Goal: Task Accomplishment & Management: Complete application form

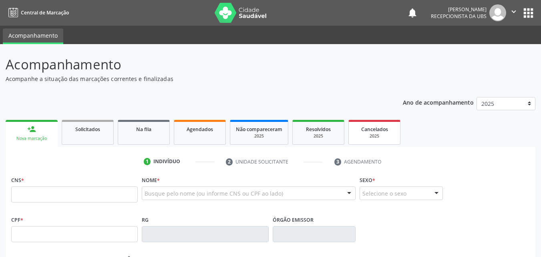
click at [367, 130] on span "Cancelados" at bounding box center [374, 129] width 27 height 7
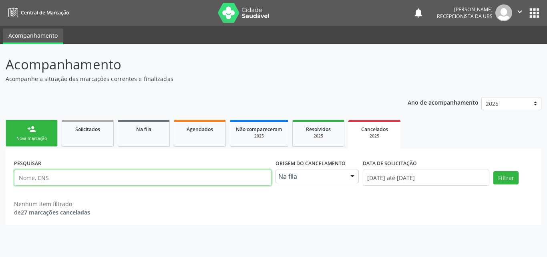
click at [163, 178] on input "text" at bounding box center [143, 177] width 258 height 16
paste input "704808061665441"
type input "704808061665441"
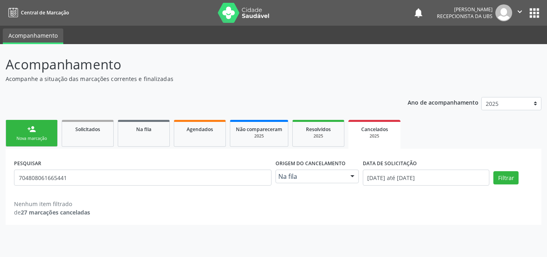
click at [344, 177] on div "Na fila Na fila Agendados Solicitados Nenhum resultado encontrado para: " " Não…" at bounding box center [317, 176] width 83 height 14
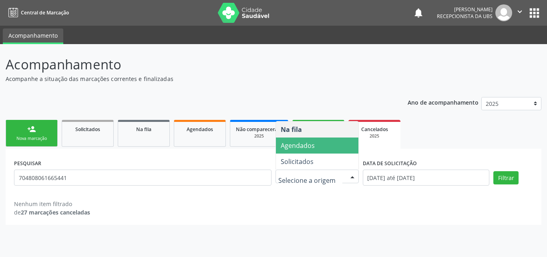
click at [326, 149] on span "Agendados" at bounding box center [317, 145] width 83 height 16
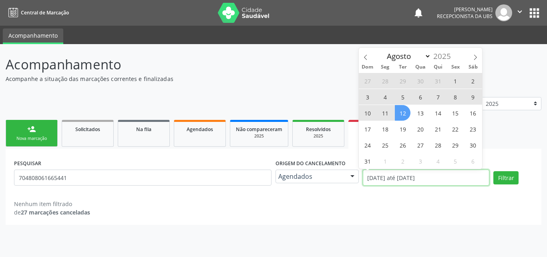
click at [456, 178] on input "01/01/2025 até 12/08/2025" at bounding box center [426, 177] width 127 height 16
click at [383, 113] on span "11" at bounding box center [385, 113] width 16 height 16
type input "11/08/2025"
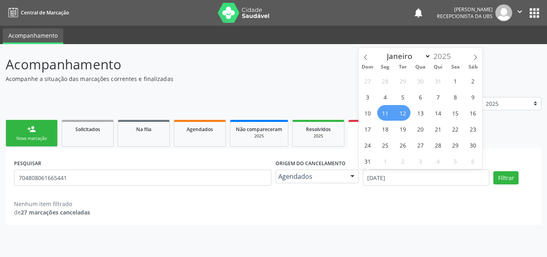
click at [402, 113] on span "12" at bounding box center [403, 113] width 16 height 16
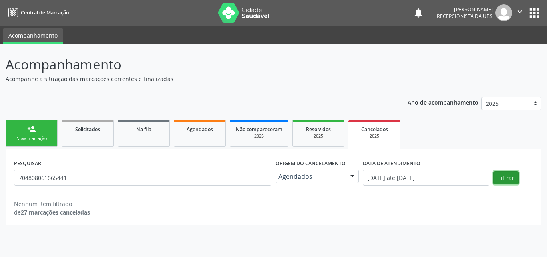
click at [505, 179] on button "Filtrar" at bounding box center [505, 178] width 25 height 14
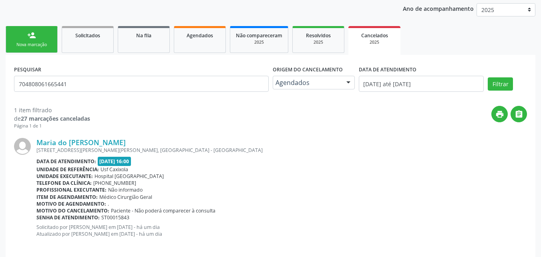
scroll to position [102, 0]
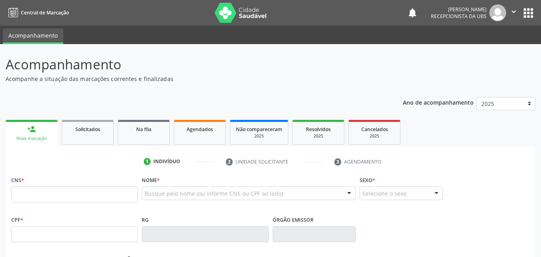
click at [71, 197] on input "text" at bounding box center [74, 194] width 127 height 16
type input "700 0008 5507 1502"
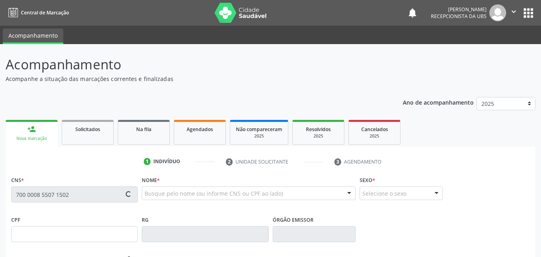
type input "054.896.204-98"
type input "[DATE]"
type input "Cicera [PERSON_NAME]"
type input "[PHONE_NUMBER]"
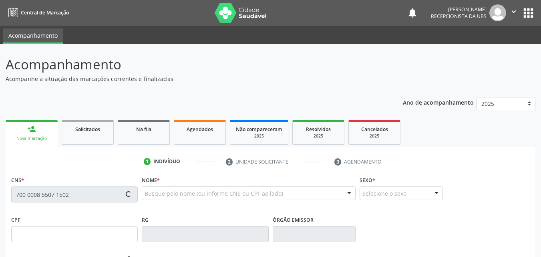
type input "802"
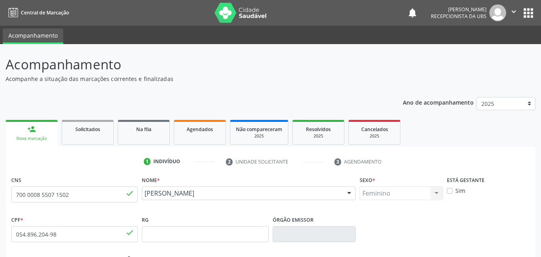
drag, startPoint x: 225, startPoint y: 202, endPoint x: 145, endPoint y: 195, distance: 80.4
click at [145, 195] on div "[PERSON_NAME] [PERSON_NAME] CNS: 700 0008 5507 1502 CPF: 054.896.204-98 Nascime…" at bounding box center [249, 195] width 214 height 19
copy span "[PERSON_NAME]"
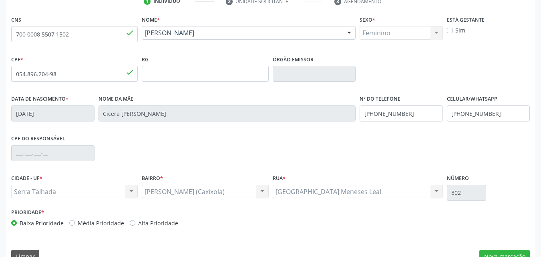
scroll to position [177, 0]
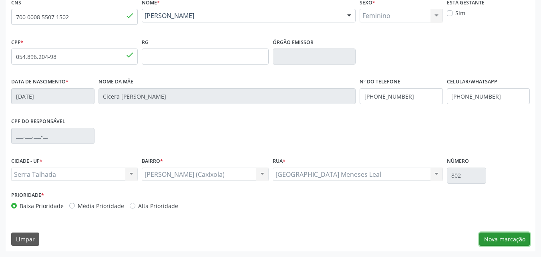
click at [511, 240] on button "Nova marcação" at bounding box center [504, 239] width 50 height 14
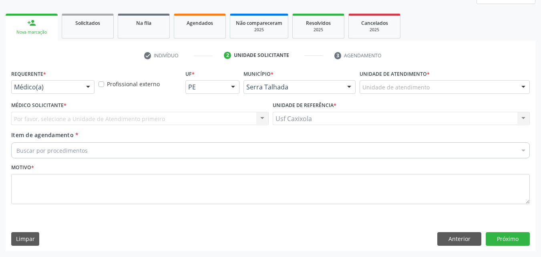
scroll to position [106, 0]
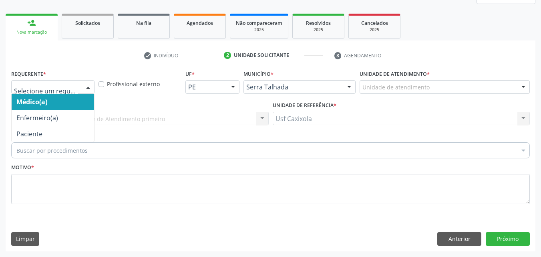
click at [89, 82] on div at bounding box center [88, 88] width 12 height 14
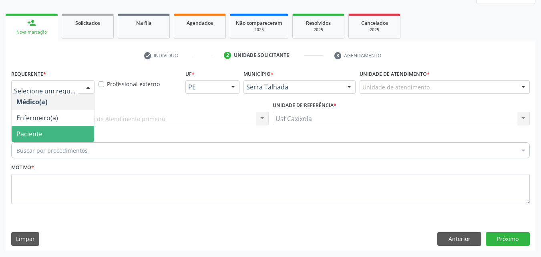
click at [58, 135] on span "Paciente" at bounding box center [53, 134] width 83 height 16
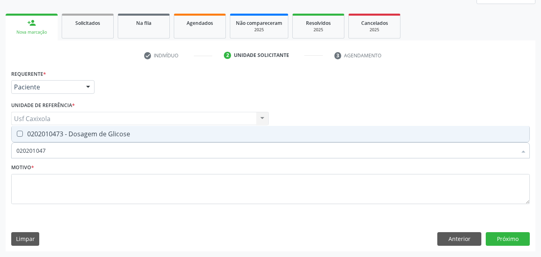
type input "0202010473"
click at [120, 137] on div "0202010473 - Dosagem de Glicose" at bounding box center [270, 134] width 508 height 6
checkbox Glicose "true"
drag, startPoint x: 58, startPoint y: 156, endPoint x: 8, endPoint y: 152, distance: 51.1
click at [8, 152] on div "Requerente * Paciente Médico(a) Enfermeiro(a) Paciente Nenhum resultado encontr…" at bounding box center [271, 159] width 530 height 183
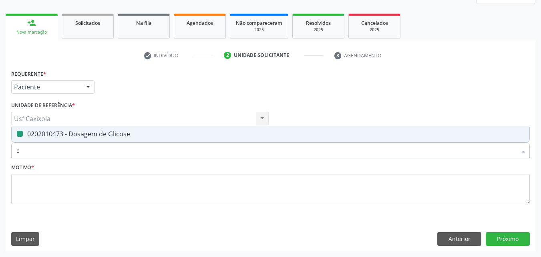
type input "co"
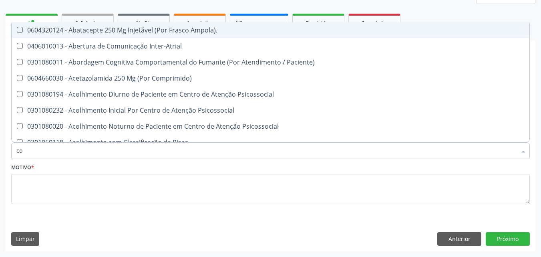
checkbox Ampola\)\ "false"
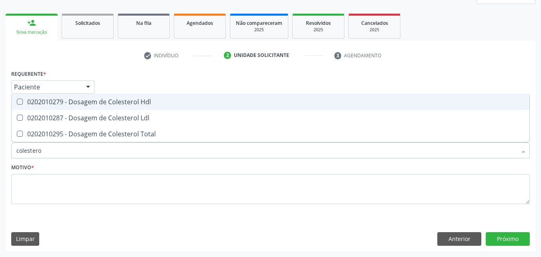
type input "colesterol"
click at [29, 99] on div "0202010279 - Dosagem de Colesterol Hdl" at bounding box center [270, 102] width 508 height 6
checkbox Hdl "true"
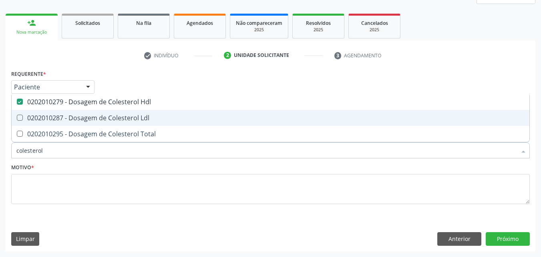
click at [38, 116] on div "0202010287 - Dosagem de Colesterol Ldl" at bounding box center [270, 118] width 508 height 6
checkbox Ldl "true"
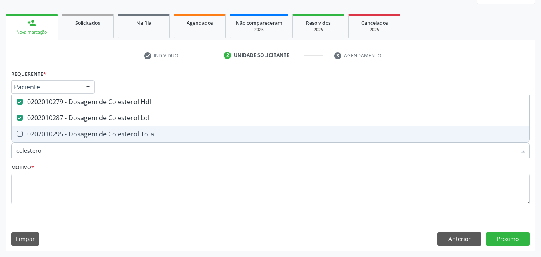
click at [39, 131] on div "0202010295 - Dosagem de Colesterol Total" at bounding box center [270, 134] width 508 height 6
checkbox Total "true"
drag, startPoint x: 31, startPoint y: 153, endPoint x: 6, endPoint y: 152, distance: 25.2
click at [6, 152] on div "Requerente * Paciente Médico(a) Enfermeiro(a) Paciente Nenhum resultado encontr…" at bounding box center [271, 159] width 530 height 183
type input "0"
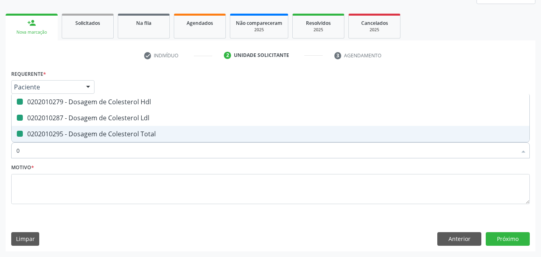
checkbox Hdl "false"
checkbox Ldl "false"
checkbox Total "false"
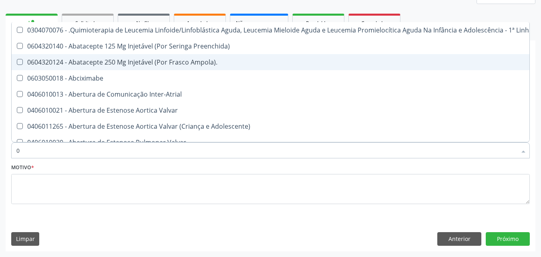
type input "02"
checkbox Comprimido\) "true"
checkbox Transferências "true"
checkbox Bilateral "true"
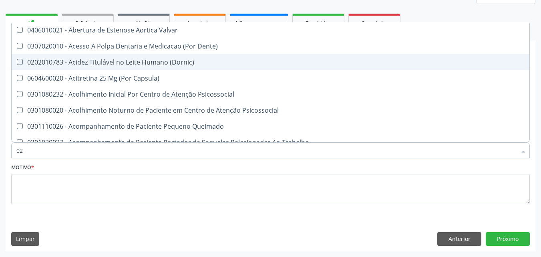
type input "020"
checkbox Epispádia "true"
checkbox Anos\) "true"
checkbox Congênita "true"
checkbox \(Qualitativo\) "true"
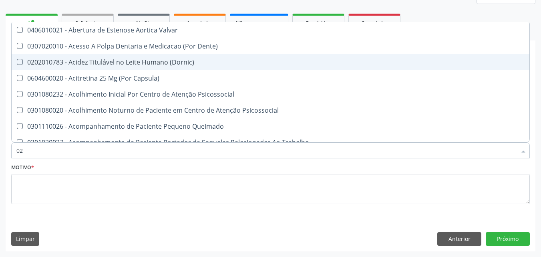
checkbox Hdl "false"
checkbox Ldl "false"
checkbox Total "false"
checkbox Glicose "false"
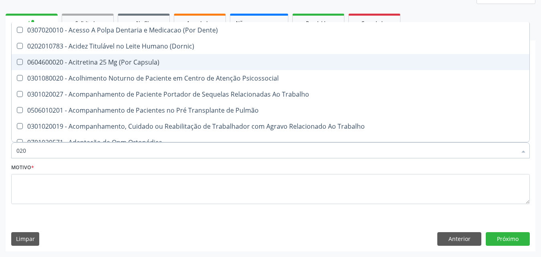
type input "0202"
checkbox Faringe\/Laringe "true"
checkbox Puncao "true"
checkbox Fragmento "true"
checkbox Laser "true"
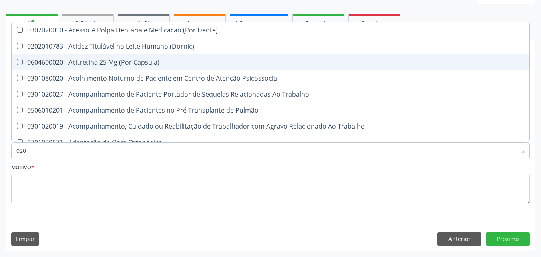
checkbox Hdl "false"
checkbox Ldl "false"
checkbox Total "false"
checkbox Glicose "false"
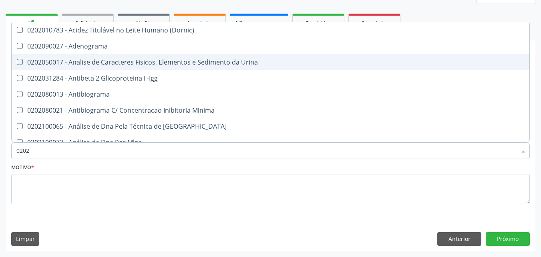
type input "02020"
checkbox \(Psa\) "true"
checkbox III "true"
checkbox Barbituratos "true"
checkbox Hdl "false"
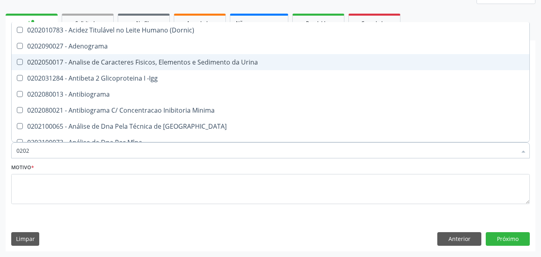
checkbox Ldl "false"
checkbox Total "false"
checkbox Xi "true"
checkbox Glicose "false"
type input "020201"
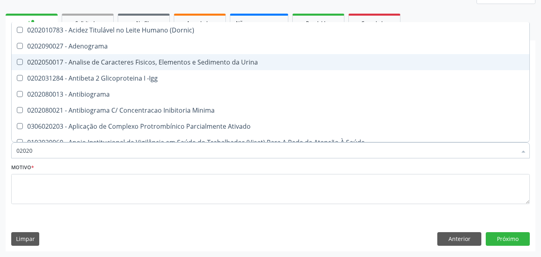
checkbox \(Pos-Pasteurização\) "true"
checkbox Molecular "true"
checkbox Parceria\) "true"
checkbox T3 "true"
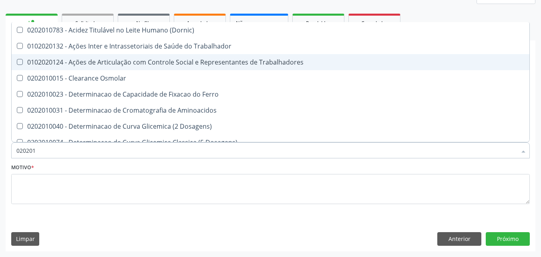
type input "0202010"
checkbox Circulante "true"
checkbox III "true"
checkbox Fracoes "true"
checkbox Hdl "false"
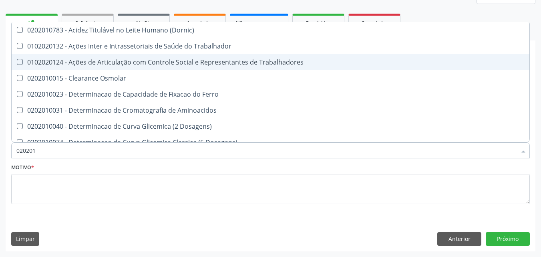
checkbox Ldl "false"
checkbox Total "false"
checkbox II "true"
checkbox Glicose "false"
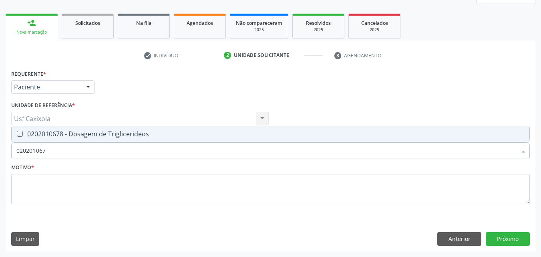
type input "0202010678"
click at [50, 135] on div "0202010678 - Dosagem de Triglicerideos" at bounding box center [270, 134] width 508 height 6
checkbox Triglicerideos "true"
drag, startPoint x: 54, startPoint y: 154, endPoint x: 10, endPoint y: 155, distance: 43.7
click at [10, 155] on div "Item de agendamento * 0202010678 Desfazer seleção 0202010678 - Dosagem de Trigl…" at bounding box center [270, 146] width 523 height 31
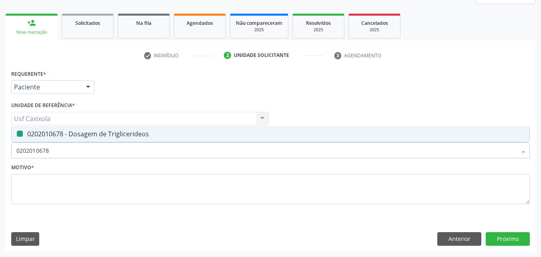
type input "0"
checkbox Triglicerideos "false"
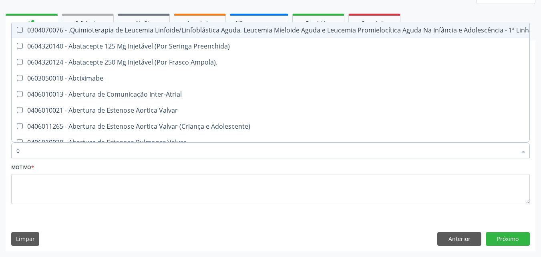
type input "02"
checkbox Comprimido\) "true"
checkbox Transferências "true"
checkbox Bilateral "true"
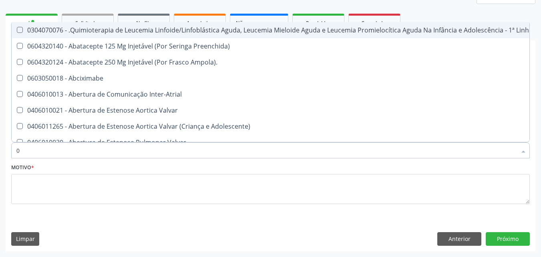
checkbox Transfusao "true"
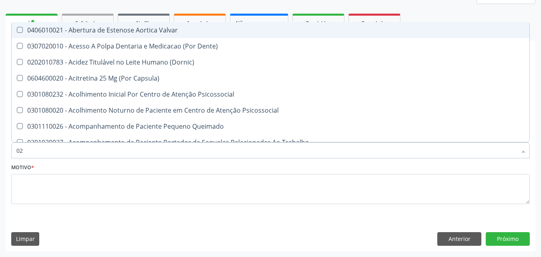
type input "020"
checkbox Epispádia "true"
checkbox Anos\) "true"
checkbox Congênita "true"
checkbox \(Qualitativo\) "true"
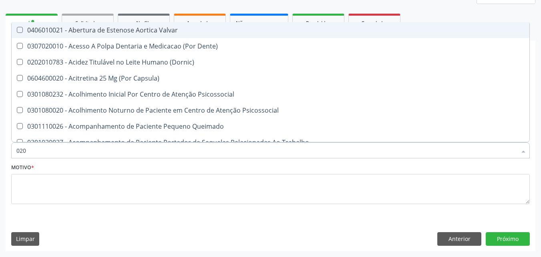
checkbox Dias "true"
checkbox Hdl "false"
checkbox Ldl "false"
checkbox Total "false"
checkbox Glicose "false"
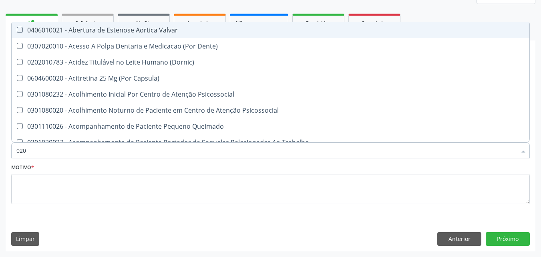
checkbox Triglicerideos "false"
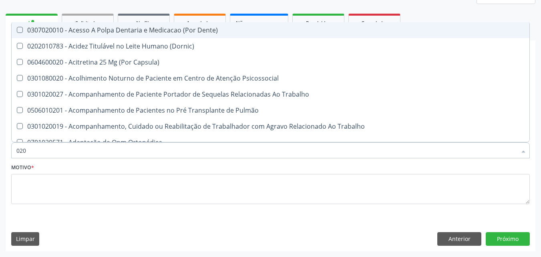
type input "0202"
checkbox Faringe\/Laringe "true"
checkbox Puncao "true"
checkbox Fragmento "true"
checkbox Laser "true"
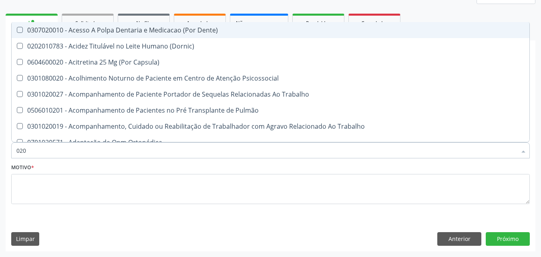
checkbox Projecoes\) "true"
checkbox Hdl "false"
checkbox Ldl "false"
checkbox Total "false"
checkbox Glicose "false"
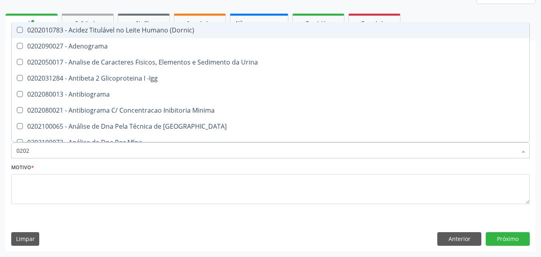
type input "02020"
checkbox \(Psa\) "true"
checkbox III "true"
checkbox Barbituratos "true"
checkbox Hdl "false"
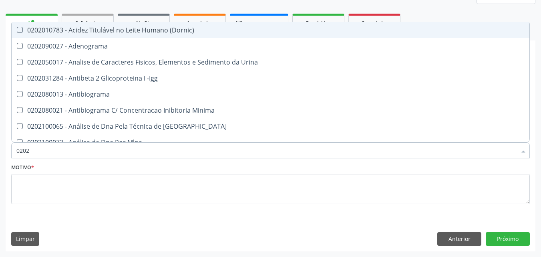
checkbox Ldl "false"
checkbox Total "false"
checkbox Xi "true"
checkbox Glicose "false"
checkbox Funcional "true"
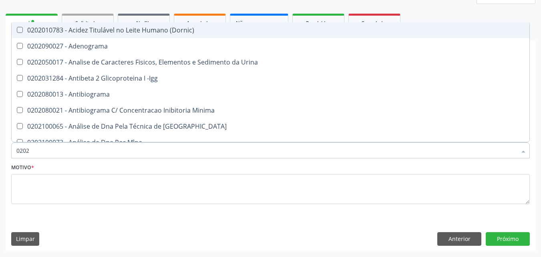
checkbox Triglicerideos "false"
type input "020201"
checkbox \(Pos-Pasteurização\) "true"
checkbox Molecular "true"
checkbox Parceria\) "true"
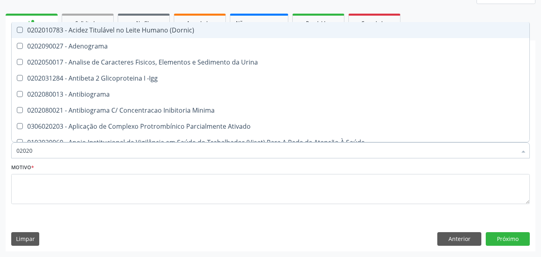
checkbox T3 "true"
checkbox Acetona "true"
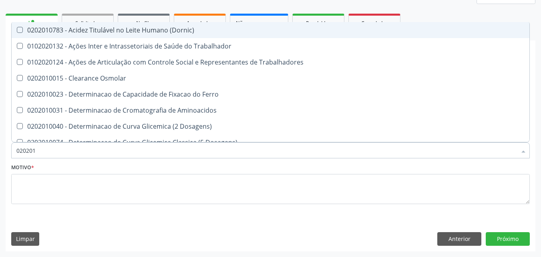
type input "0202010"
checkbox Circulante "true"
checkbox III "true"
checkbox Fracoes "true"
checkbox Hdl "false"
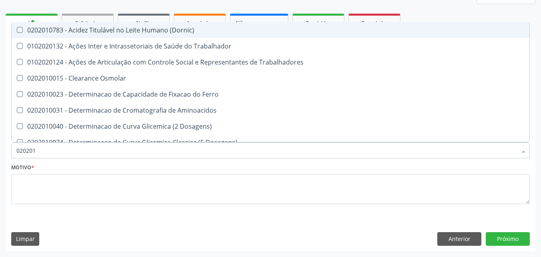
checkbox Ldl "false"
checkbox Total "false"
checkbox II "true"
checkbox Glicose "false"
checkbox Muco-Proteinas "true"
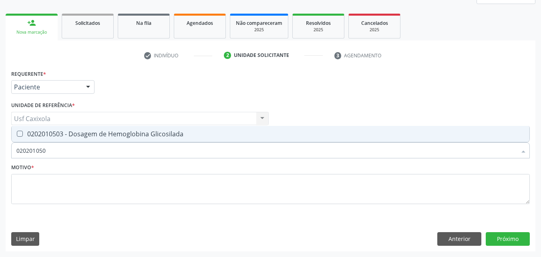
type input "0202010503"
click at [23, 131] on div "0202010503 - Dosagem de Hemoglobina Glicosilada" at bounding box center [270, 134] width 508 height 6
checkbox Glicosilada "true"
drag, startPoint x: 34, startPoint y: 156, endPoint x: 8, endPoint y: 159, distance: 26.2
click at [8, 159] on div "Requerente * Paciente Médico(a) Enfermeiro(a) Paciente Nenhum resultado encontr…" at bounding box center [271, 159] width 530 height 183
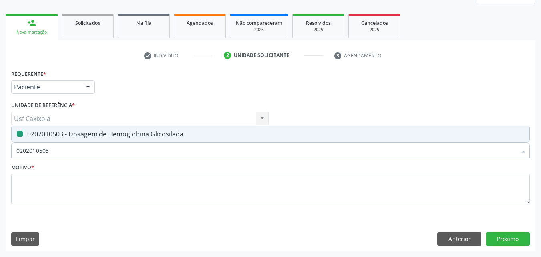
type input "0"
checkbox Glicosilada "false"
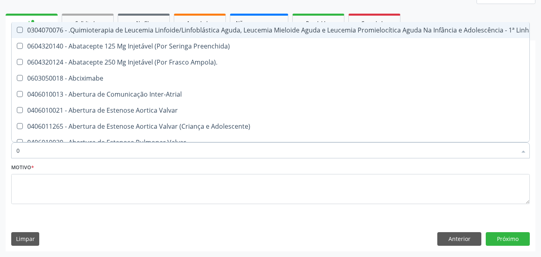
type input "02"
checkbox Comprimido\) "true"
checkbox Transferências "true"
checkbox Bilateral "true"
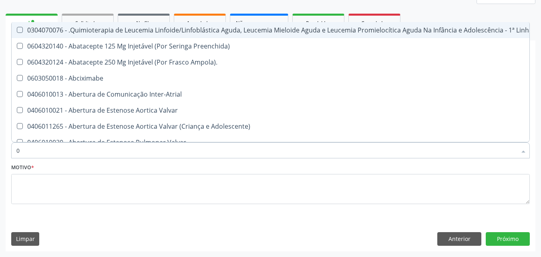
checkbox Indireta "true"
checkbox Transfusao "true"
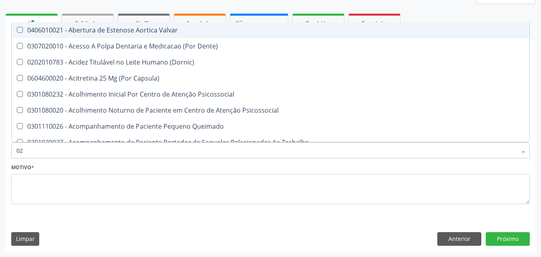
type input "020"
checkbox Epispádia "true"
checkbox Anos\) "true"
checkbox Congênita "true"
checkbox \(Qualitativo\) "true"
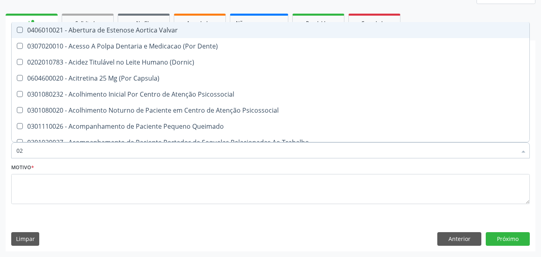
checkbox Glomerular "true"
checkbox Dias "true"
checkbox Hdl "false"
checkbox Ldl "false"
checkbox Total "false"
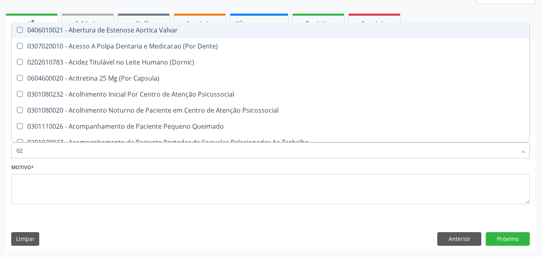
checkbox Glicose "false"
checkbox Glicosilada "false"
checkbox Triglicerideos "false"
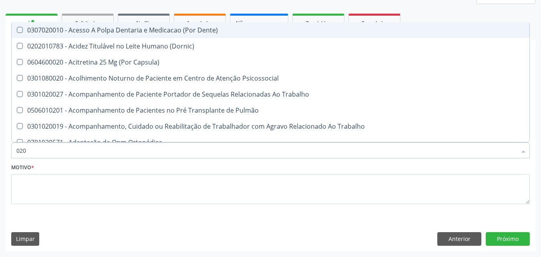
type input "0202"
checkbox Faringe\/Laringe "true"
checkbox Puncao "true"
checkbox Fragmento "true"
checkbox Laser "true"
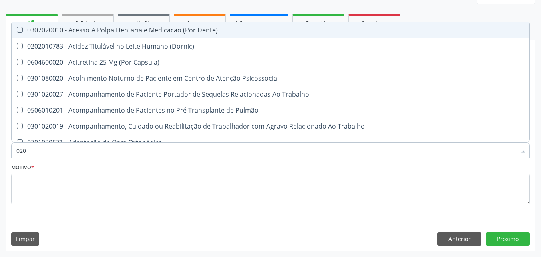
checkbox Septostomia "true"
checkbox Projecoes\) "true"
checkbox Hdl "false"
checkbox Ldl "false"
checkbox Total "false"
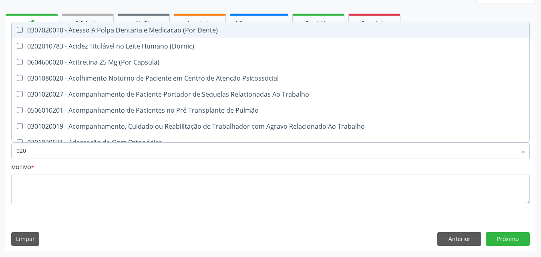
checkbox Glicose "false"
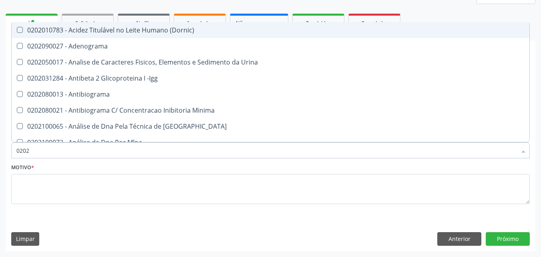
type input "02020"
checkbox \(Psa\) "true"
checkbox III "true"
checkbox Barbituratos "true"
checkbox Hdl "false"
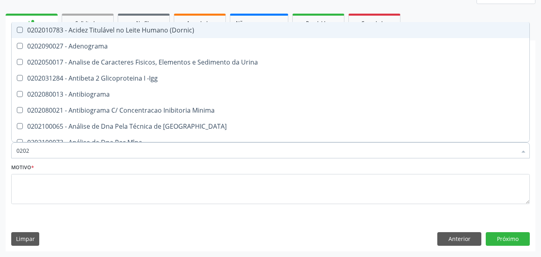
checkbox Ldl "false"
checkbox Total "false"
checkbox Xi "true"
checkbox Fibrinogenio "true"
checkbox Glicose "false"
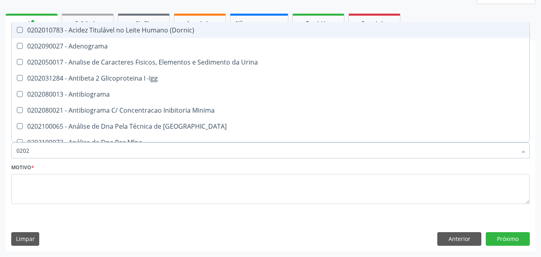
checkbox Glicosilada "false"
checkbox Funcional "true"
checkbox Triglicerideos "false"
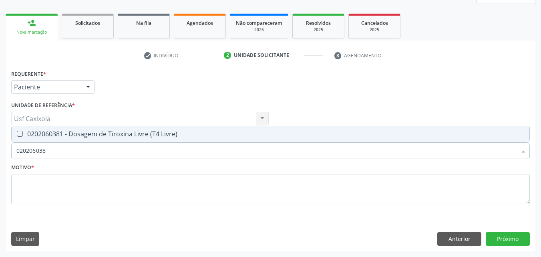
type input "0202060381"
click at [22, 137] on div "0202060381 - Dosagem de Tiroxina Livre (T4 Livre)" at bounding box center [270, 134] width 508 height 6
checkbox Livre\) "true"
drag, startPoint x: 45, startPoint y: 155, endPoint x: 11, endPoint y: 155, distance: 34.0
click at [11, 155] on div "Item de agendamento * 0202060381 Desfazer seleção 0202060381 - Dosagem de Tirox…" at bounding box center [270, 146] width 523 height 31
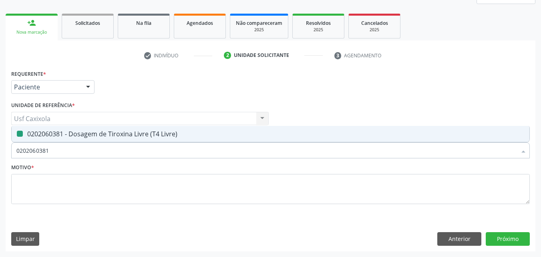
type input "0"
checkbox Livre\) "false"
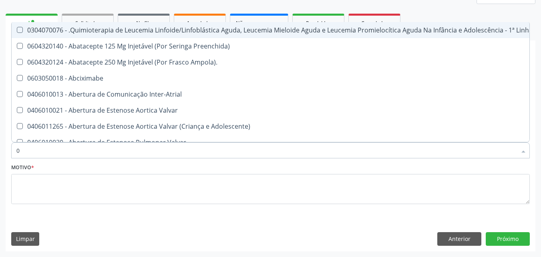
type input "02"
checkbox Comprimido\) "true"
checkbox Transferências "true"
checkbox Bilateral "true"
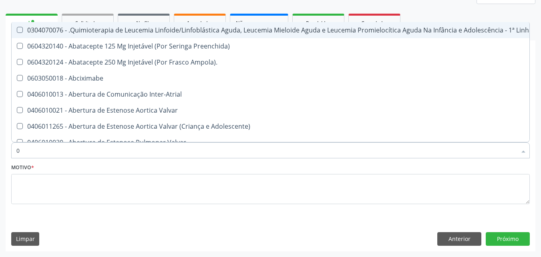
checkbox Indireta "true"
checkbox Leprae "true"
checkbox Transfusao "true"
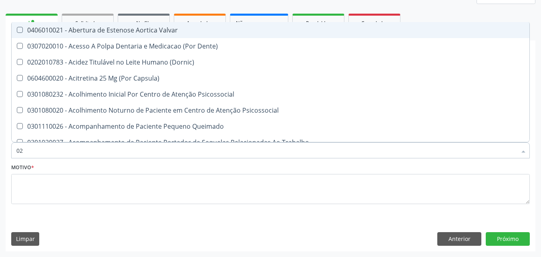
type input "020"
checkbox Epispádia "true"
checkbox Anos\) "true"
checkbox Congênita "true"
checkbox \(Qualitativo\) "true"
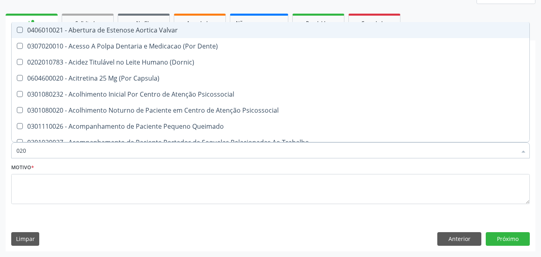
checkbox Glomerular "true"
checkbox Artéria "true"
checkbox Dias "true"
checkbox Hdl "false"
checkbox Ldl "false"
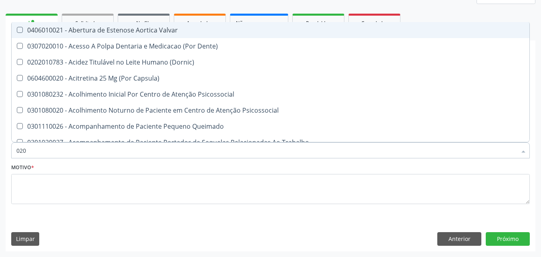
checkbox Total "false"
checkbox Glicose "false"
checkbox Glicosilada "false"
checkbox Livre\) "false"
checkbox Triglicerideos "false"
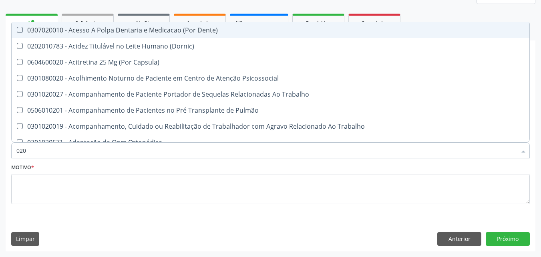
type input "0202"
checkbox Faringe\/Laringe "true"
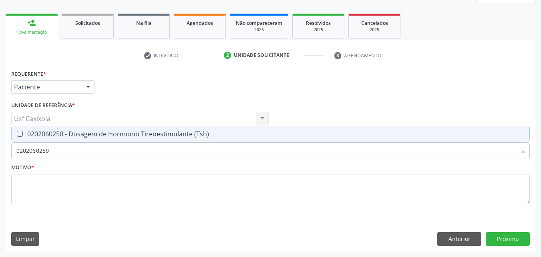
click at [33, 136] on div "0202060250 - Dosagem de Hormonio Tireoestimulante (Tsh)" at bounding box center [270, 134] width 508 height 6
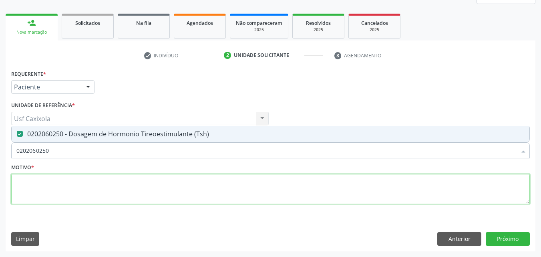
click at [51, 182] on textarea at bounding box center [270, 189] width 519 height 30
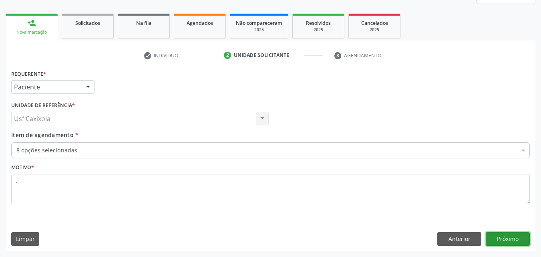
click at [504, 242] on button "Próximo" at bounding box center [508, 239] width 44 height 14
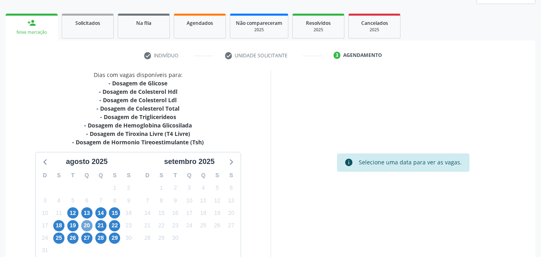
click at [87, 228] on span "20" at bounding box center [86, 225] width 11 height 11
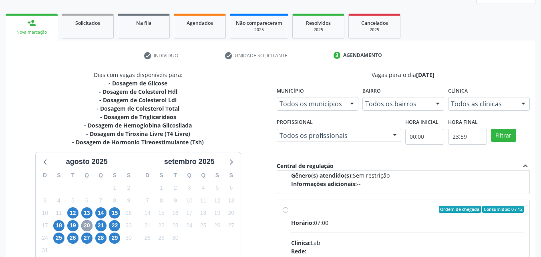
scroll to position [267, 0]
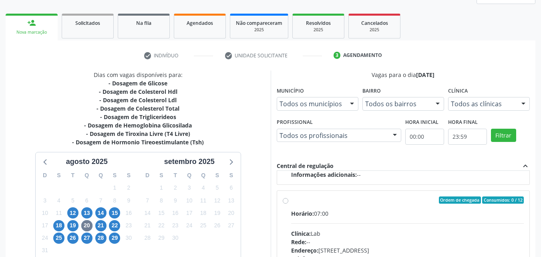
click at [291, 199] on label "Ordem de chegada Consumidos: 0 / 12 Horário: 07:00 Clínica: Lab Rede: -- Endere…" at bounding box center [407, 257] width 233 height 123
click at [287, 199] on input "Ordem de chegada Consumidos: 0 / 12 Horário: 07:00 Clínica: Lab Rede: -- Endere…" at bounding box center [286, 199] width 6 height 7
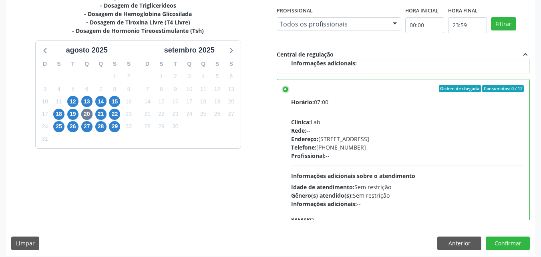
scroll to position [222, 0]
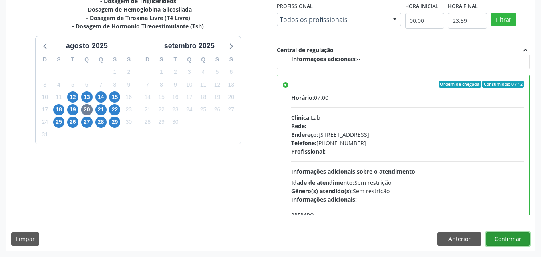
click at [500, 238] on button "Confirmar" at bounding box center [508, 239] width 44 height 14
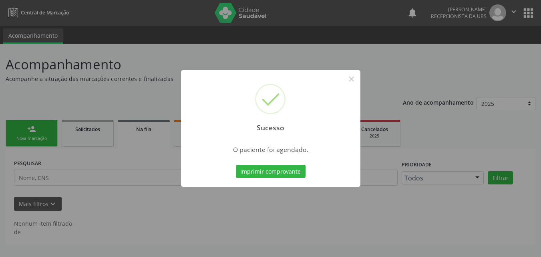
scroll to position [0, 0]
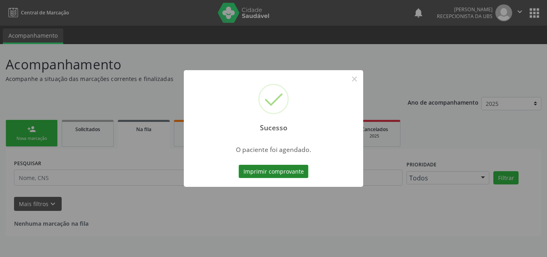
click at [288, 171] on button "Imprimir comprovante" at bounding box center [274, 172] width 70 height 14
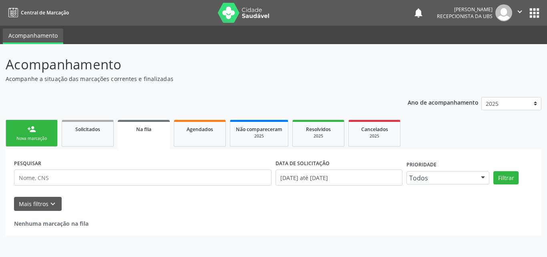
click at [29, 133] on div "person_add" at bounding box center [31, 129] width 9 height 9
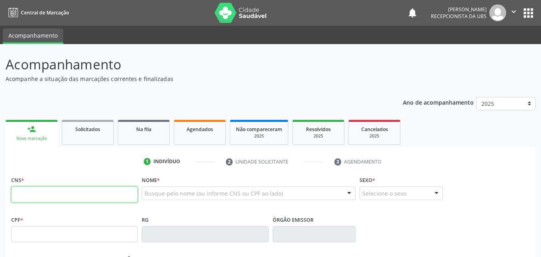
click at [54, 193] on input "text" at bounding box center [74, 194] width 127 height 16
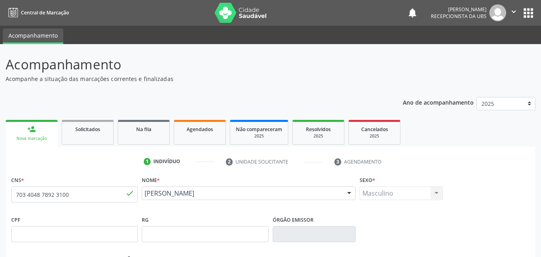
drag, startPoint x: 230, startPoint y: 201, endPoint x: 143, endPoint y: 199, distance: 87.3
click at [143, 199] on div "Davi Rafael Bezerra de Lima Davi Rafael Bezerra de Lima CNS: 703 4048 7892 3100…" at bounding box center [249, 195] width 214 height 19
copy span "Davi Rafael Bezerra de Lima"
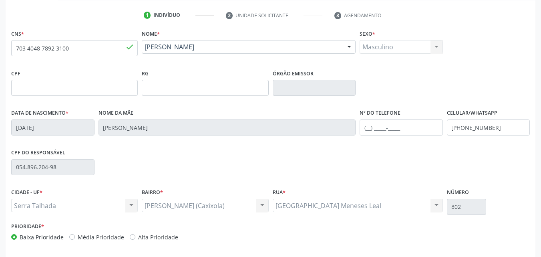
scroll to position [177, 0]
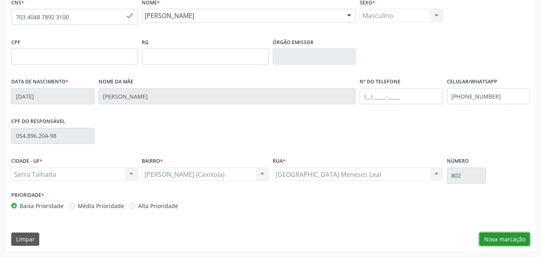
click at [491, 239] on button "Nova marcação" at bounding box center [504, 239] width 50 height 14
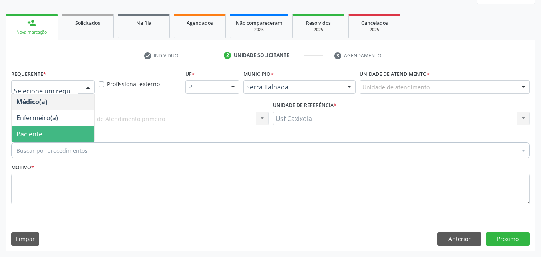
click at [59, 135] on span "Paciente" at bounding box center [53, 134] width 83 height 16
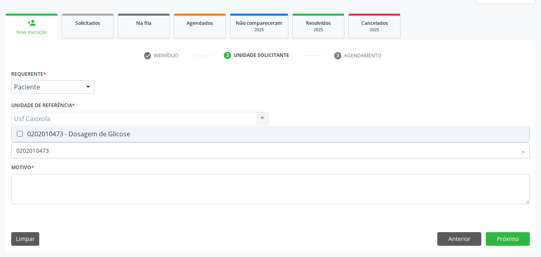
click at [80, 136] on div "0202010473 - Dosagem de Glicose" at bounding box center [270, 134] width 508 height 6
drag, startPoint x: 42, startPoint y: 153, endPoint x: 3, endPoint y: 158, distance: 39.6
click at [3, 158] on div "Acompanhamento Acompanhe a situação das marcações correntes e finalizadas Relat…" at bounding box center [270, 97] width 541 height 319
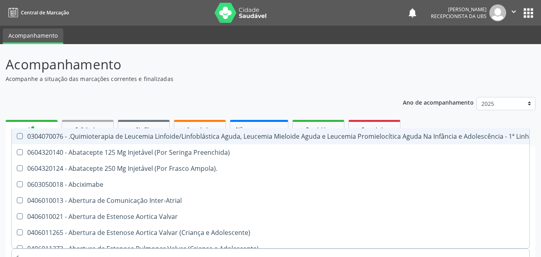
type input "co"
checkbox Único "true"
checkbox Creatinina "true"
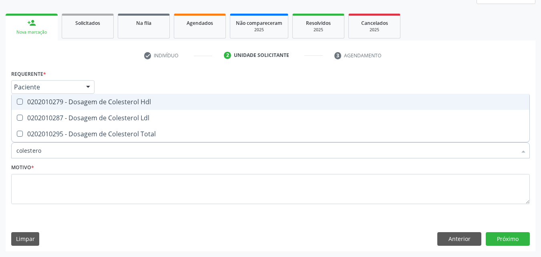
type input "colesterol"
click at [18, 102] on Hdl at bounding box center [20, 102] width 6 height 6
click at [17, 102] on Hdl "checkbox" at bounding box center [14, 101] width 5 height 5
checkbox Hdl "true"
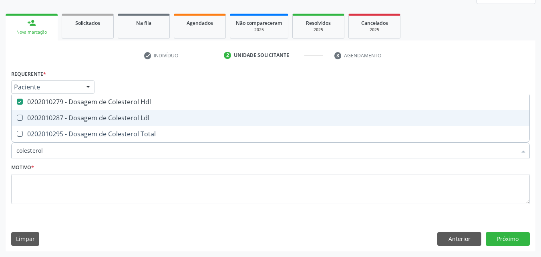
click at [26, 113] on span "0202010287 - Dosagem de Colesterol Ldl" at bounding box center [271, 118] width 518 height 16
checkbox Ldl "true"
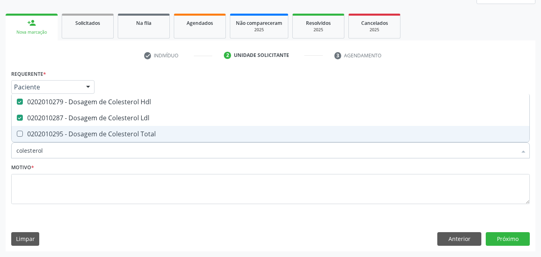
click at [30, 129] on span "0202010295 - Dosagem de Colesterol Total" at bounding box center [271, 134] width 518 height 16
checkbox Total "true"
type input "c"
checkbox Hdl "false"
checkbox Ldl "false"
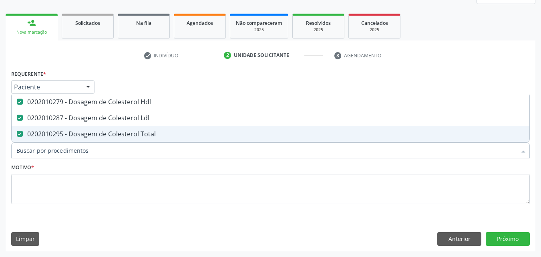
checkbox Total "false"
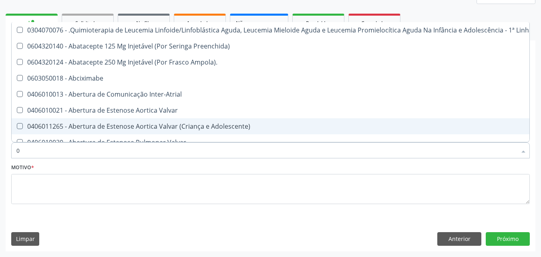
type input "02"
checkbox Hemodialise "true"
checkbox Comprimido\) "true"
checkbox Transferências "true"
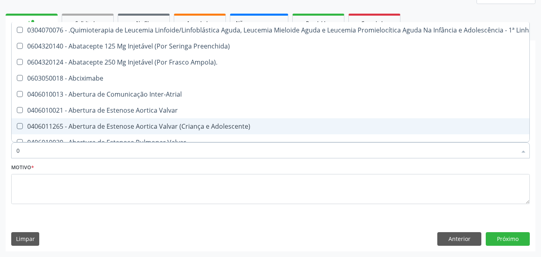
checkbox Meckel "true"
checkbox Bilateral "true"
checkbox Transplante "true"
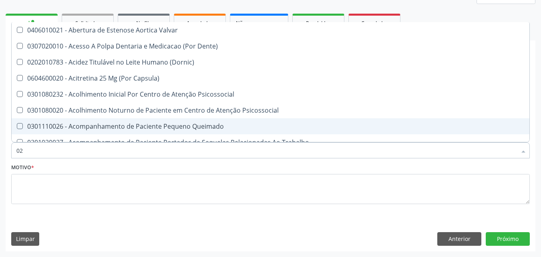
type input "020"
checkbox Intra-Aortico "true"
checkbox Epispádia "true"
checkbox Anos\) "true"
checkbox Congênita "true"
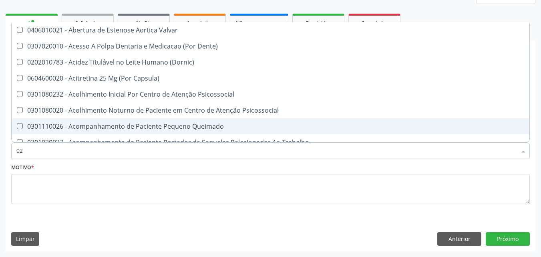
checkbox Complementar\) "true"
checkbox \(Qualitativo\) "true"
checkbox Ii\) "true"
checkbox Urico "false"
checkbox Hdl "false"
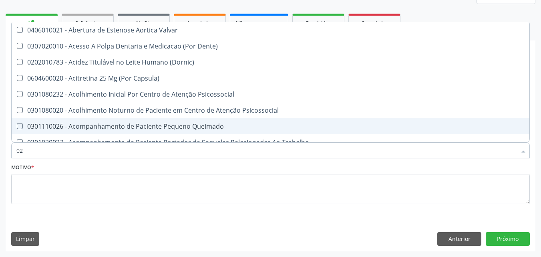
checkbox Ldl "false"
checkbox Total "false"
checkbox Creatinina "false"
checkbox Glicose "false"
checkbox Ureia "false"
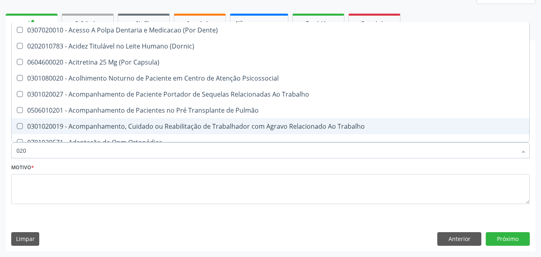
type input "0202"
checkbox População "true"
checkbox Faringe\/Laringe "true"
checkbox Puncao "true"
checkbox Fragmento "true"
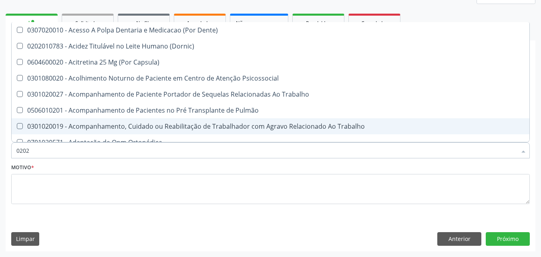
checkbox Ossea "true"
checkbox Laser "true"
checkbox Estimulo "true"
checkbox Urico "false"
checkbox Hdl "false"
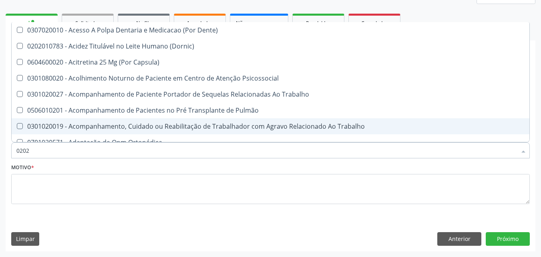
checkbox Ldl "false"
checkbox Total "false"
checkbox Creatinina "false"
checkbox Glicose "false"
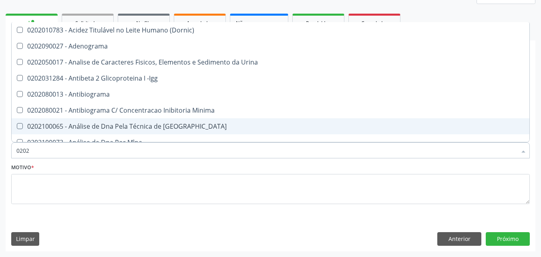
type input "02020"
checkbox Organicos "true"
checkbox Urico "false"
checkbox \(Psa\) "true"
checkbox III "true"
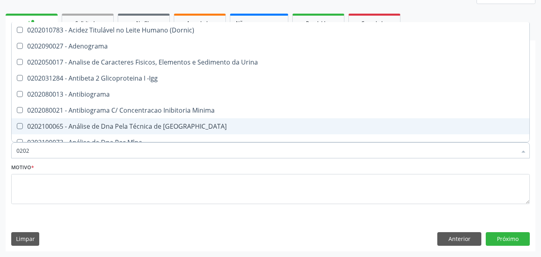
checkbox Barbituratos "true"
checkbox Calcio "true"
checkbox Hdl "false"
checkbox Ldl "false"
checkbox Total "false"
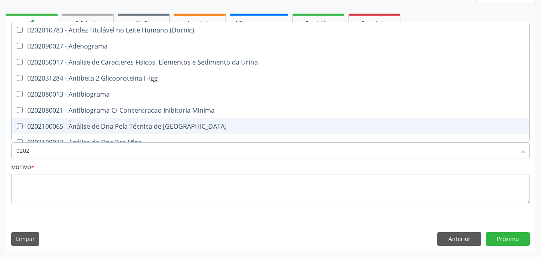
checkbox Creatinina "false"
checkbox Xi "true"
checkbox Glicose "false"
checkbox Derrames "true"
checkbox Ureia "false"
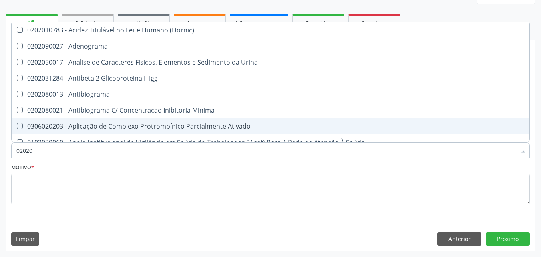
type input "020201"
checkbox Osmolar "true"
checkbox \(Pos-Pasteurização\) "true"
checkbox Molecular "true"
checkbox Parceria\) "true"
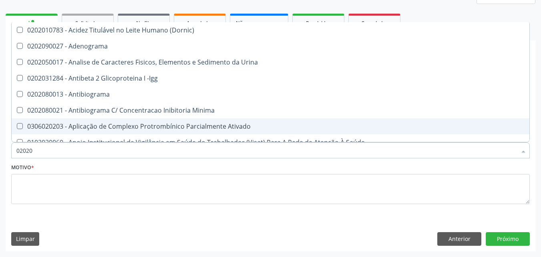
checkbox Gestante "true"
checkbox T3 "true"
checkbox Ascorbico "true"
checkbox Urico "false"
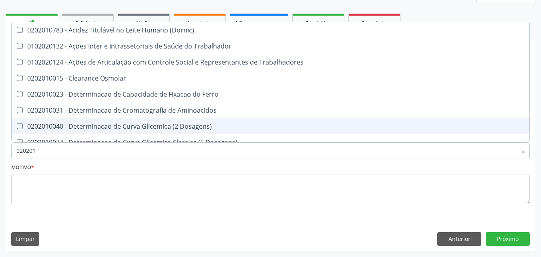
type input "0202010"
checkbox Ativada\) "true"
checkbox Urico "false"
checkbox Circulante "true"
checkbox III "true"
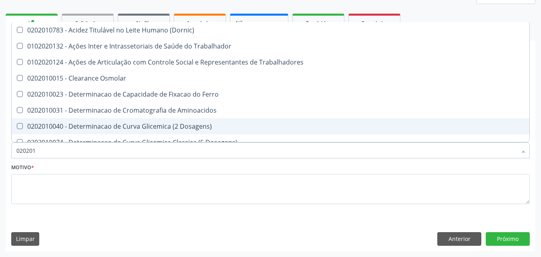
checkbox Fracoes "true"
checkbox Ionizavel "true"
checkbox Hdl "false"
checkbox Ldl "false"
checkbox Total "false"
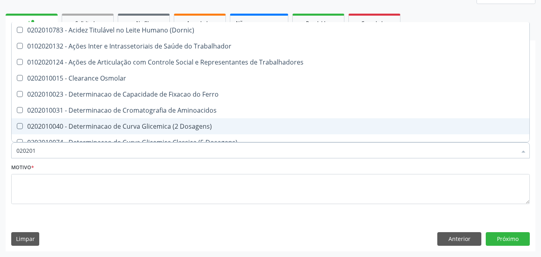
checkbox Creatinina "false"
checkbox II "true"
checkbox Glicose "false"
checkbox Piruvato "true"
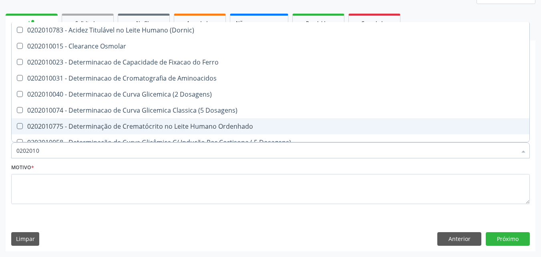
type input "02020106"
checkbox Osmolaridade "true"
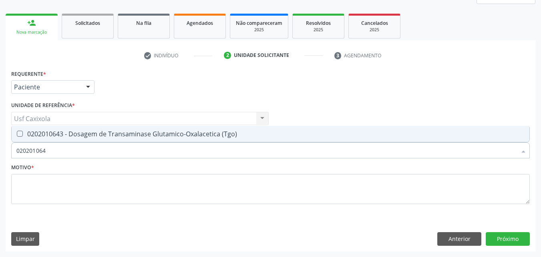
type input "0202010643"
click at [54, 141] on span "0202010643 - Dosagem de Transaminase Glutamico-Oxalacetica (Tgo)" at bounding box center [271, 134] width 518 height 16
checkbox \(Tgo\) "true"
drag, startPoint x: 53, startPoint y: 153, endPoint x: 2, endPoint y: 161, distance: 52.3
click at [1, 160] on div "Acompanhamento Acompanhe a situação das marcações correntes e finalizadas Relat…" at bounding box center [270, 97] width 541 height 319
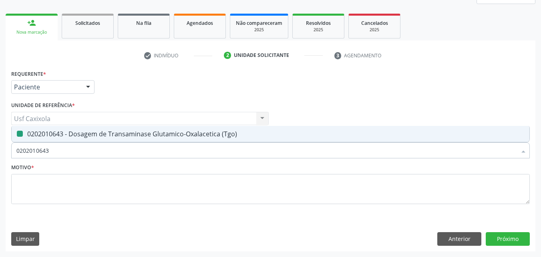
type input "0"
checkbox \(Tgo\) "false"
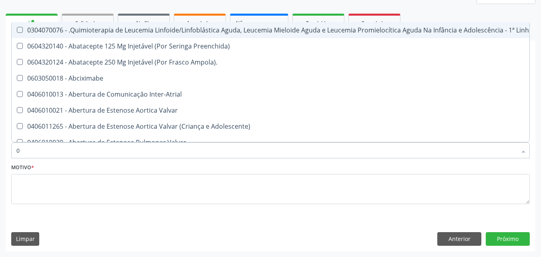
type input "02"
checkbox Hemodialise "true"
checkbox Comprimido\) "true"
checkbox Transferências "true"
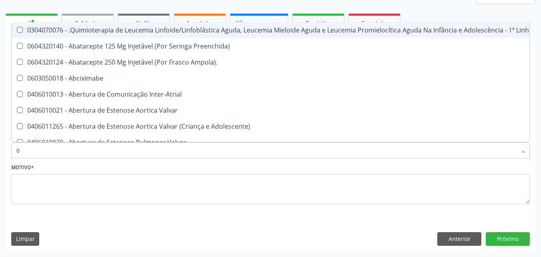
checkbox Meckel "true"
checkbox Bilateral "true"
checkbox Laboratorial "true"
checkbox Transplante "true"
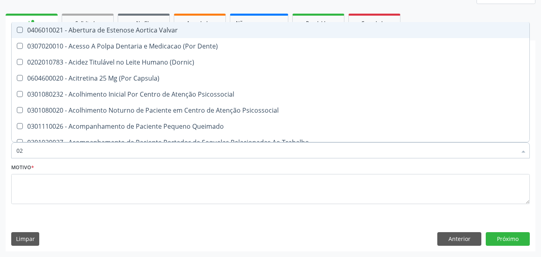
type input "020"
checkbox Intra-Aortico "true"
checkbox Epispádia "true"
checkbox Anos\) "true"
checkbox Congênita "true"
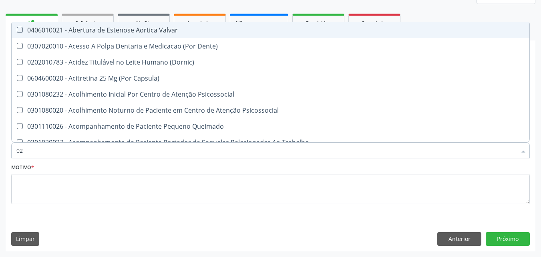
checkbox Complementar\) "true"
checkbox \(Qualitativo\) "true"
checkbox Semana\) "true"
checkbox Ii\) "true"
checkbox Urico "false"
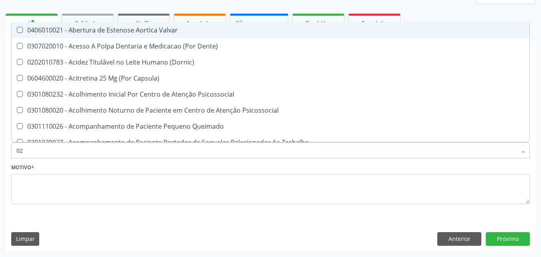
checkbox Hdl "false"
checkbox Ldl "false"
checkbox Total "false"
checkbox Creatinina "false"
checkbox Glicose "false"
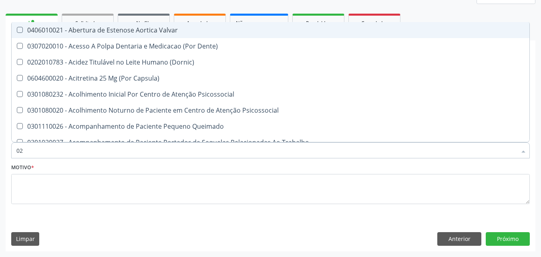
checkbox \(Tgo\) "false"
checkbox Ureia "false"
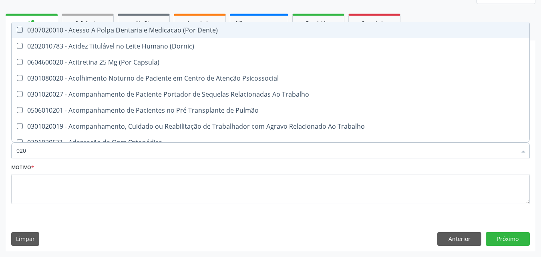
type input "0202"
checkbox População "true"
checkbox Faringe\/Laringe "true"
checkbox Puncao "true"
checkbox Fragmento "true"
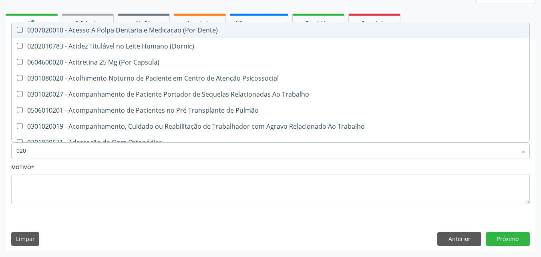
checkbox Ossea "true"
checkbox Laser "true"
checkbox \(Spcto\) "true"
checkbox Estimulo "true"
checkbox Urico "false"
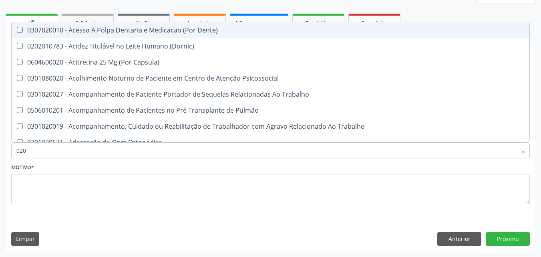
checkbox Hdl "false"
checkbox Ldl "false"
checkbox Total "false"
checkbox Creatinina "false"
checkbox Glicose "false"
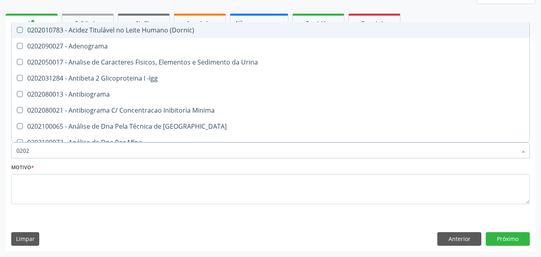
type input "02020"
checkbox Organicos "true"
checkbox Urico "false"
checkbox \(Psa\) "true"
checkbox III "true"
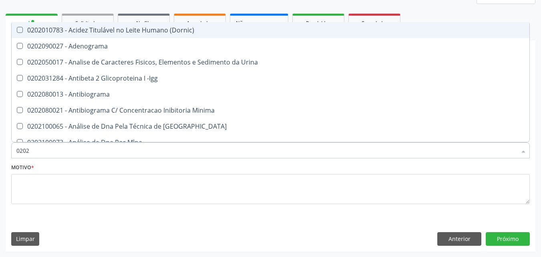
checkbox Barbituratos "true"
checkbox Calcio "true"
checkbox Hdl "false"
checkbox Ldl "false"
checkbox Total "false"
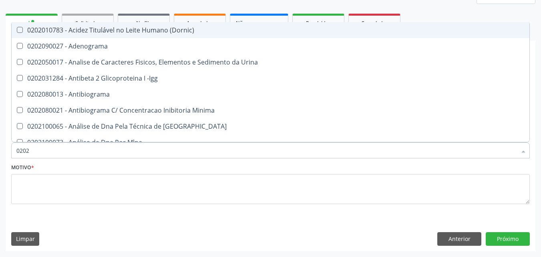
checkbox Creatinina "false"
checkbox Xi "true"
checkbox Glicose "false"
checkbox Prolactina "true"
checkbox Derrames "true"
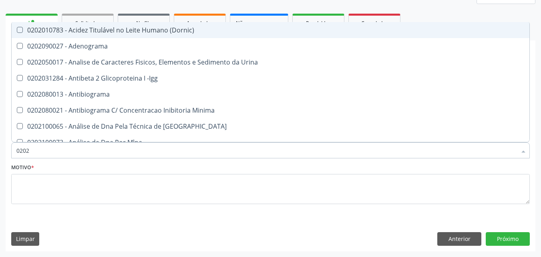
checkbox \(Tgo\) "false"
checkbox Ureia "false"
type input "020201"
checkbox Osmolar "true"
checkbox \(Pos-Pasteurização\) "true"
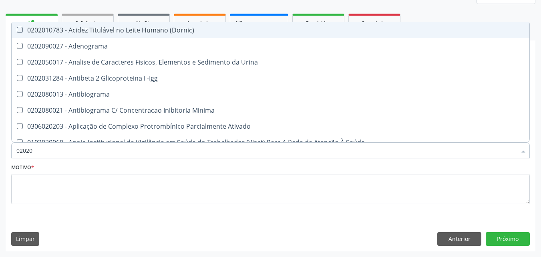
checkbox Molecular "true"
checkbox Parceria\) "true"
checkbox Gestante "true"
checkbox T3 "true"
checkbox 17-Hidroxicorticosteroides "true"
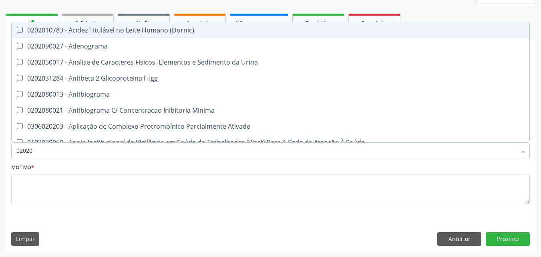
checkbox Ascorbico "true"
checkbox Urico "false"
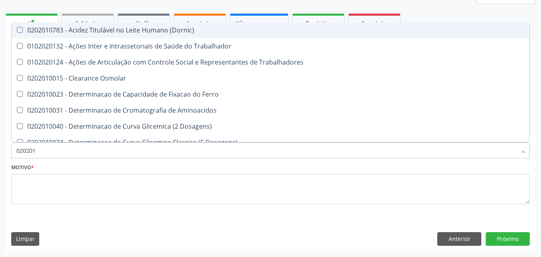
type input "0202010"
checkbox Ativada\) "true"
checkbox Urico "false"
checkbox Circulante "true"
checkbox III "true"
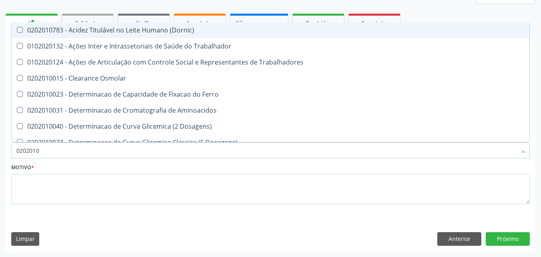
checkbox Fracoes "true"
checkbox Ionizavel "true"
checkbox Hdl "false"
checkbox Ldl "false"
checkbox Total "false"
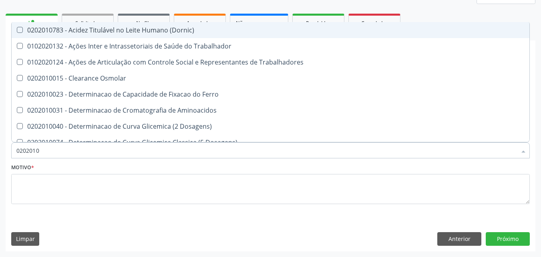
checkbox Creatinina "false"
checkbox II "true"
checkbox Glicose "false"
checkbox Leucino-Aminopeptidase "true"
checkbox Piruvato "true"
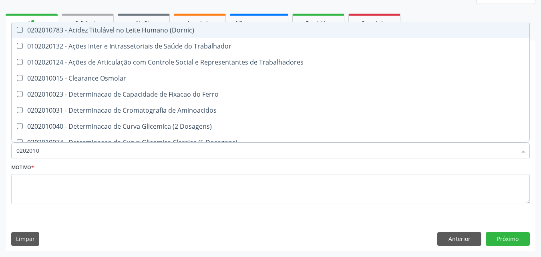
checkbox \(Tgo\) "false"
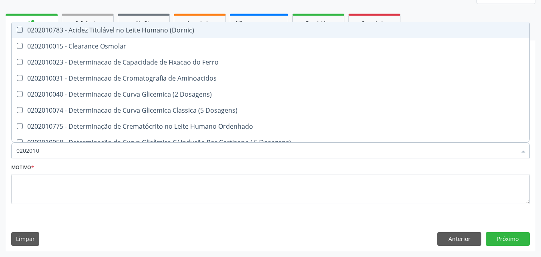
type input "02020106"
checkbox Dosagens\) "true"
checkbox Osmolaridade "true"
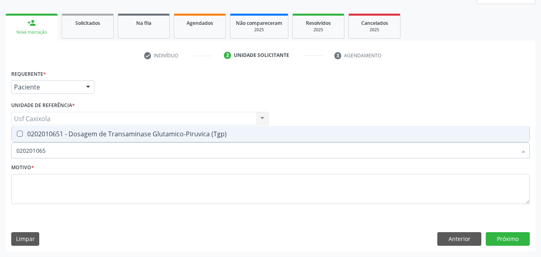
type input "0202010651"
click at [48, 136] on div "0202010651 - Dosagem de Transaminase Glutamico-Piruvica (Tgp)" at bounding box center [270, 134] width 508 height 6
checkbox \(Tgp\) "true"
drag, startPoint x: 38, startPoint y: 157, endPoint x: 15, endPoint y: 157, distance: 22.8
click at [15, 157] on div "0202010651" at bounding box center [270, 150] width 519 height 16
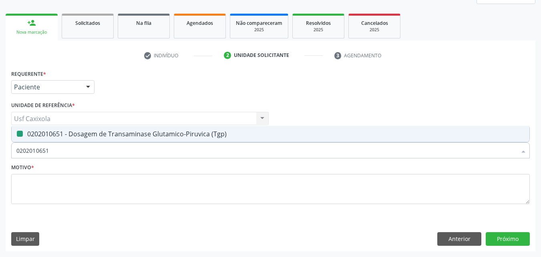
type input "0"
checkbox \(Tgp\) "false"
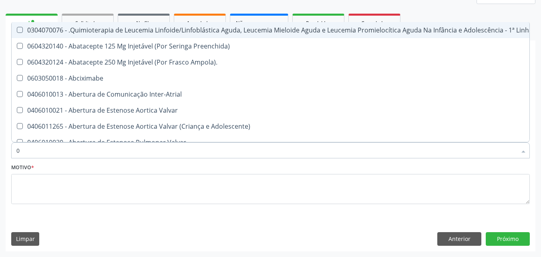
type input "02"
checkbox Hemodialise "true"
checkbox Comprimido\) "true"
checkbox Transferências "true"
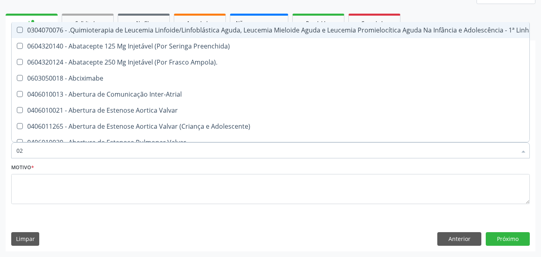
checkbox Meckel "true"
checkbox Bilateral "true"
checkbox Laboratorial "true"
checkbox Citopatológico "true"
checkbox Transplante "true"
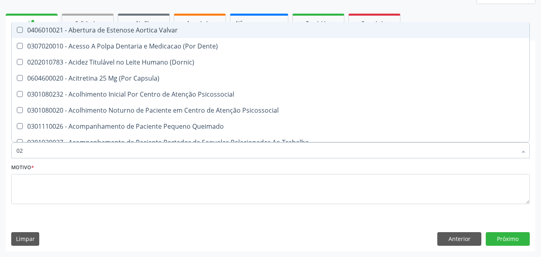
type input "020"
checkbox Intra-Aortico "true"
checkbox Epispádia "true"
checkbox Anos\) "true"
checkbox Congênita "true"
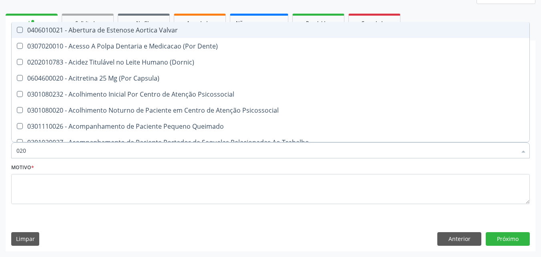
checkbox Complementar\) "true"
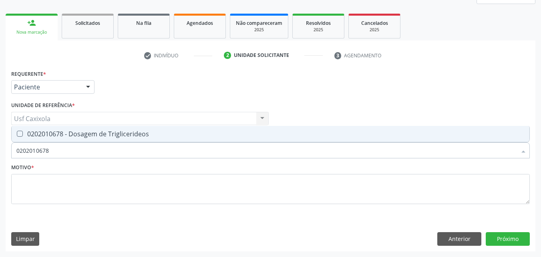
click at [41, 136] on div "0202010678 - Dosagem de Triglicerideos" at bounding box center [270, 134] width 508 height 6
drag, startPoint x: 54, startPoint y: 156, endPoint x: 7, endPoint y: 159, distance: 47.0
click at [7, 159] on div "Requerente * Paciente Médico(a) Enfermeiro(a) Paciente Nenhum resultado encontr…" at bounding box center [271, 159] width 530 height 183
click at [20, 135] on Glicosilada at bounding box center [20, 134] width 6 height 6
click at [17, 135] on Glicosilada "checkbox" at bounding box center [14, 133] width 5 height 5
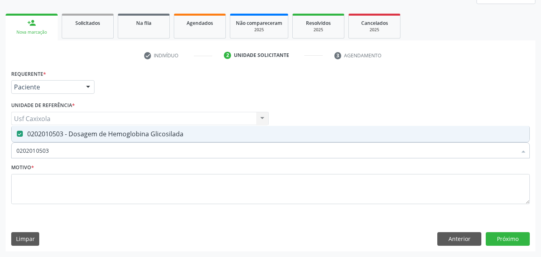
drag, startPoint x: 43, startPoint y: 154, endPoint x: 14, endPoint y: 153, distance: 29.3
click at [14, 153] on div "0202010503" at bounding box center [270, 150] width 519 height 16
click at [86, 132] on div "0202020380 - Hemograma Completo" at bounding box center [270, 134] width 508 height 6
drag, startPoint x: 62, startPoint y: 151, endPoint x: 10, endPoint y: 159, distance: 52.6
click at [10, 159] on div "Item de agendamento * 0202020380 Desfazer seleção 0202020380 - Hemograma Comple…" at bounding box center [270, 146] width 523 height 31
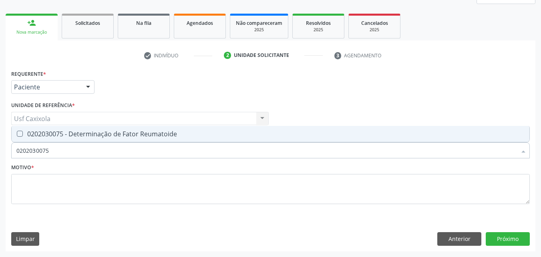
click at [51, 135] on div "0202030075 - Determinação de Fator Reumatoide" at bounding box center [270, 134] width 508 height 6
drag, startPoint x: 52, startPoint y: 155, endPoint x: 12, endPoint y: 156, distance: 40.5
click at [12, 156] on div "0202030075" at bounding box center [270, 150] width 519 height 16
click at [22, 131] on Reativa at bounding box center [20, 134] width 6 height 6
click at [17, 131] on Reativa "checkbox" at bounding box center [14, 133] width 5 height 5
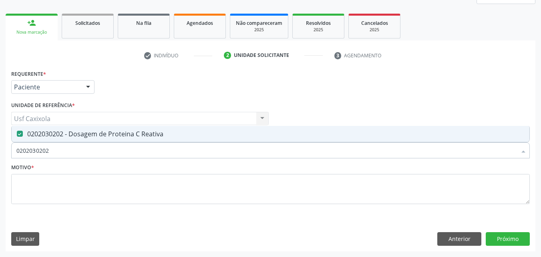
drag, startPoint x: 70, startPoint y: 152, endPoint x: 12, endPoint y: 161, distance: 59.1
click at [12, 161] on div "Item de agendamento * 0202030202 Desfazer seleção 0202030202 - Dosagem de Prote…" at bounding box center [270, 146] width 523 height 31
click at [46, 140] on span "0202040127 - Pesquisa de Ovos e Cistos de Parasitas" at bounding box center [271, 134] width 518 height 16
drag, startPoint x: 49, startPoint y: 153, endPoint x: 0, endPoint y: 161, distance: 49.7
click at [0, 161] on div "Acompanhamento Acompanhe a situação das marcações correntes e finalizadas Relat…" at bounding box center [270, 97] width 541 height 319
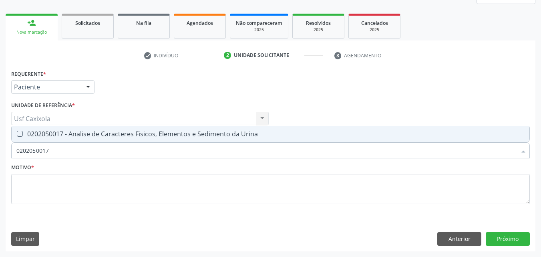
click at [35, 128] on span "0202050017 - Analise de Caracteres Fisicos, Elementos e Sedimento da Urina" at bounding box center [271, 134] width 518 height 16
drag, startPoint x: 40, startPoint y: 153, endPoint x: 6, endPoint y: 153, distance: 34.0
click at [6, 153] on div "Requerente * Paciente Médico(a) Enfermeiro(a) Paciente Nenhum resultado encontr…" at bounding box center [271, 159] width 530 height 183
click at [42, 135] on div "0202060381 - Dosagem de Tiroxina Livre (T4 Livre)" at bounding box center [270, 134] width 508 height 6
drag, startPoint x: 55, startPoint y: 149, endPoint x: 6, endPoint y: 157, distance: 49.9
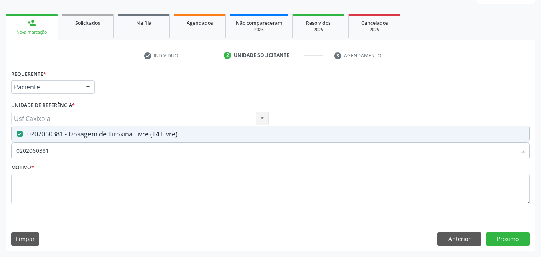
click at [6, 157] on div "Requerente * Paciente Médico(a) Enfermeiro(a) Paciente Nenhum resultado encontr…" at bounding box center [271, 159] width 530 height 183
click at [45, 137] on div "0202060250 - Dosagem de Hormonio Tireoestimulante (Tsh)" at bounding box center [270, 134] width 508 height 6
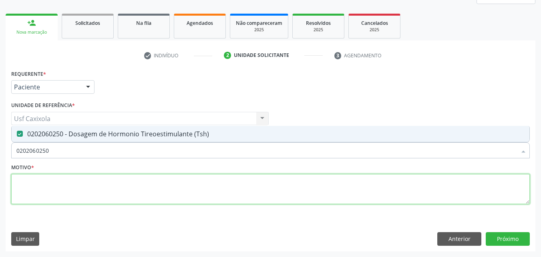
click at [59, 180] on textarea at bounding box center [270, 189] width 519 height 30
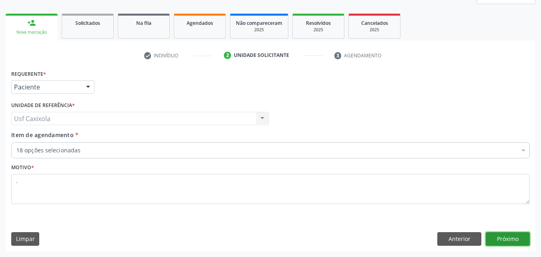
click at [506, 239] on button "Próximo" at bounding box center [508, 239] width 44 height 14
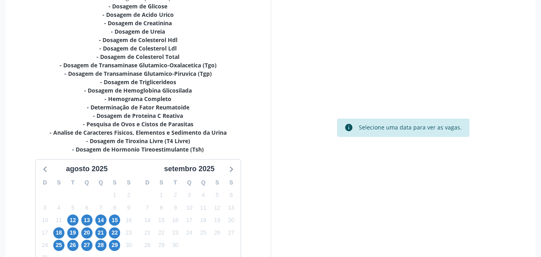
scroll to position [186, 0]
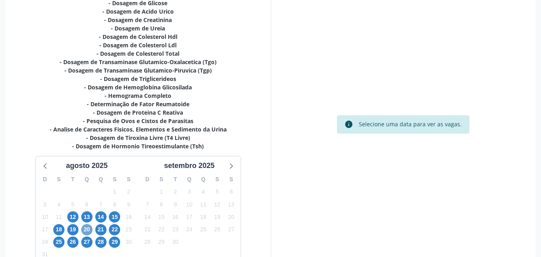
click at [89, 229] on span "20" at bounding box center [86, 229] width 11 height 11
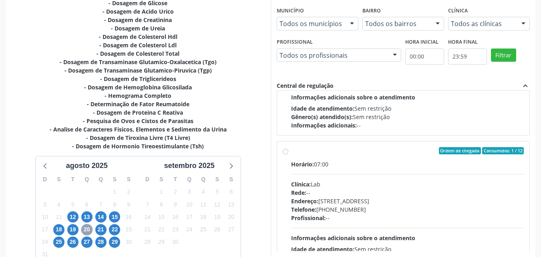
scroll to position [240, 0]
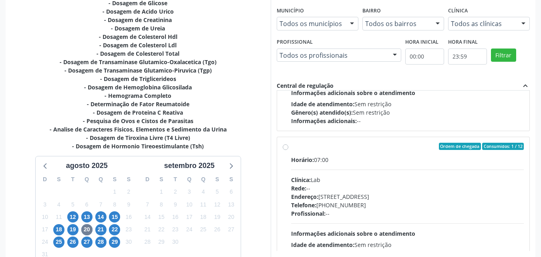
click at [292, 149] on div "Ordem de chegada Consumidos: 1 / 12" at bounding box center [407, 146] width 233 height 7
click at [288, 149] on input "Ordem de chegada Consumidos: 1 / 12 Horário: 07:00 Clínica: Lab Rede: -- Endere…" at bounding box center [286, 146] width 6 height 7
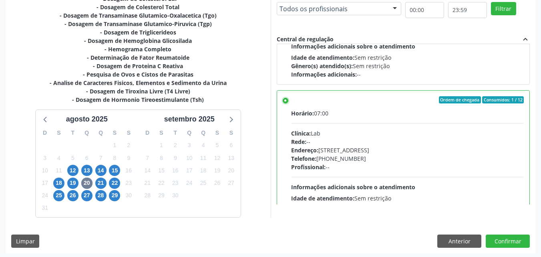
scroll to position [235, 0]
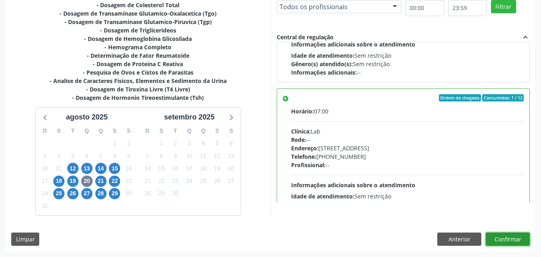
click at [497, 236] on button "Confirmar" at bounding box center [508, 239] width 44 height 14
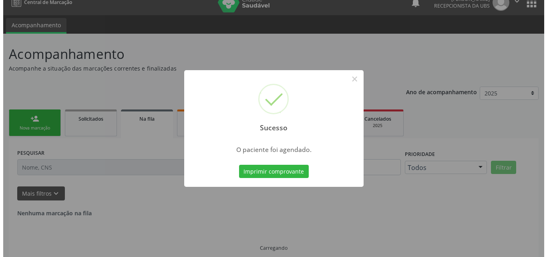
scroll to position [0, 0]
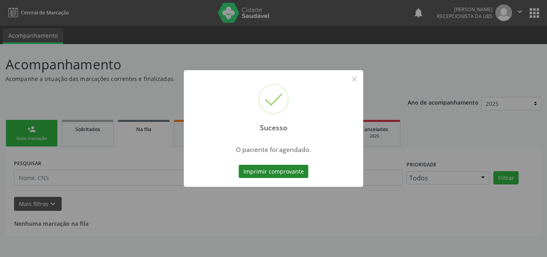
click at [283, 172] on button "Imprimir comprovante" at bounding box center [274, 172] width 70 height 14
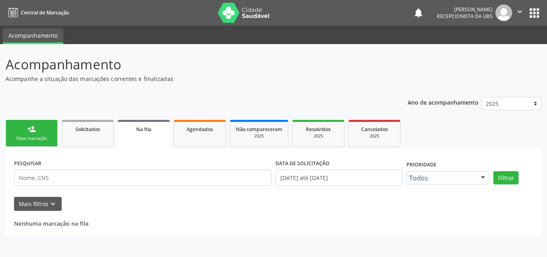
click at [39, 129] on link "person_add Nova marcação" at bounding box center [32, 133] width 52 height 27
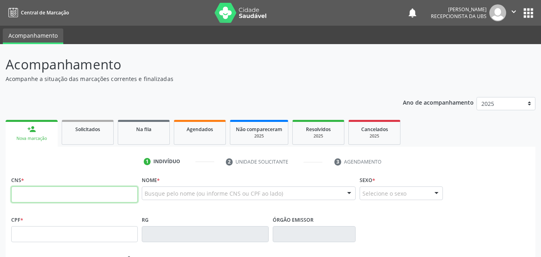
click at [62, 191] on input "text" at bounding box center [74, 194] width 127 height 16
paste input "709 0008 1520 5811"
type input "709 0008 1520 5811"
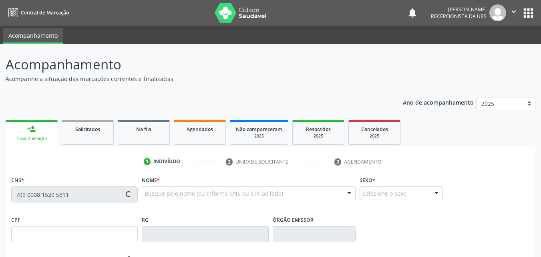
type input "112.509.784-16"
type input "15/04/1996"
type input "Maria Veralucia Carvalho Ferraz"
type input "(87) 99994-9819"
type input "608"
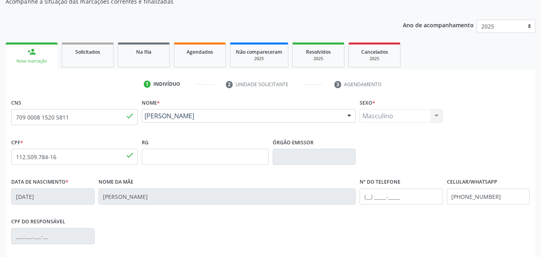
scroll to position [80, 0]
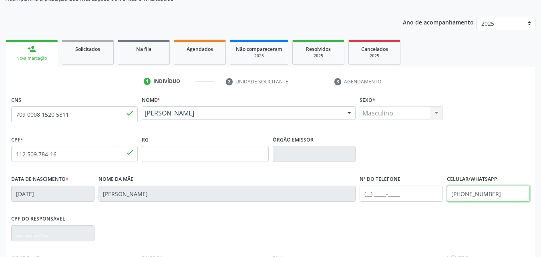
click at [495, 196] on input "(87) 99994-9819" at bounding box center [488, 193] width 83 height 16
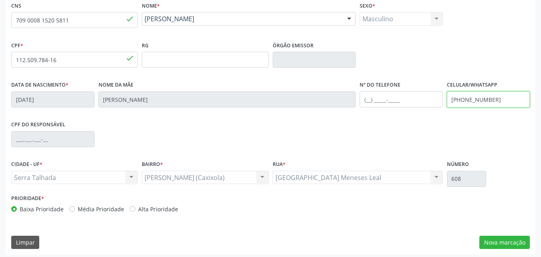
scroll to position [177, 0]
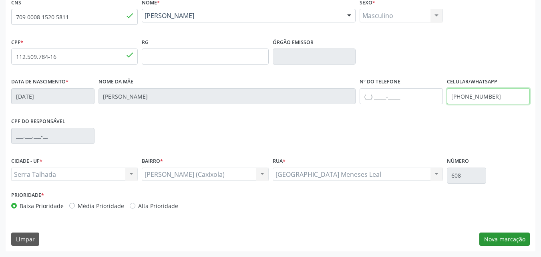
type input "[PHONE_NUMBER]"
click at [513, 242] on button "Nova marcação" at bounding box center [504, 239] width 50 height 14
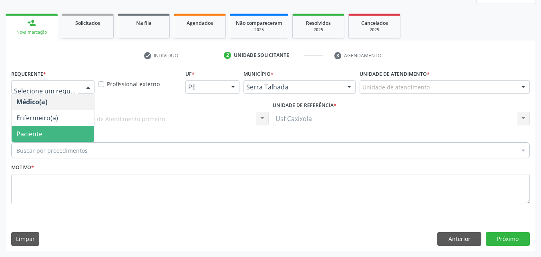
click at [75, 133] on span "Paciente" at bounding box center [53, 134] width 83 height 16
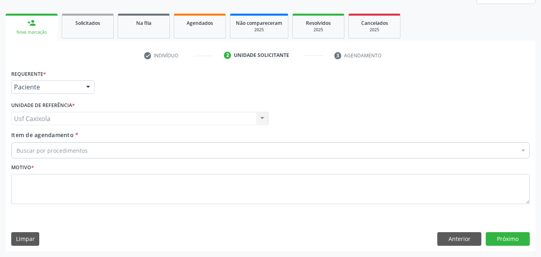
click at [113, 148] on div "Buscar por procedimentos" at bounding box center [270, 150] width 519 height 16
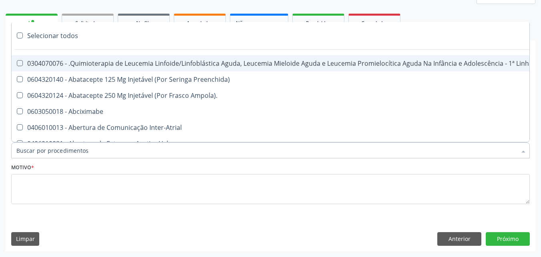
paste input "0202010473"
type input "0202010473"
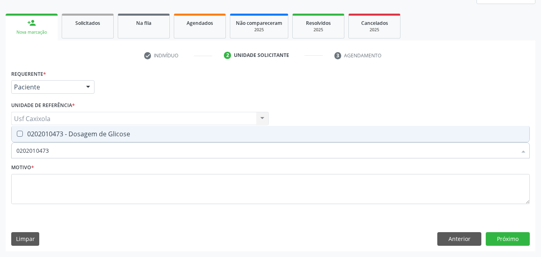
click at [101, 135] on div "0202010473 - Dosagem de Glicose" at bounding box center [270, 134] width 508 height 6
checkbox Glicose "true"
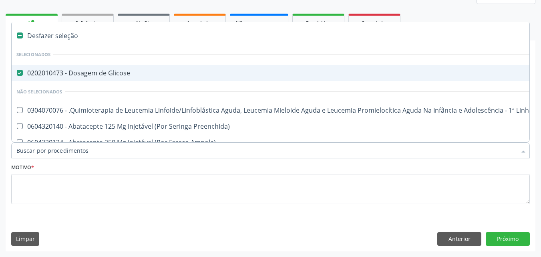
paste input "0202010120"
type input "0202010120"
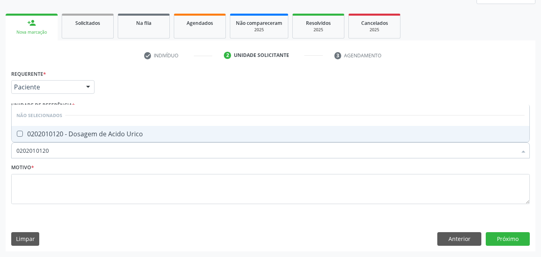
click at [122, 136] on div "0202010120 - Dosagem de Acido Urico" at bounding box center [270, 134] width 508 height 6
checkbox Urico "true"
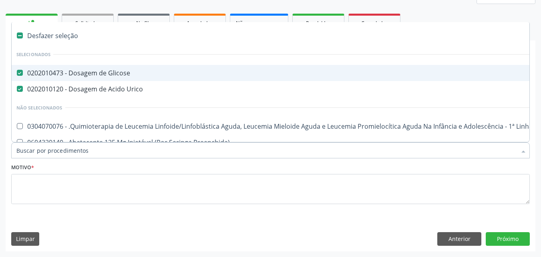
paste input "0202010317"
type input "0202010317"
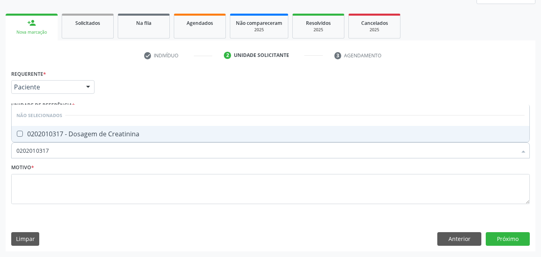
click at [139, 136] on div "0202010317 - Dosagem de Creatinina" at bounding box center [270, 134] width 508 height 6
checkbox Creatinina "true"
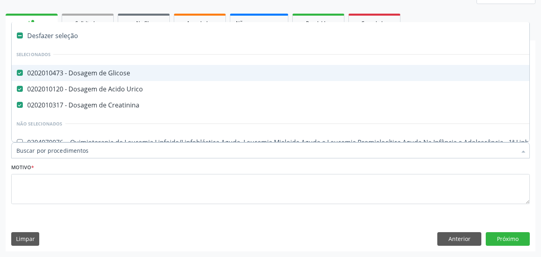
paste input "0202010694"
type input "0202010694"
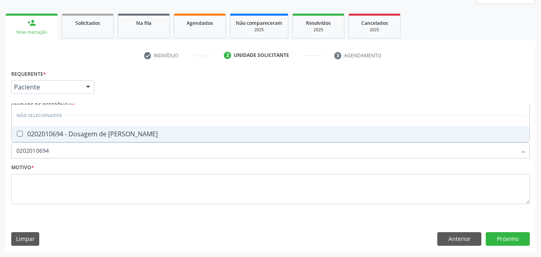
click at [126, 138] on span "0202010694 - Dosagem de [PERSON_NAME]" at bounding box center [271, 134] width 518 height 16
checkbox Ureia "true"
click at [129, 154] on input "0202010694" at bounding box center [266, 150] width 500 height 16
drag, startPoint x: 108, startPoint y: 155, endPoint x: 12, endPoint y: 155, distance: 96.5
click at [12, 155] on div "0202010694" at bounding box center [270, 150] width 519 height 16
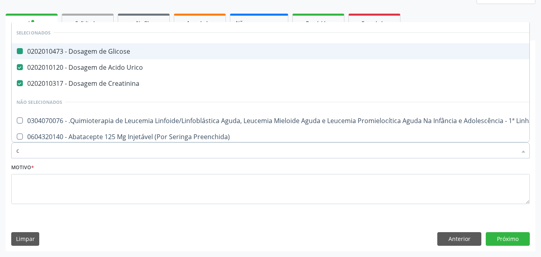
type input "cl"
checkbox Glicose "false"
checkbox Urico "false"
checkbox Creatinina "false"
type input "c"
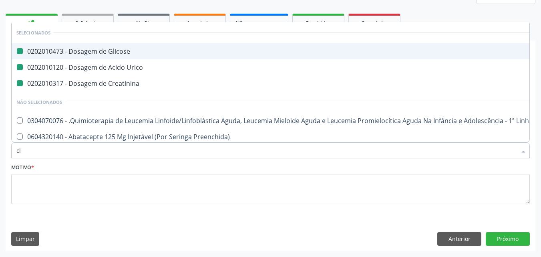
checkbox Glicose "true"
checkbox Urico "true"
checkbox Creatinina "true"
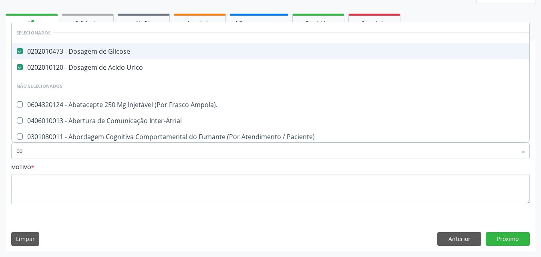
type input "col"
checkbox Glicose "false"
checkbox Urico "false"
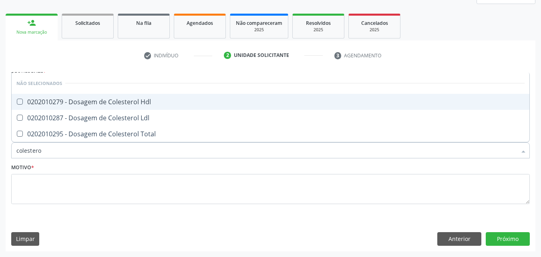
type input "colesterol"
click at [19, 103] on Hdl at bounding box center [20, 102] width 6 height 6
click at [17, 103] on Hdl "checkbox" at bounding box center [14, 101] width 5 height 5
checkbox Hdl "true"
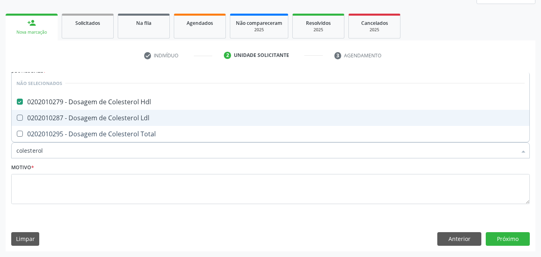
click at [25, 114] on span "0202010287 - Dosagem de Colesterol Ldl" at bounding box center [271, 118] width 518 height 16
checkbox Ldl "true"
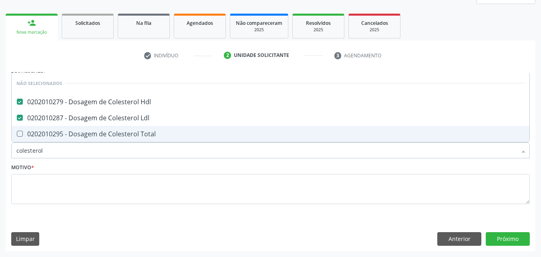
drag, startPoint x: 30, startPoint y: 133, endPoint x: 33, endPoint y: 141, distance: 8.3
click at [30, 134] on div "0202010295 - Dosagem de Colesterol Total" at bounding box center [270, 134] width 508 height 6
checkbox Total "true"
drag, startPoint x: 29, startPoint y: 151, endPoint x: 13, endPoint y: 152, distance: 16.4
click at [13, 152] on div "colesterol" at bounding box center [270, 150] width 519 height 16
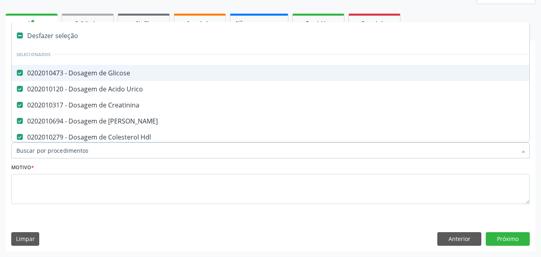
paste input "0202010643"
type input "0202010643"
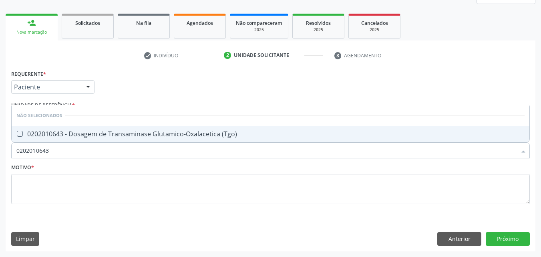
click at [115, 133] on div "0202010643 - Dosagem de Transaminase Glutamico-Oxalacetica (Tgo)" at bounding box center [270, 134] width 508 height 6
checkbox \(Tgo\) "true"
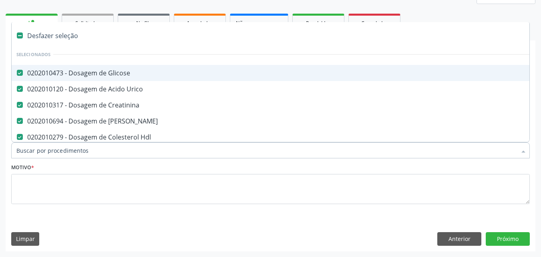
paste input "0202010651"
type input "0202010651"
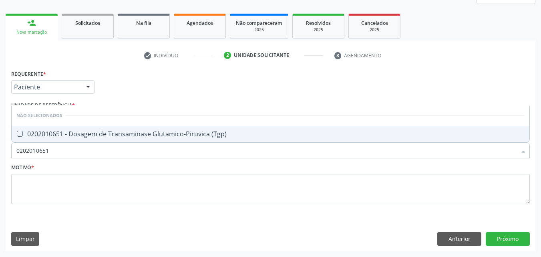
click at [161, 135] on div "0202010651 - Dosagem de Transaminase Glutamico-Piruvica (Tgp)" at bounding box center [270, 134] width 508 height 6
checkbox \(Tgp\) "true"
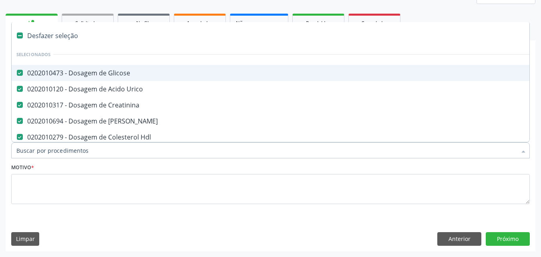
paste input "0202010678"
type input "0202010678"
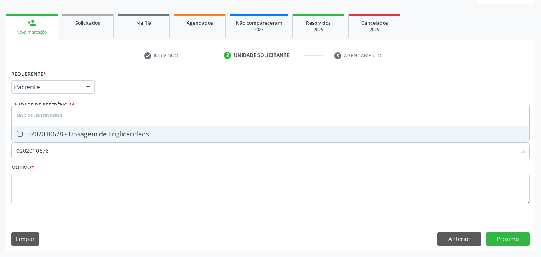
click at [132, 139] on span "0202010678 - Dosagem de Triglicerideos" at bounding box center [271, 134] width 518 height 16
checkbox Triglicerideos "true"
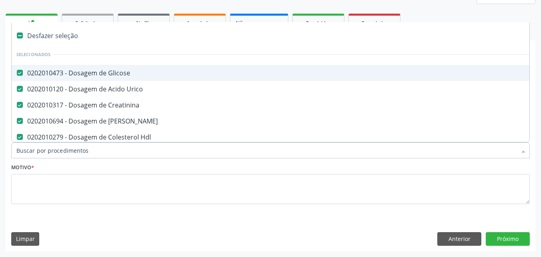
paste input "0202010503"
type input "0202010503"
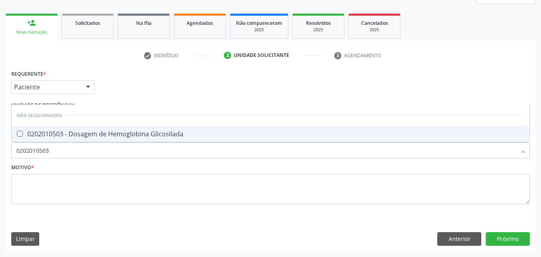
click at [116, 137] on div "0202010503 - Dosagem de Hemoglobina Glicosilada" at bounding box center [270, 134] width 508 height 6
checkbox Glicosilada "true"
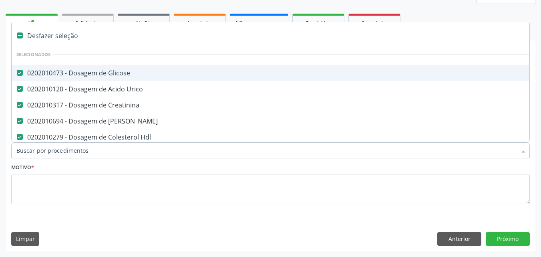
paste input "0202020380"
type input "0202020380"
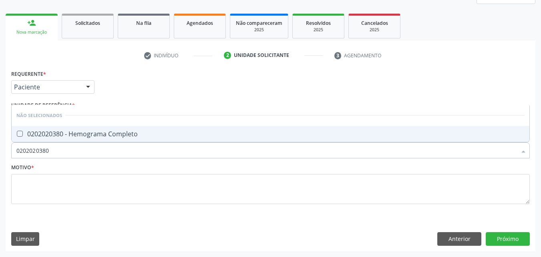
click at [139, 134] on div "0202020380 - Hemograma Completo" at bounding box center [270, 134] width 508 height 6
checkbox Completo "true"
drag, startPoint x: 64, startPoint y: 152, endPoint x: 3, endPoint y: 153, distance: 60.9
click at [3, 153] on div "Acompanhamento Acompanhe a situação das marcações correntes e finalizadas Relat…" at bounding box center [270, 97] width 541 height 319
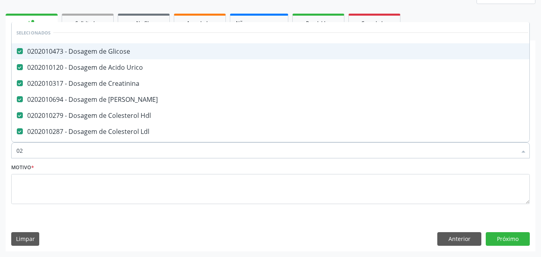
type input "020"
checkbox Transferrina "true"
type input "0202"
checkbox Completo "true"
type input "02020"
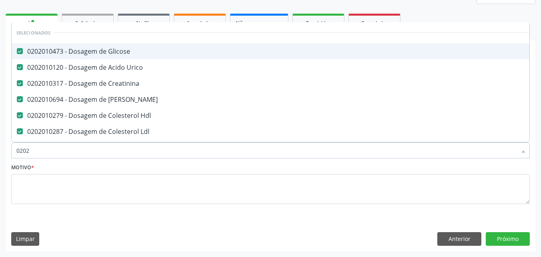
checkbox Zinco "true"
checkbox Completo "false"
type input "020203"
checkbox Glicose "false"
checkbox Urico "false"
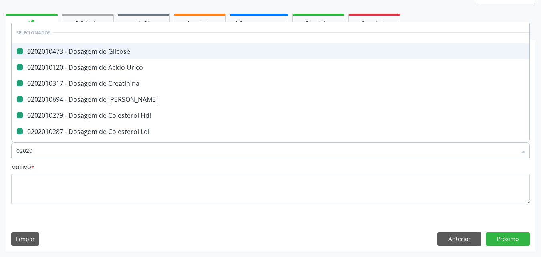
checkbox Creatinina "false"
checkbox Ureia "false"
checkbox Hdl "false"
checkbox Ldl "false"
checkbox Total "false"
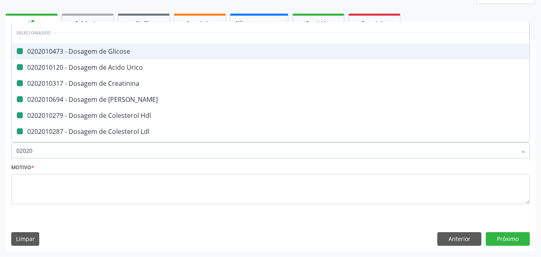
checkbox \(Tgo\) "false"
checkbox \(Tgp\) "false"
checkbox Triglicerideos "false"
checkbox Glicosilada "false"
checkbox Anaerobicas "true"
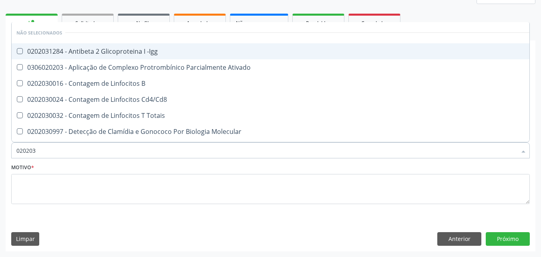
type input "0202030"
checkbox Completo "false"
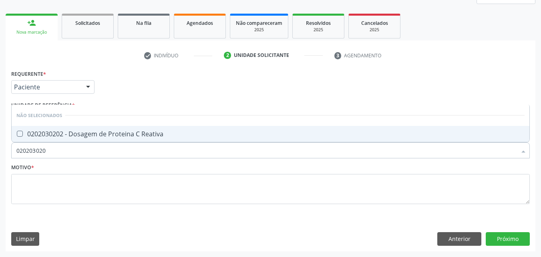
type input "0202030202"
click at [29, 139] on span "0202030202 - Dosagem de Proteina C Reativa" at bounding box center [271, 134] width 518 height 16
checkbox Reativa "true"
drag, startPoint x: 58, startPoint y: 149, endPoint x: 14, endPoint y: 149, distance: 44.1
click at [14, 149] on div "0202030202" at bounding box center [270, 150] width 519 height 16
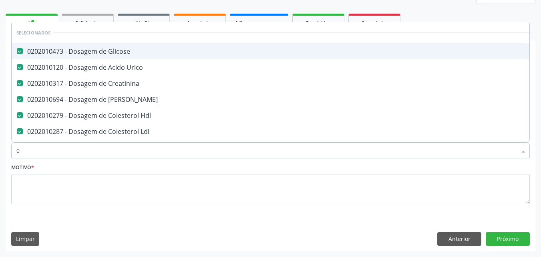
type input "02"
checkbox Comprimido\) "true"
type input "020"
checkbox Reativa "true"
checkbox Veste "false"
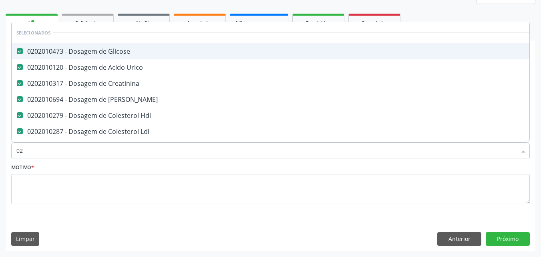
checkbox Completo "true"
type input "0202"
checkbox Extremidades "true"
checkbox Citopatológico "true"
type input "02020"
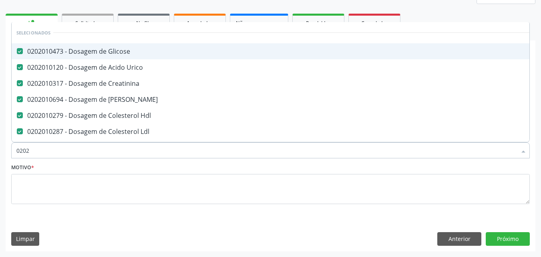
checkbox Insulina "true"
checkbox Reativa "false"
checkbox Zinco "true"
checkbox Completo "false"
type input "020205"
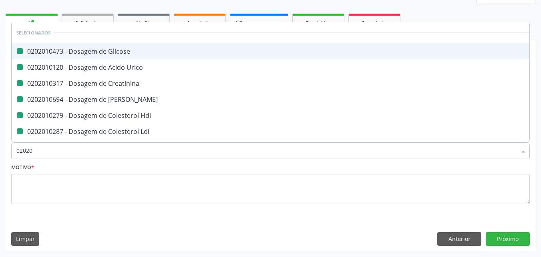
checkbox Glicose "false"
checkbox Urico "false"
checkbox Creatinina "false"
checkbox Ureia "false"
checkbox Hdl "false"
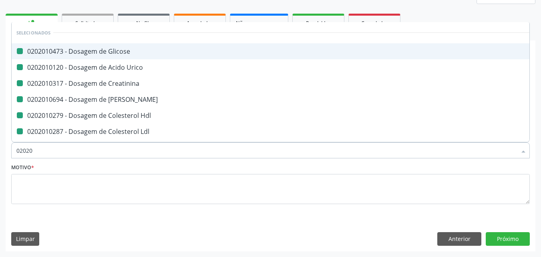
checkbox Ldl "false"
checkbox Total "false"
checkbox \(Tgo\) "false"
checkbox \(Tgp\) "false"
checkbox Triglicerideos "false"
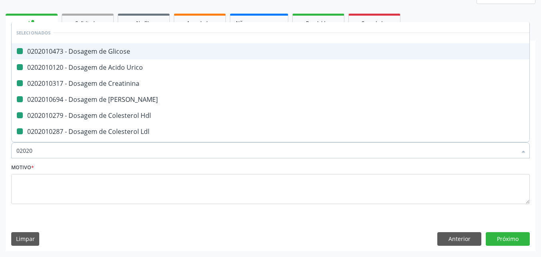
checkbox Glicosilada "false"
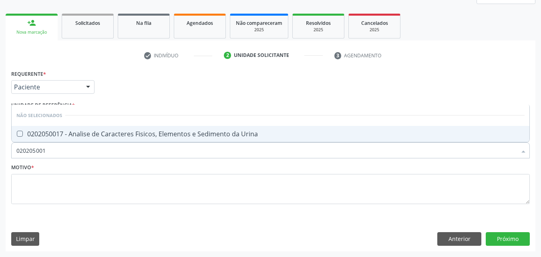
type input "0202050017"
click at [36, 137] on div "0202050017 - Analise de Caracteres Fisicos, Elementos e Sedimento da Urina" at bounding box center [270, 134] width 508 height 6
checkbox Urina "true"
drag, startPoint x: 57, startPoint y: 152, endPoint x: 5, endPoint y: 152, distance: 51.7
click at [5, 152] on div "Acompanhamento Acompanhe a situação das marcações correntes e finalizadas Relat…" at bounding box center [270, 97] width 541 height 319
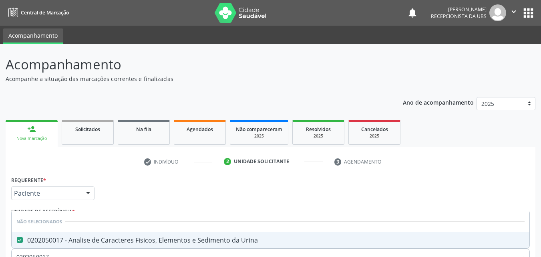
scroll to position [106, 0]
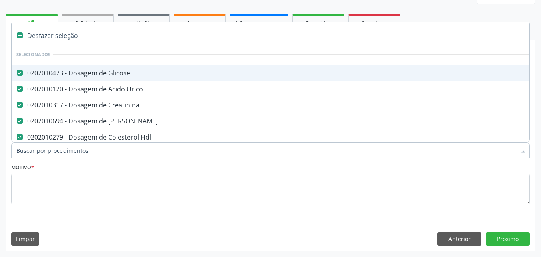
paste input "0202040127"
type input "0202040127"
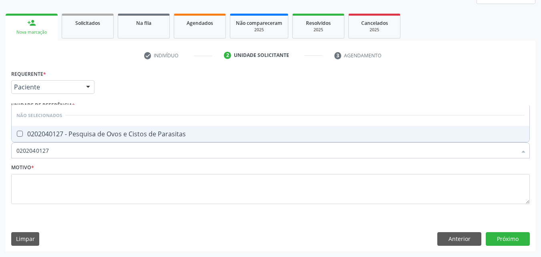
click at [103, 133] on div "0202040127 - Pesquisa de Ovos e Cistos de Parasitas" at bounding box center [270, 134] width 508 height 6
checkbox Parasitas "true"
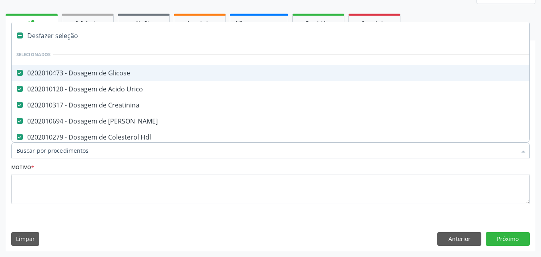
paste input "0202060381"
type input "0202060381"
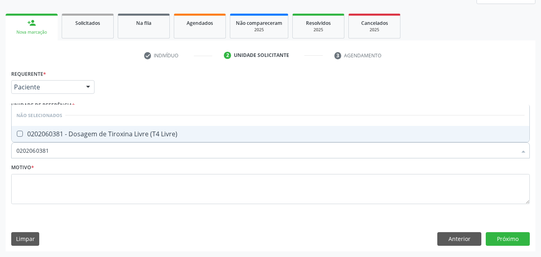
click at [144, 133] on div "0202060381 - Dosagem de Tiroxina Livre (T4 Livre)" at bounding box center [270, 134] width 508 height 6
checkbox Livre\) "true"
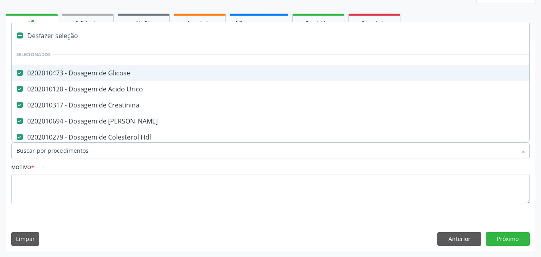
paste input "0202060250"
type input "0202060250"
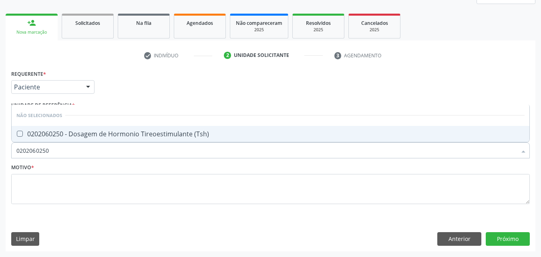
click at [172, 133] on div "0202060250 - Dosagem de Hormonio Tireoestimulante (Tsh)" at bounding box center [270, 134] width 508 height 6
checkbox \(Tsh\) "true"
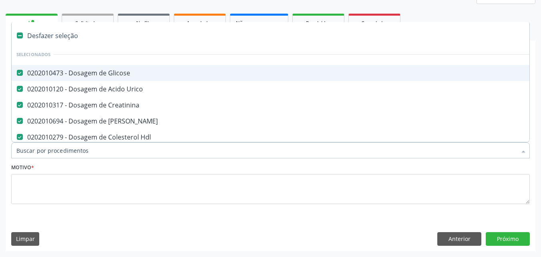
paste input "0202030202"
type input "0202030202"
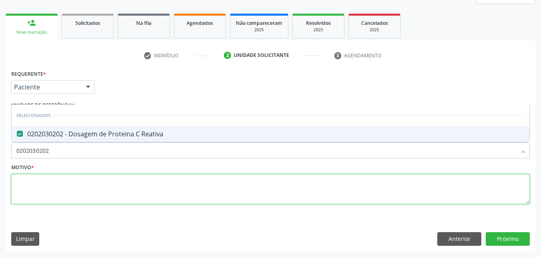
click at [136, 188] on textarea at bounding box center [270, 189] width 519 height 30
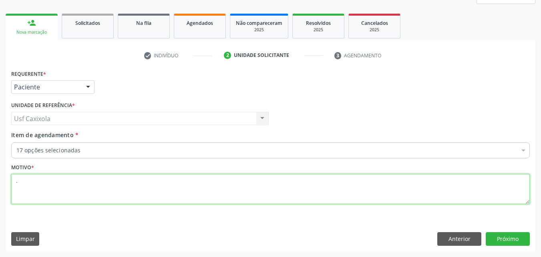
type textarea "."
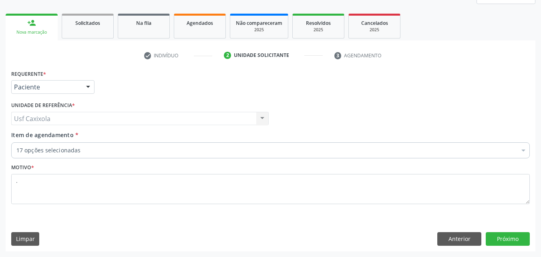
click at [177, 221] on div "Requerente * Paciente Médico(a) Enfermeiro(a) Paciente Nenhum resultado encontr…" at bounding box center [271, 159] width 530 height 183
click at [513, 240] on button "Próximo" at bounding box center [508, 239] width 44 height 14
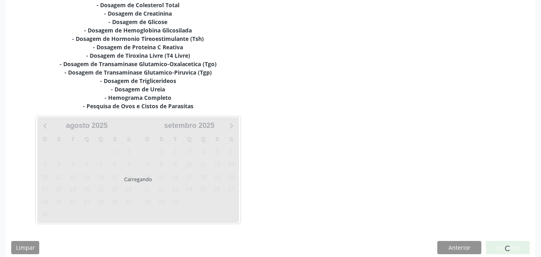
scroll to position [226, 0]
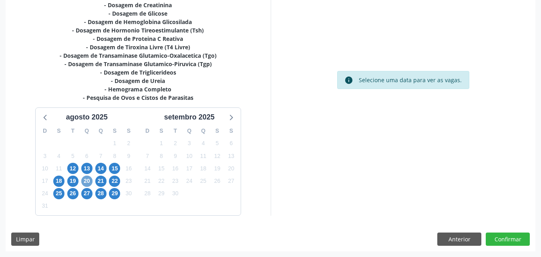
click at [88, 180] on span "20" at bounding box center [86, 180] width 11 height 11
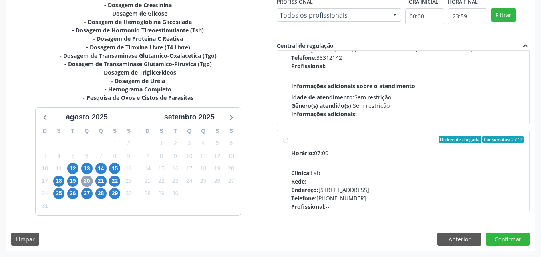
scroll to position [240, 0]
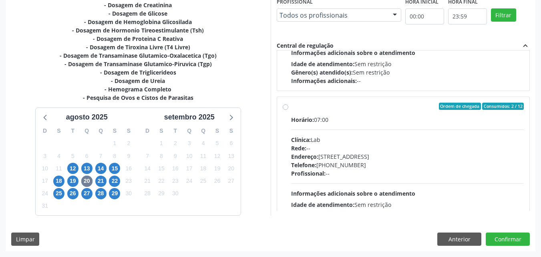
click at [291, 109] on label "Ordem de chegada Consumidos: 2 / 12 Horário: 07:00 Clínica: Lab Rede: -- Endere…" at bounding box center [407, 164] width 233 height 123
click at [287, 109] on input "Ordem de chegada Consumidos: 2 / 12 Horário: 07:00 Clínica: Lab Rede: -- Endere…" at bounding box center [286, 106] width 6 height 7
radio input "true"
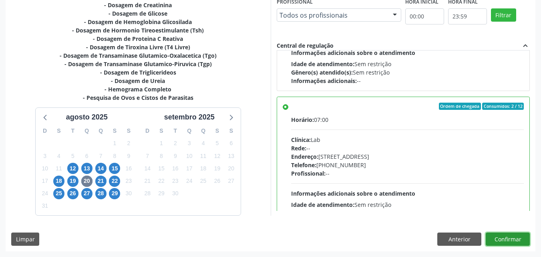
click at [509, 237] on button "Confirmar" at bounding box center [508, 239] width 44 height 14
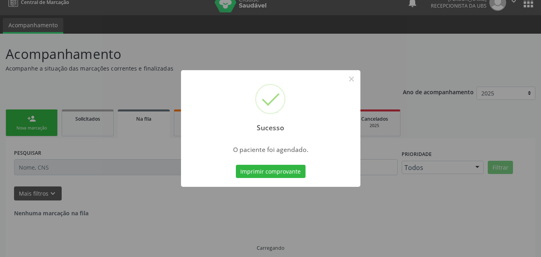
scroll to position [0, 0]
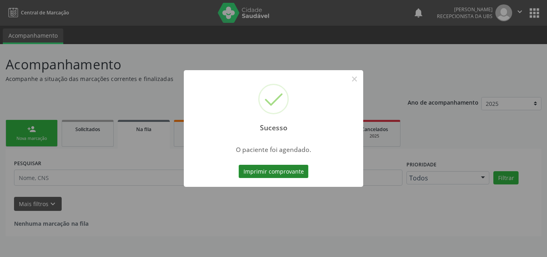
click at [291, 172] on button "Imprimir comprovante" at bounding box center [274, 172] width 70 height 14
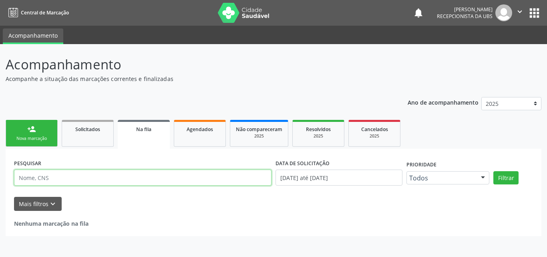
click at [183, 185] on input "text" at bounding box center [143, 177] width 258 height 16
drag, startPoint x: 67, startPoint y: 184, endPoint x: 18, endPoint y: 184, distance: 48.5
click at [18, 184] on input "7000039962883910" at bounding box center [143, 177] width 258 height 16
type input "7000039962883910"
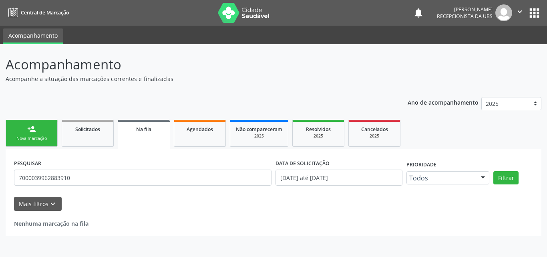
click at [24, 129] on link "person_add Nova marcação" at bounding box center [32, 133] width 52 height 27
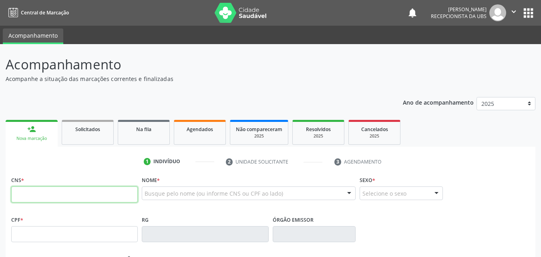
click at [49, 188] on input "text" at bounding box center [74, 194] width 127 height 16
paste input "700 0039 9628 8391"
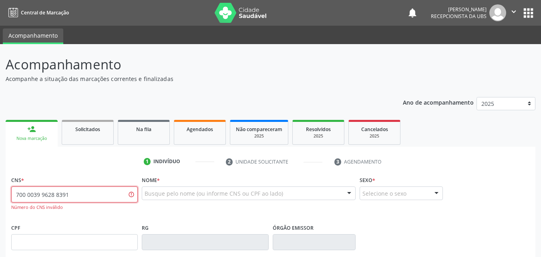
drag, startPoint x: 81, startPoint y: 195, endPoint x: 0, endPoint y: 195, distance: 80.9
click at [0, 195] on div "Acompanhamento Acompanhe a situação das marcações correntes e finalizadas Relat…" at bounding box center [270, 243] width 541 height 398
drag, startPoint x: 85, startPoint y: 191, endPoint x: 6, endPoint y: 197, distance: 79.2
paste input "6288 3910"
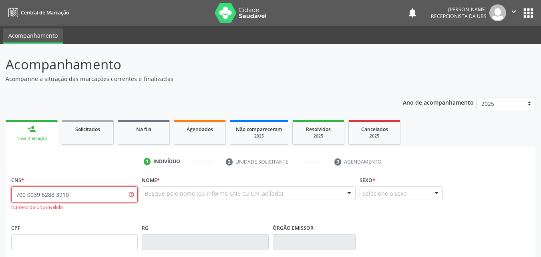
type input "700 0039 6288 3910"
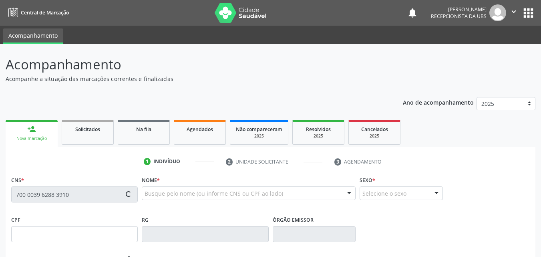
type input "704.413.674-53"
type input "08/04/1967"
type input "Adaltiva Gomes da Silva"
type input "(87) 99644-7002"
type input "388"
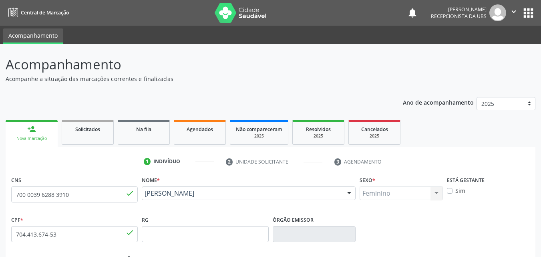
drag, startPoint x: 248, startPoint y: 207, endPoint x: 145, endPoint y: 197, distance: 103.8
click at [145, 197] on div "Nome * Ana Margarida Rosendo da Silva Ana Margarida Rosendo da Silva CNS: 700 0…" at bounding box center [249, 194] width 218 height 40
copy span "Ana Margarida Rosendo da Silva"
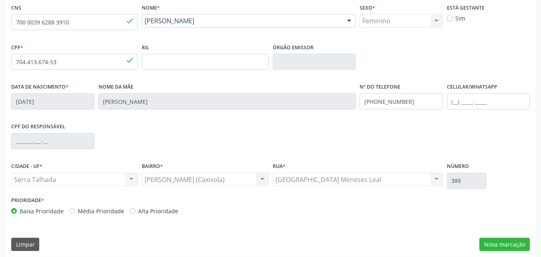
scroll to position [177, 0]
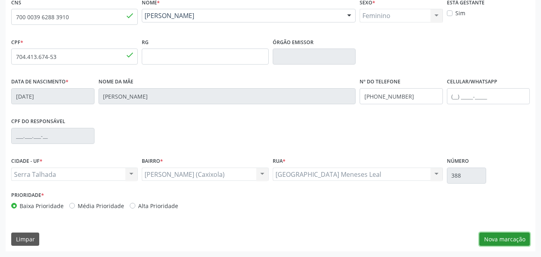
click at [496, 235] on button "Nova marcação" at bounding box center [504, 239] width 50 height 14
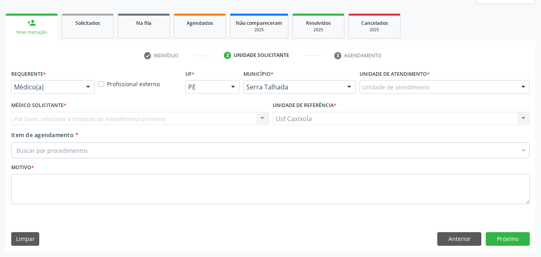
scroll to position [106, 0]
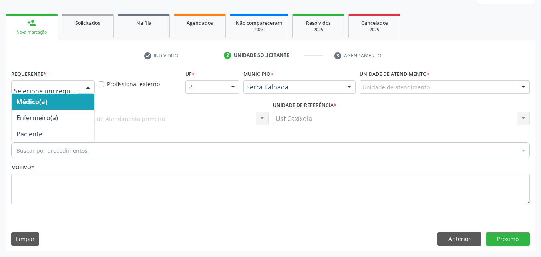
click at [91, 89] on div at bounding box center [88, 88] width 12 height 14
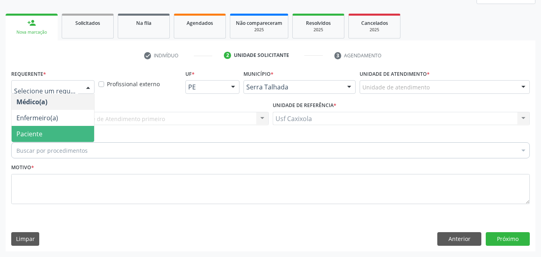
click at [84, 130] on span "Paciente" at bounding box center [53, 134] width 83 height 16
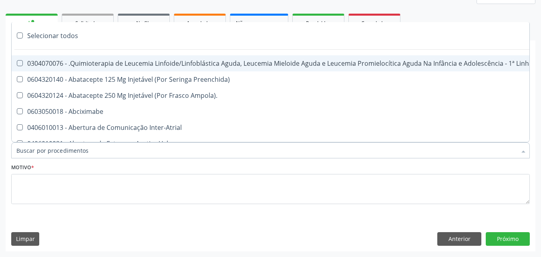
click at [90, 150] on div at bounding box center [270, 150] width 519 height 16
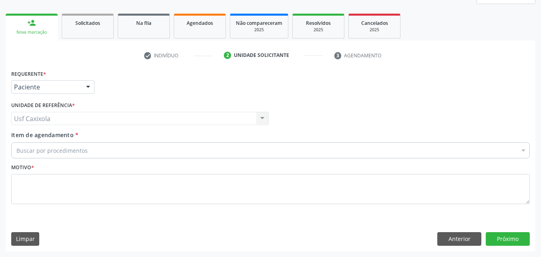
click at [114, 149] on div "Buscar por procedimentos" at bounding box center [270, 150] width 519 height 16
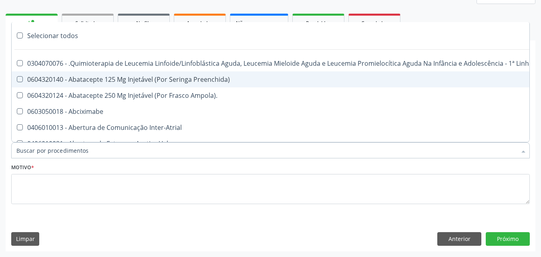
paste input "0202010473"
type input "0202010473"
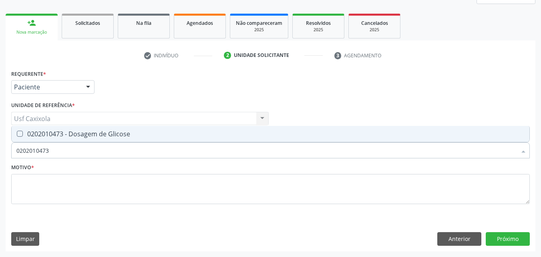
click at [89, 135] on div "0202010473 - Dosagem de Glicose" at bounding box center [270, 134] width 508 height 6
checkbox Glicose "true"
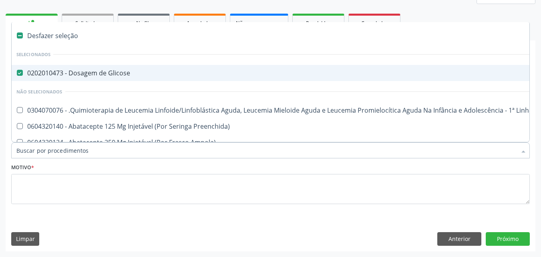
paste input "0202010120"
type input "0202010120"
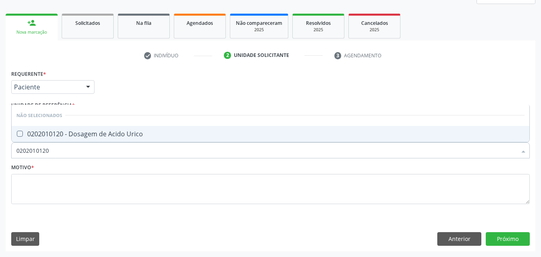
click at [177, 136] on div "0202010120 - Dosagem de Acido Urico" at bounding box center [270, 134] width 508 height 6
checkbox Urico "true"
drag, startPoint x: 76, startPoint y: 153, endPoint x: 14, endPoint y: 155, distance: 62.1
click at [14, 155] on div "0202010120" at bounding box center [270, 150] width 519 height 16
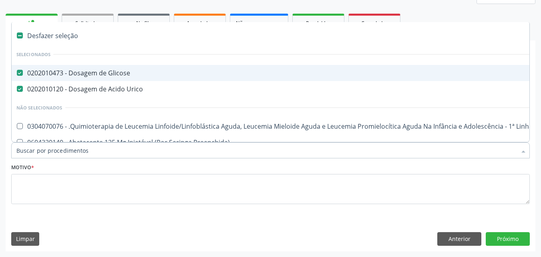
paste input "0202010317"
type input "0202010317"
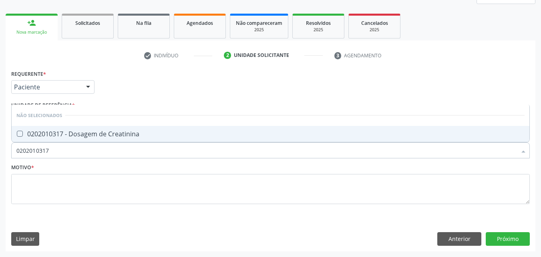
click at [144, 139] on span "0202010317 - Dosagem de Creatinina" at bounding box center [271, 134] width 518 height 16
checkbox Creatinina "true"
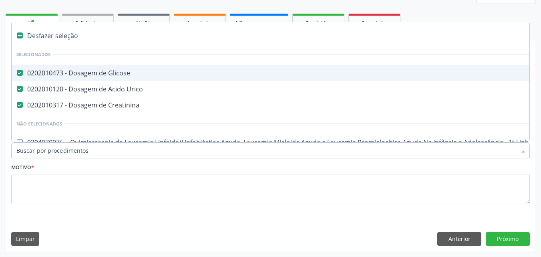
paste input "0202010694"
type input "0202010694"
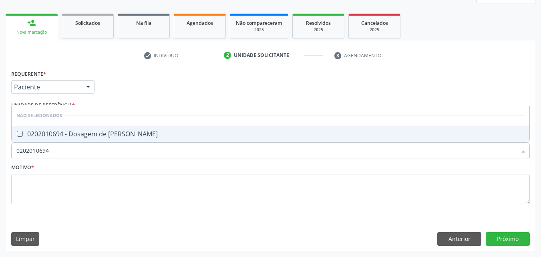
click at [148, 135] on div "0202010694 - Dosagem de [PERSON_NAME]" at bounding box center [270, 134] width 508 height 6
checkbox Ureia "true"
drag, startPoint x: 68, startPoint y: 153, endPoint x: 11, endPoint y: 155, distance: 57.3
click at [11, 155] on div "Item de agendamento * 0202010694 Desfazer seleção Não selecionados 0202010694 -…" at bounding box center [270, 146] width 523 height 31
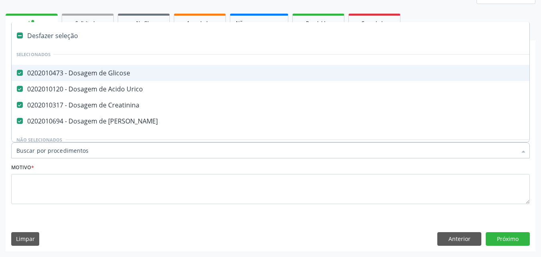
click at [112, 149] on input "Item de agendamento *" at bounding box center [266, 150] width 500 height 16
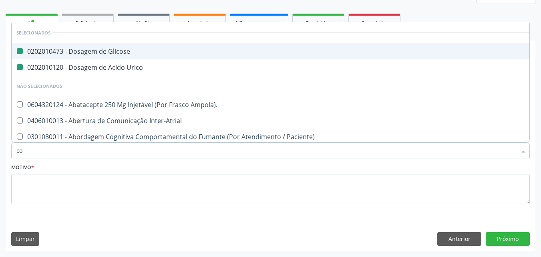
type input "col"
checkbox Glicose "false"
checkbox Urico "false"
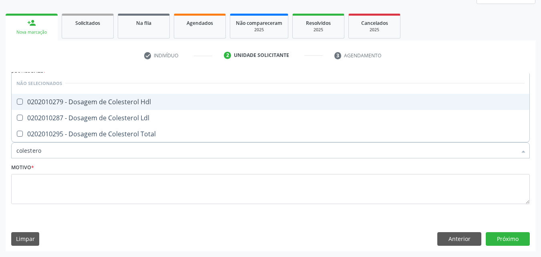
type input "colesterol"
click at [99, 105] on div "0202010279 - Dosagem de Colesterol Hdl" at bounding box center [270, 102] width 508 height 6
checkbox Hdl "true"
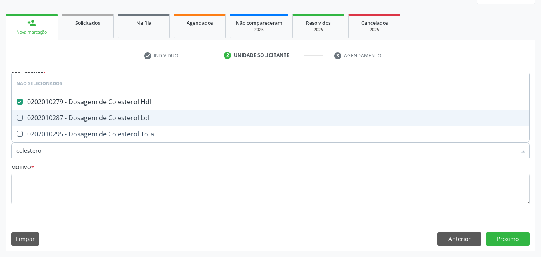
click at [99, 115] on div "0202010287 - Dosagem de Colesterol Ldl" at bounding box center [270, 118] width 508 height 6
checkbox Ldl "true"
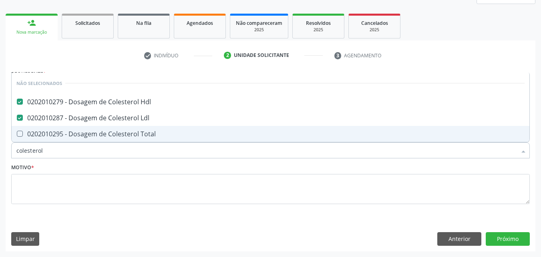
click at [99, 131] on div "0202010295 - Dosagem de Colesterol Total" at bounding box center [270, 134] width 508 height 6
checkbox Total "true"
drag, startPoint x: 33, startPoint y: 153, endPoint x: 16, endPoint y: 153, distance: 17.2
click at [16, 153] on div "colesterol" at bounding box center [270, 150] width 519 height 16
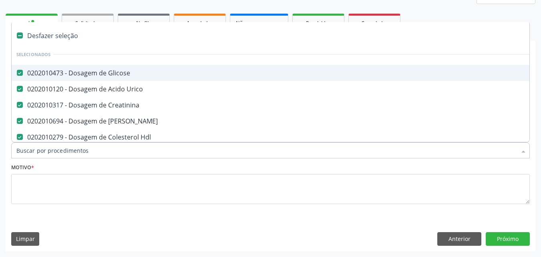
paste input "0202010643"
type input "0202010643"
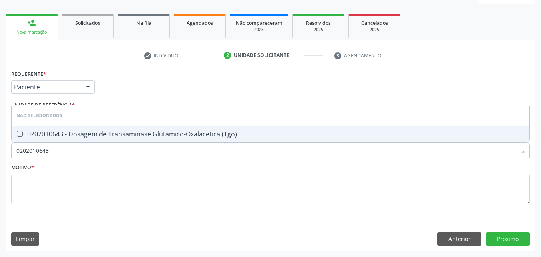
click at [171, 137] on div "0202010643 - Dosagem de Transaminase Glutamico-Oxalacetica (Tgo)" at bounding box center [270, 134] width 508 height 6
checkbox \(Tgo\) "true"
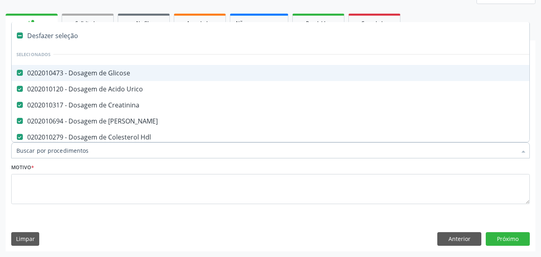
paste input "0202010651"
type input "0202010651"
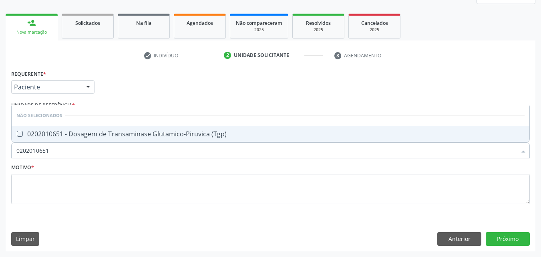
click at [147, 137] on div "0202010651 - Dosagem de Transaminase Glutamico-Piruvica (Tgp)" at bounding box center [270, 134] width 508 height 6
checkbox \(Tgp\) "true"
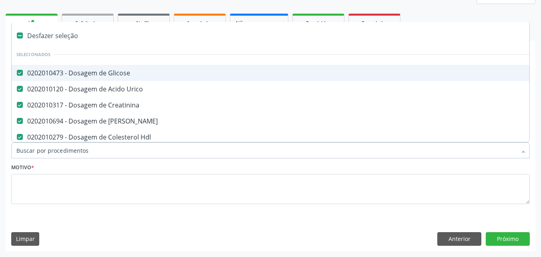
paste input "0202010678"
type input "0202010678"
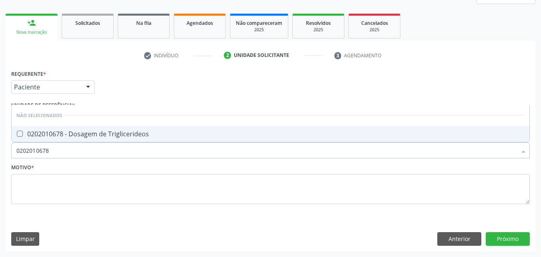
click at [151, 136] on div "0202010678 - Dosagem de Triglicerideos" at bounding box center [270, 134] width 508 height 6
checkbox Triglicerideos "true"
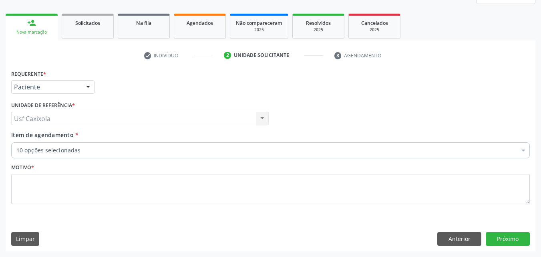
scroll to position [0, 0]
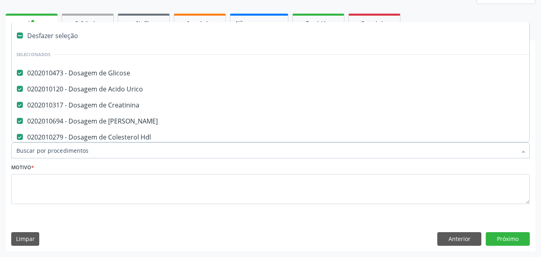
paste input "0202010503"
type input "0202010503"
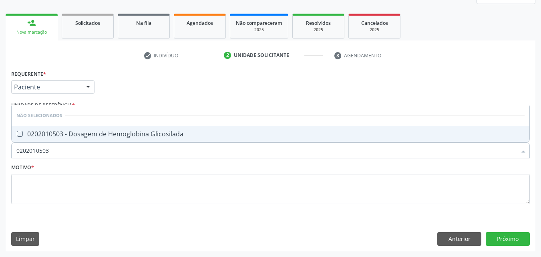
click at [123, 137] on div "0202010503 - Dosagem de Hemoglobina Glicosilada" at bounding box center [270, 134] width 508 height 6
checkbox Glicosilada "true"
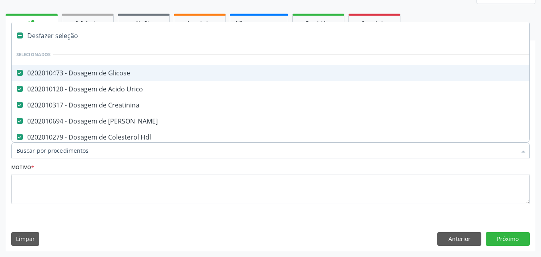
paste input "0202020380"
type input "0202020380"
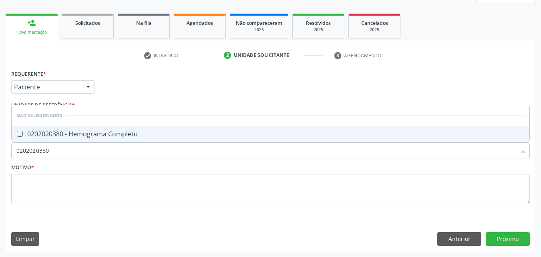
click at [131, 135] on div "0202020380 - Hemograma Completo" at bounding box center [270, 134] width 508 height 6
checkbox Completo "true"
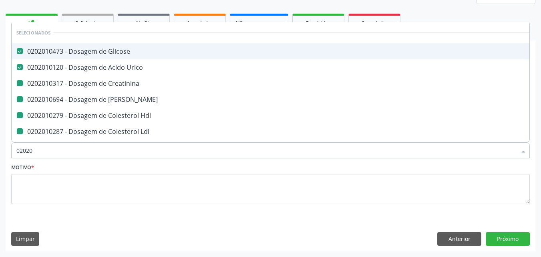
type input "020203"
checkbox Creatinina "false"
checkbox Ureia "false"
checkbox Hdl "false"
checkbox Ldl "false"
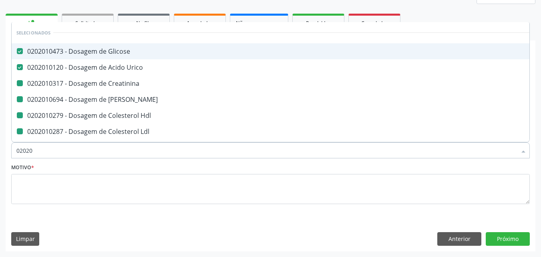
checkbox Total "false"
checkbox \(Tgo\) "false"
checkbox \(Tgp\) "false"
checkbox Triglicerideos "false"
checkbox Glicosilada "false"
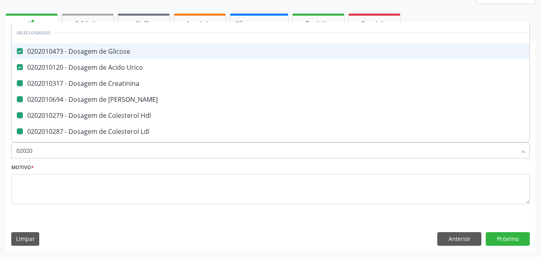
checkbox Completo "false"
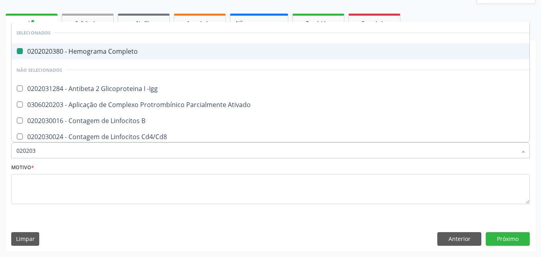
type input "0202030"
checkbox Completo "false"
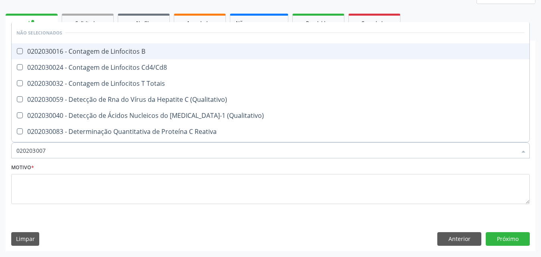
type input "0202030075"
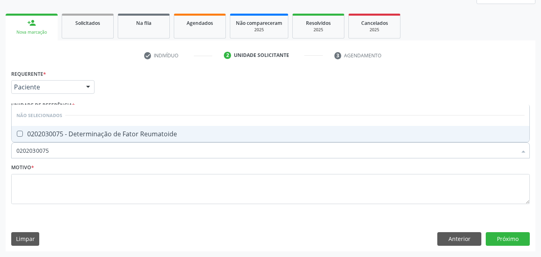
click at [118, 139] on span "0202030075 - Determinação de Fator Reumatoide" at bounding box center [271, 134] width 518 height 16
checkbox Reumatoide "true"
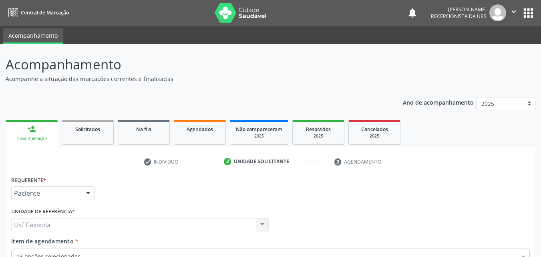
scroll to position [106, 0]
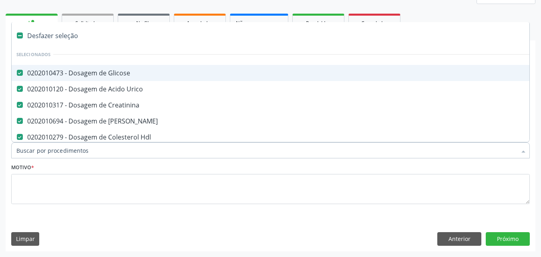
paste input "0202030202"
type input "0202030202"
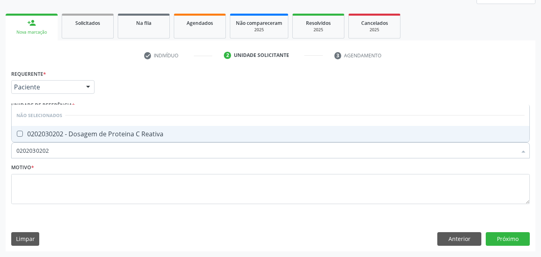
click at [116, 136] on div "0202030202 - Dosagem de Proteina C Reativa" at bounding box center [270, 134] width 508 height 6
checkbox Reativa "true"
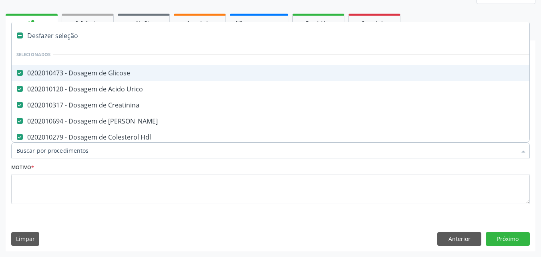
paste input "0202050017"
type input "0202050017"
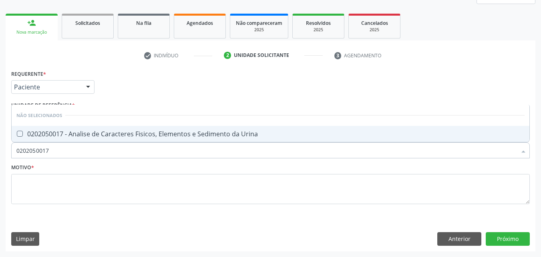
click at [156, 137] on div "0202050017 - Analise de Caracteres Fisicos, Elementos e Sedimento da Urina" at bounding box center [270, 134] width 508 height 6
checkbox Urina "true"
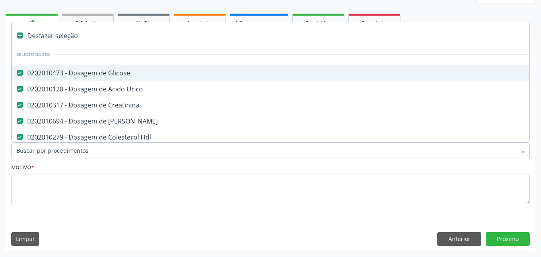
paste input "0202040127"
type input "0202040127"
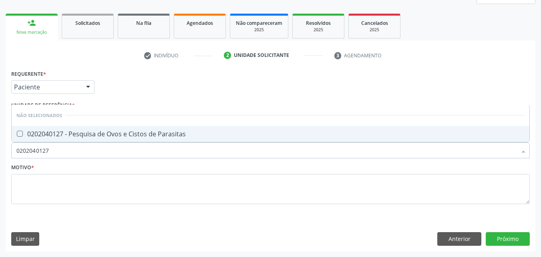
click at [177, 135] on div "0202040127 - Pesquisa de Ovos e Cistos de Parasitas" at bounding box center [270, 134] width 508 height 6
checkbox Parasitas "true"
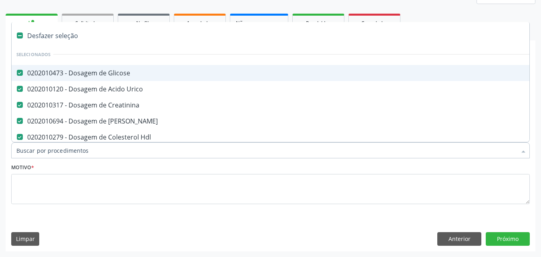
paste input "0202060381"
type input "0202060381"
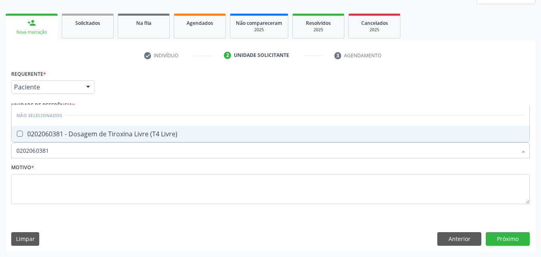
click at [185, 137] on div "0202060381 - Dosagem de Tiroxina Livre (T4 Livre)" at bounding box center [270, 134] width 508 height 6
checkbox Livre\) "true"
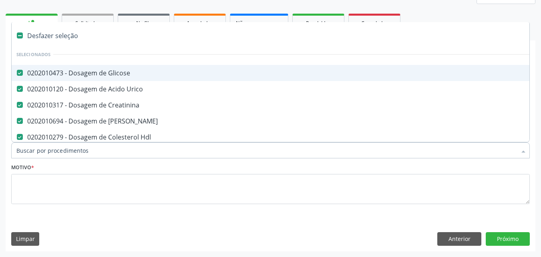
paste input "0202060250"
type input "0202060250"
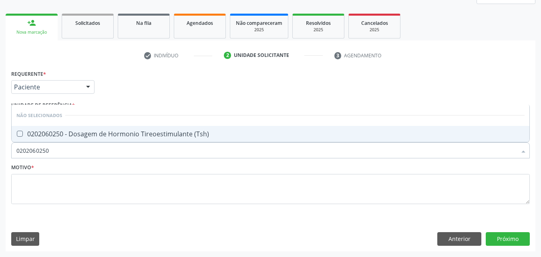
click at [196, 135] on div "0202060250 - Dosagem de Hormonio Tireoestimulante (Tsh)" at bounding box center [270, 134] width 508 height 6
checkbox \(Tsh\) "true"
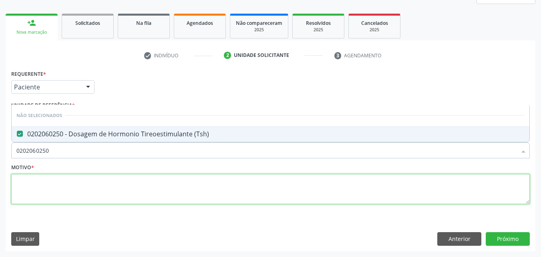
click at [181, 189] on textarea at bounding box center [270, 189] width 519 height 30
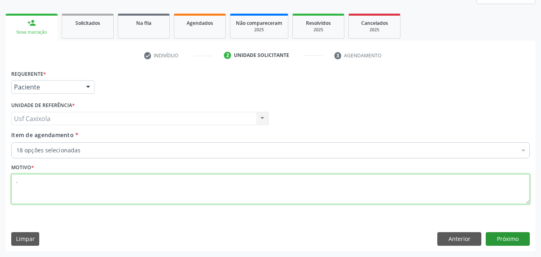
type textarea "."
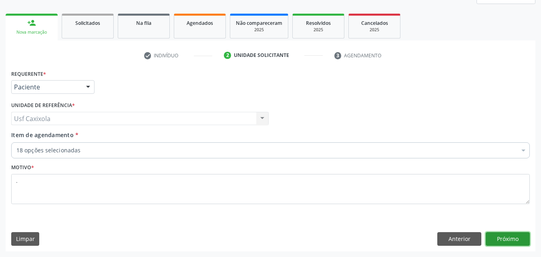
click at [495, 237] on button "Próximo" at bounding box center [508, 239] width 44 height 14
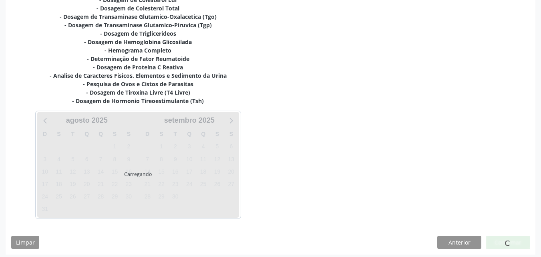
scroll to position [235, 0]
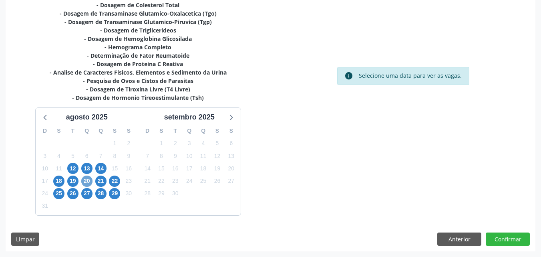
click at [85, 182] on span "20" at bounding box center [86, 180] width 11 height 11
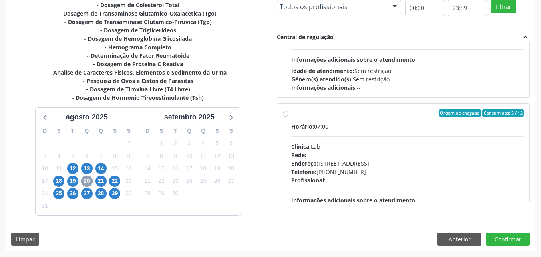
scroll to position [240, 0]
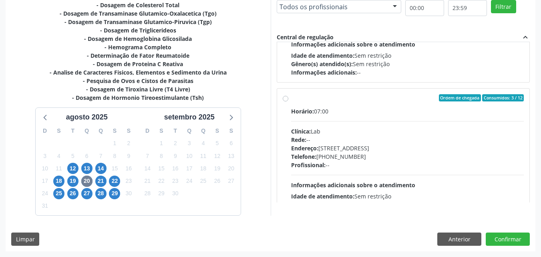
click at [293, 102] on label "Ordem de chegada Consumidos: 3 / 12 Horário: 07:00 Clínica: Lab Rede: -- Endere…" at bounding box center [407, 155] width 233 height 123
click at [288, 101] on input "Ordem de chegada Consumidos: 3 / 12 Horário: 07:00 Clínica: Lab Rede: -- Endere…" at bounding box center [286, 97] width 6 height 7
radio input "true"
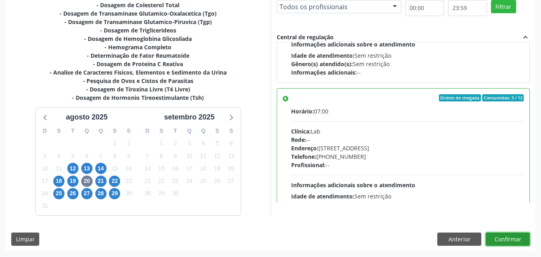
click at [496, 236] on button "Confirmar" at bounding box center [508, 239] width 44 height 14
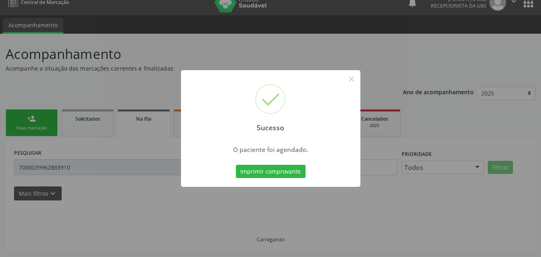
scroll to position [10, 0]
click at [274, 176] on button "Imprimir comprovante" at bounding box center [271, 172] width 70 height 14
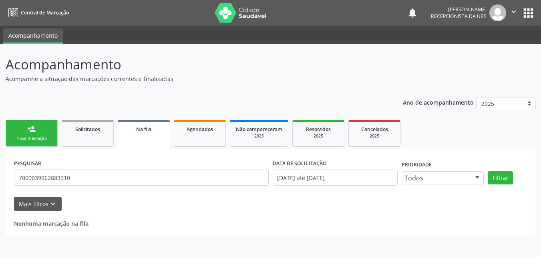
scroll to position [0, 0]
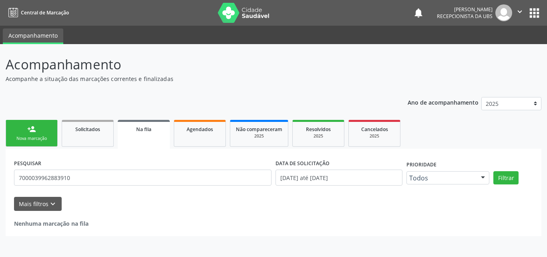
click at [35, 130] on div "person_add" at bounding box center [31, 129] width 9 height 9
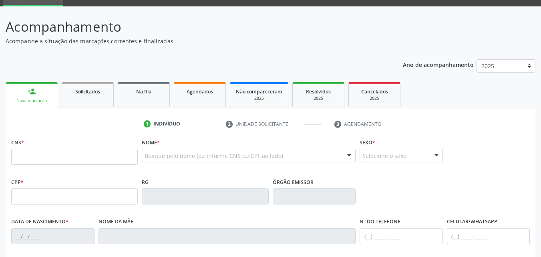
scroll to position [80, 0]
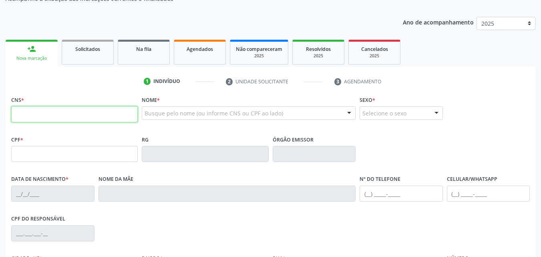
click at [44, 113] on input "text" at bounding box center [74, 114] width 127 height 16
type input "706 0068 9690 2942"
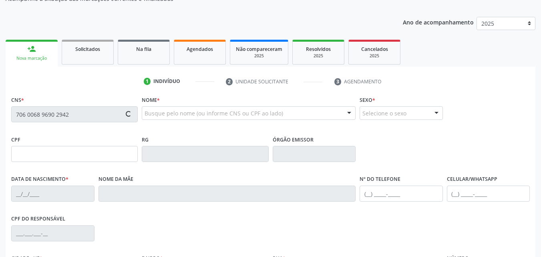
type input "088.746.154-93"
type input "[DATE]"
type input "[PERSON_NAME]"
type input "(99) 99999-9999"
type input "3"
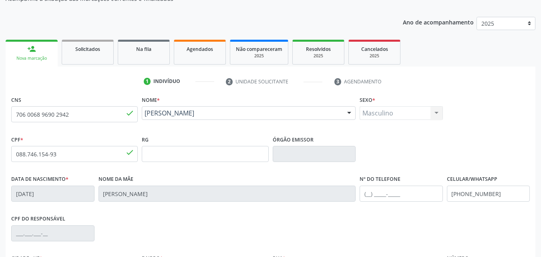
drag, startPoint x: 209, startPoint y: 122, endPoint x: 141, endPoint y: 119, distance: 68.6
click at [141, 119] on div "Nome * Artur Alves da Silva Artur Alves da Silva CNS: 706 0068 9690 2942 CPF: 0…" at bounding box center [249, 114] width 218 height 40
copy span "[PERSON_NAME]"
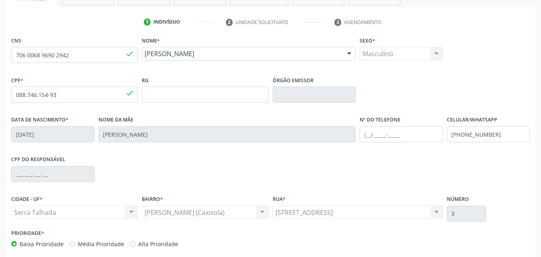
scroll to position [160, 0]
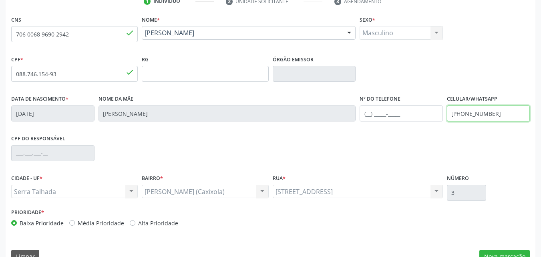
click at [493, 119] on input "(99) 99999-9999" at bounding box center [488, 113] width 83 height 16
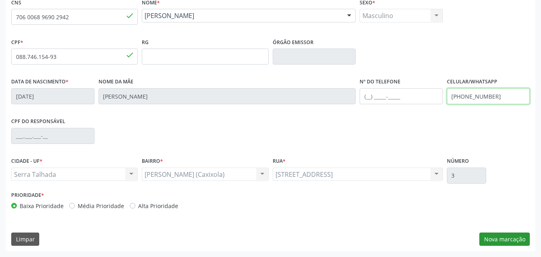
type input "(87) 99927-8271"
click at [511, 239] on button "Nova marcação" at bounding box center [504, 239] width 50 height 14
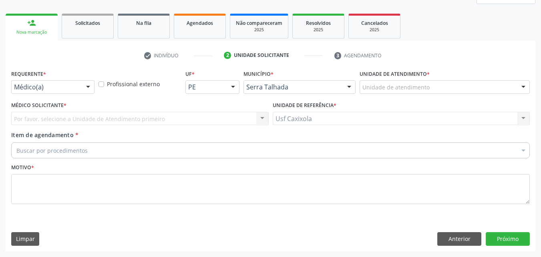
click at [88, 87] on div at bounding box center [88, 88] width 12 height 14
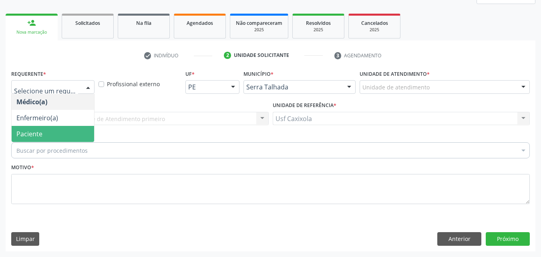
click at [65, 138] on span "Paciente" at bounding box center [53, 134] width 83 height 16
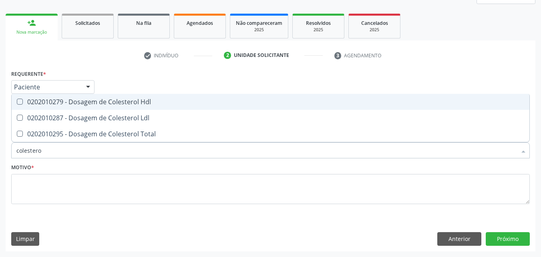
type input "colesterol"
click at [50, 106] on span "0202010279 - Dosagem de Colesterol Hdl" at bounding box center [271, 102] width 518 height 16
checkbox Hdl "true"
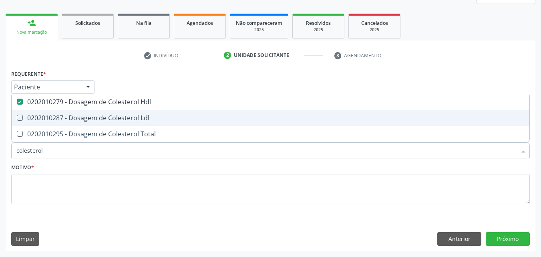
click at [51, 117] on div "0202010287 - Dosagem de Colesterol Ldl" at bounding box center [270, 118] width 508 height 6
checkbox Ldl "true"
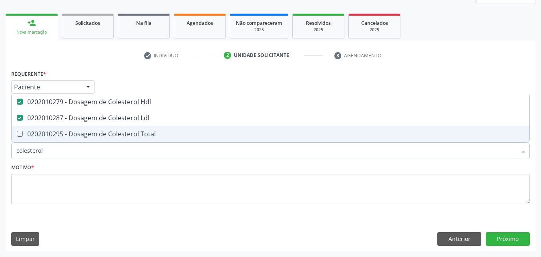
drag, startPoint x: 51, startPoint y: 127, endPoint x: 53, endPoint y: 135, distance: 8.3
click at [51, 127] on span "0202010295 - Dosagem de Colesterol Total" at bounding box center [271, 134] width 518 height 16
checkbox Total "true"
drag, startPoint x: 37, startPoint y: 153, endPoint x: 11, endPoint y: 157, distance: 26.9
click at [11, 157] on div "Item de agendamento * colesterol Desfazer seleção 0202010279 - Dosagem de Coles…" at bounding box center [270, 146] width 523 height 31
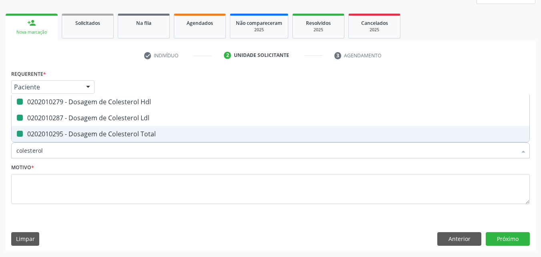
type input "0"
checkbox Hdl "false"
checkbox Ldl "false"
checkbox Total "false"
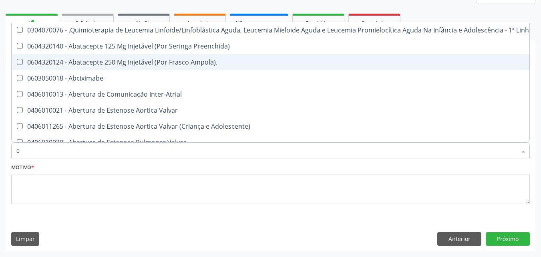
type input "02"
checkbox Comprimido\) "true"
checkbox Transferências "true"
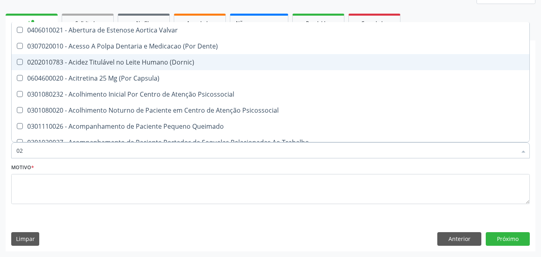
type input "020"
checkbox Epispádia "true"
checkbox Anos\) "true"
checkbox Congênita "true"
checkbox Hdl "false"
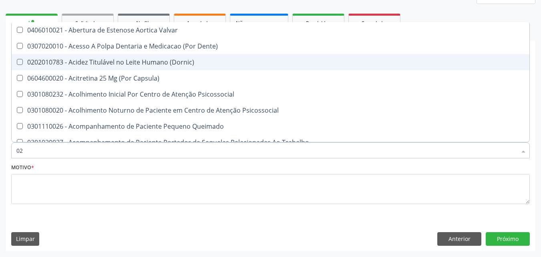
checkbox Ldl "false"
checkbox Total "false"
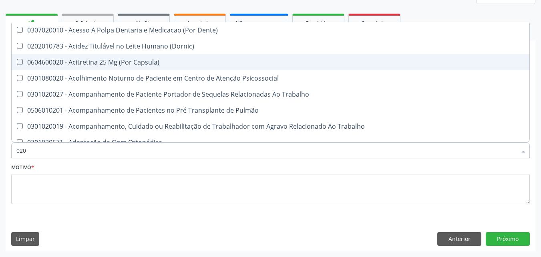
type input "0202"
checkbox Faringe\/Laringe "true"
checkbox Puncao "true"
checkbox Fragmento "true"
checkbox Hdl "false"
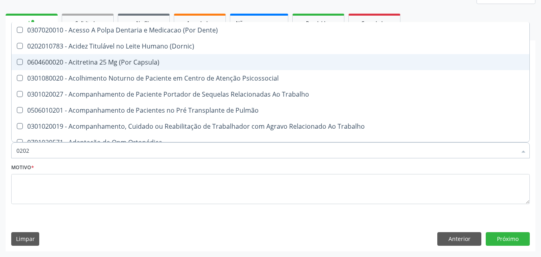
checkbox Ldl "false"
checkbox Total "false"
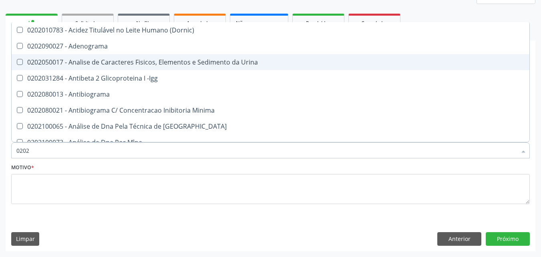
type input "02020"
checkbox \(Psa\) "true"
checkbox III "true"
checkbox Barbituratos "true"
checkbox Hdl "false"
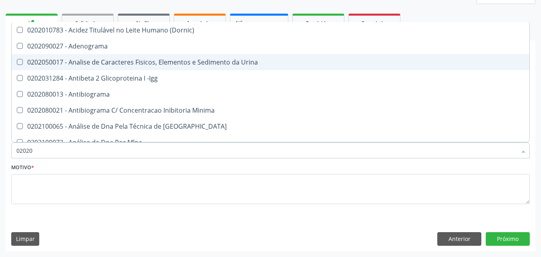
checkbox Ldl "false"
checkbox Total "false"
type input "020201"
checkbox \(Pos-Pasteurização\) "true"
checkbox Molecular "true"
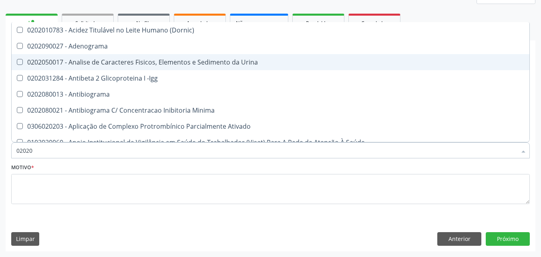
checkbox Parceria\) "true"
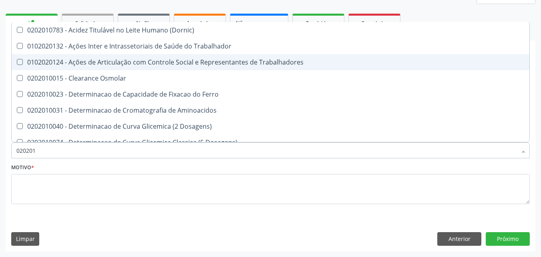
type input "0202010"
checkbox Circulante "true"
checkbox III "true"
checkbox Fracoes "true"
checkbox Hdl "false"
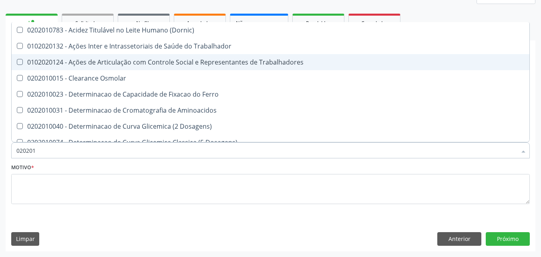
checkbox Ldl "false"
checkbox Total "false"
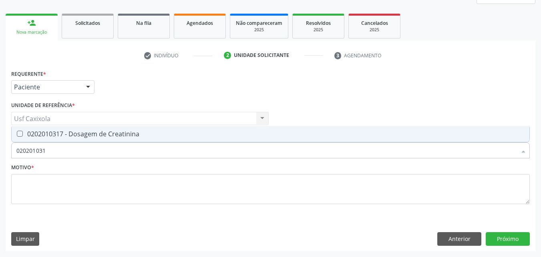
type input "0202010317"
click at [40, 136] on div "0202010317 - Dosagem de Creatinina" at bounding box center [270, 134] width 508 height 6
checkbox Creatinina "true"
drag, startPoint x: 55, startPoint y: 150, endPoint x: 15, endPoint y: 151, distance: 40.1
click at [15, 151] on div "0202010317" at bounding box center [270, 150] width 519 height 16
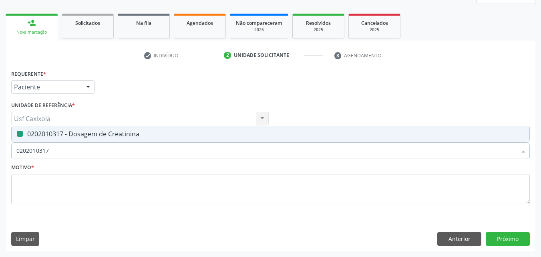
type input "0"
checkbox Creatinina "false"
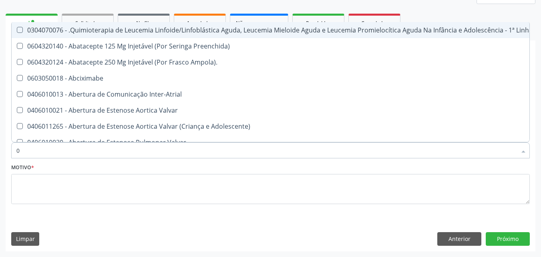
type input "02"
checkbox Comprimido\) "true"
checkbox Transferências "true"
checkbox Meckel "true"
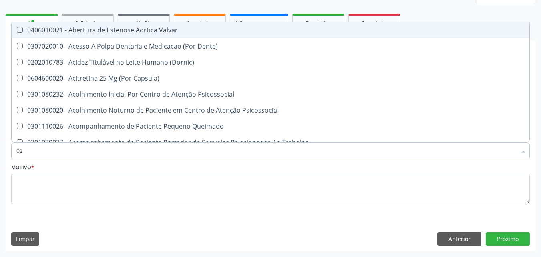
type input "020"
checkbox Epispádia "true"
checkbox Anos\) "true"
checkbox Congênita "true"
checkbox Complementar\) "true"
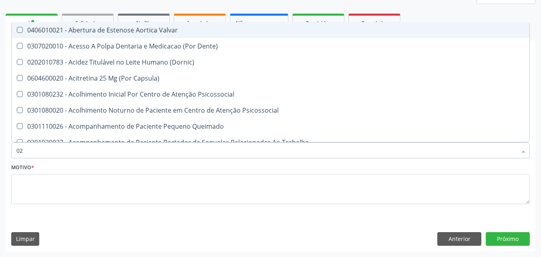
checkbox Hdl "false"
checkbox Ldl "false"
checkbox Total "false"
checkbox Creatinina "false"
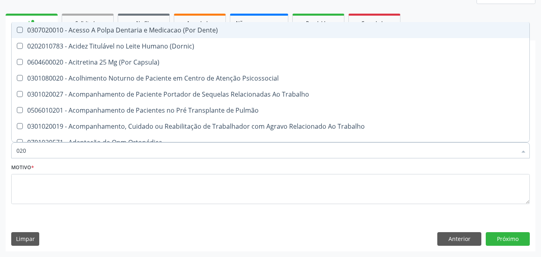
type input "0202"
checkbox Faringe\/Laringe "true"
checkbox Puncao "true"
checkbox Fragmento "true"
checkbox Ossea "true"
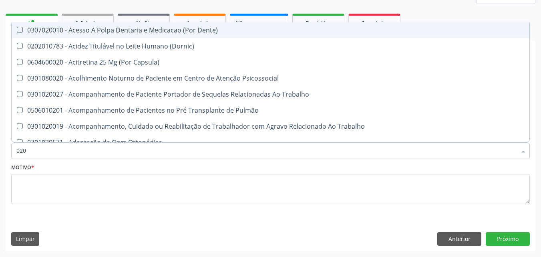
checkbox Hdl "false"
checkbox Ldl "false"
checkbox Total "false"
checkbox Creatinina "false"
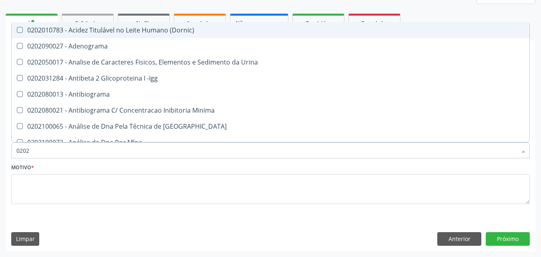
type input "02020"
checkbox \(Psa\) "true"
checkbox III "true"
checkbox Barbituratos "true"
checkbox Calcio "true"
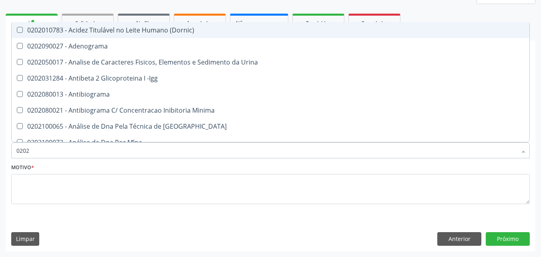
checkbox Hdl "false"
checkbox Ldl "false"
checkbox Total "false"
checkbox Creatinina "false"
type input "020201"
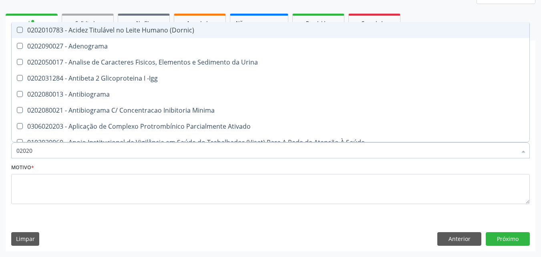
checkbox \(Pos-Pasteurização\) "true"
checkbox Molecular "true"
checkbox Parceria\) "true"
checkbox Gestante "true"
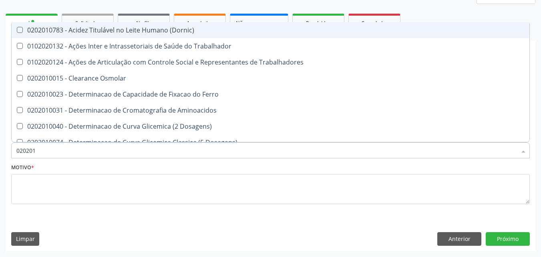
type input "0202010"
checkbox Circulante "true"
checkbox III "true"
checkbox Fracoes "true"
checkbox Ionizavel "true"
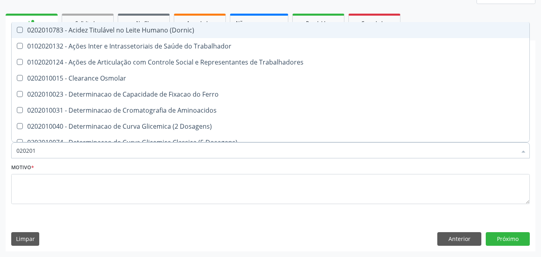
checkbox Hdl "false"
checkbox Ldl "false"
checkbox Total "false"
checkbox Creatinina "false"
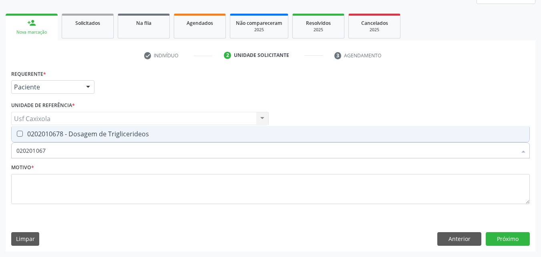
type input "0202010678"
click at [31, 126] on span "0202010678 - Dosagem de Triglicerideos" at bounding box center [271, 134] width 518 height 16
checkbox Triglicerideos "true"
drag, startPoint x: 26, startPoint y: 151, endPoint x: 5, endPoint y: 149, distance: 20.5
click at [5, 149] on div "Acompanhamento Acompanhe a situação das marcações correntes e finalizadas Relat…" at bounding box center [270, 97] width 541 height 319
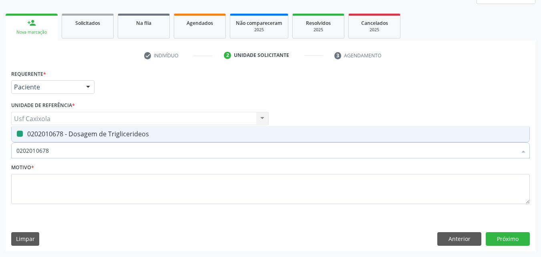
type input "0"
checkbox Triglicerideos "false"
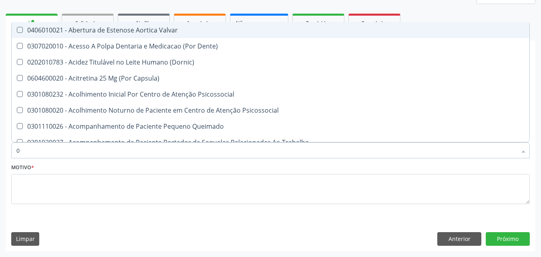
type input "02"
checkbox Hdl "true"
checkbox Ldl "true"
checkbox Total "true"
checkbox Creatinina "true"
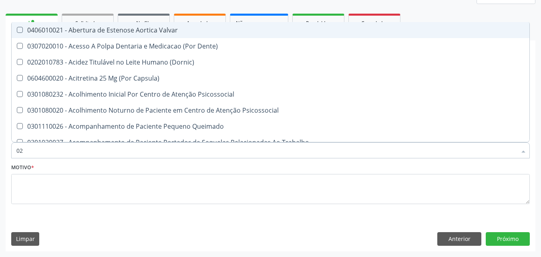
checkbox Triglicerideos "true"
type input "020"
checkbox Epispádia "true"
checkbox Anos\) "true"
checkbox Congênita "true"
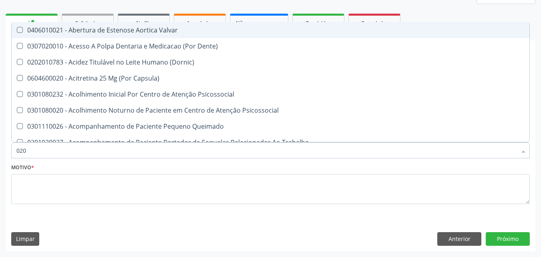
checkbox Complementar\) "true"
checkbox Dias "true"
checkbox Hdl "false"
checkbox Ldl "false"
checkbox Total "false"
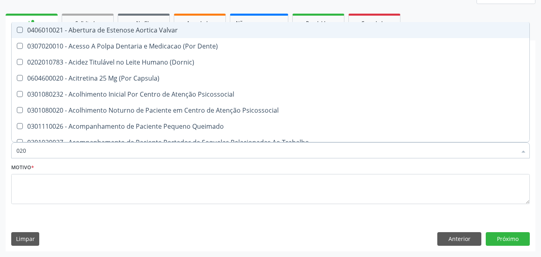
checkbox Creatinina "false"
checkbox Triglicerideos "false"
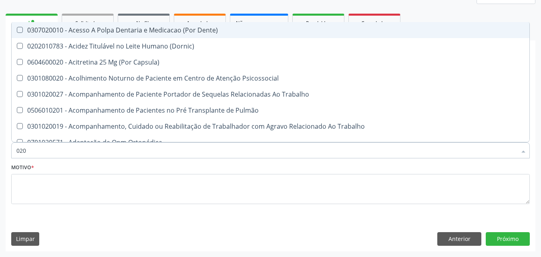
type input "0202"
checkbox Faringe\/Laringe "true"
checkbox Puncao "true"
checkbox Fragmento "true"
checkbox Ossea "true"
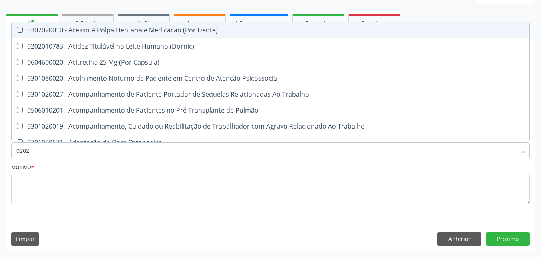
checkbox Projecoes\) "true"
checkbox Hdl "false"
checkbox Ldl "false"
checkbox Total "false"
checkbox Creatinina "false"
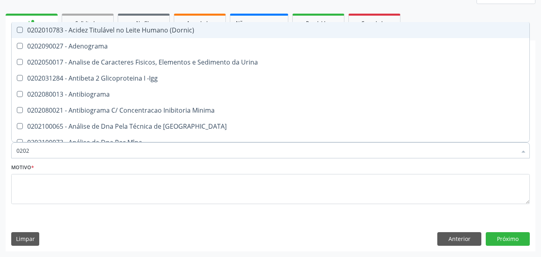
type input "02020"
checkbox \(Psa\) "true"
checkbox III "true"
checkbox Barbituratos "true"
checkbox Calcio "true"
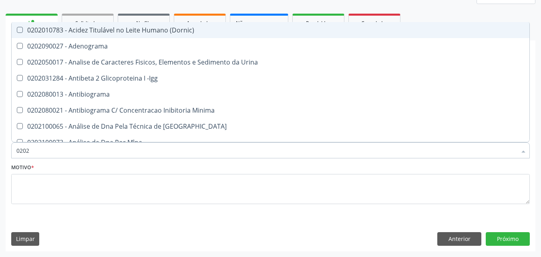
checkbox Hdl "false"
checkbox Ldl "false"
checkbox Total "false"
checkbox Creatinina "false"
checkbox Funcional "true"
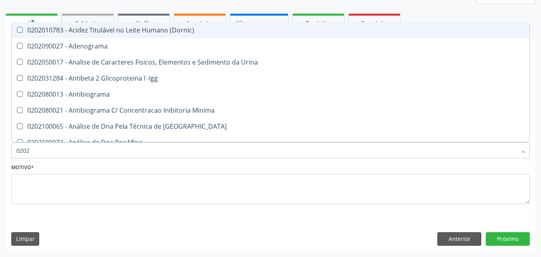
checkbox Triglicerideos "false"
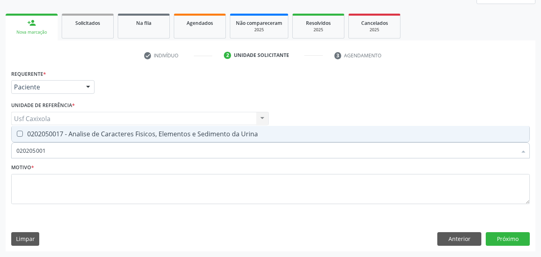
type input "0202050017"
click at [45, 132] on div "0202050017 - Analise de Caracteres Fisicos, Elementos e Sedimento da Urina" at bounding box center [270, 134] width 508 height 6
checkbox Urina "true"
drag, startPoint x: 51, startPoint y: 154, endPoint x: 10, endPoint y: 155, distance: 41.3
click at [10, 155] on div "Item de agendamento * 0202050017 Desfazer seleção 0202050017 - Analise de Carac…" at bounding box center [270, 146] width 523 height 31
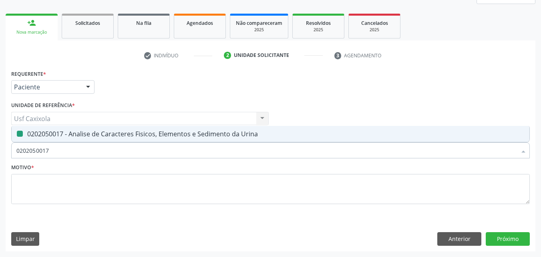
type input "0"
checkbox Urina "false"
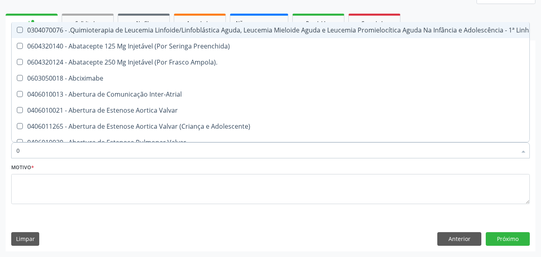
type input "02"
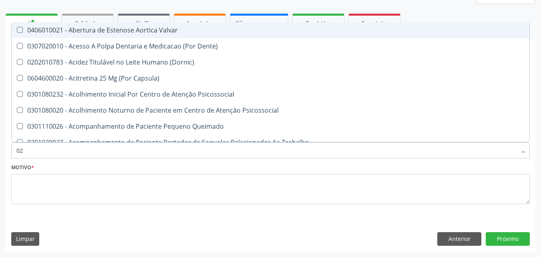
checkbox Urina "true"
checkbox Especializada "false"
checkbox Hdl "true"
checkbox Ldl "true"
checkbox Total "true"
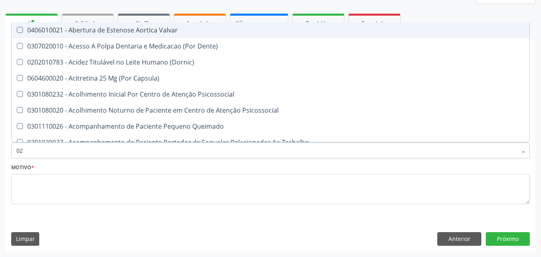
checkbox Creatinina "true"
checkbox Triglicerideos "true"
type input "020"
checkbox Terapeutica "true"
checkbox Urina "false"
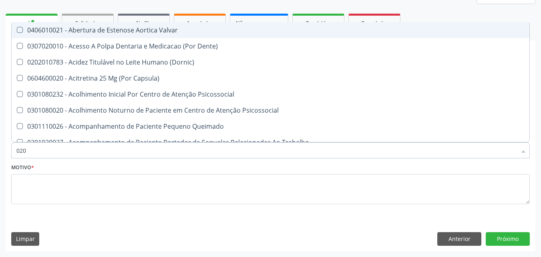
checkbox Epispádia "true"
checkbox Anos\) "true"
checkbox Congênita "true"
checkbox Complementar\) "true"
checkbox Dias "true"
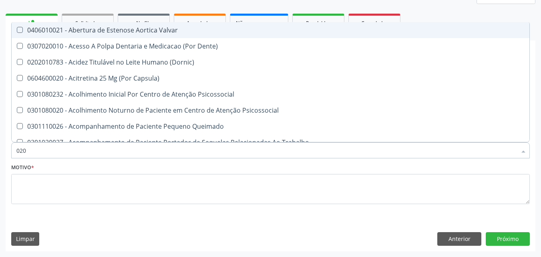
checkbox Hdl "false"
checkbox Ldl "false"
checkbox Total "false"
checkbox Creatinina "false"
checkbox Triglicerideos "false"
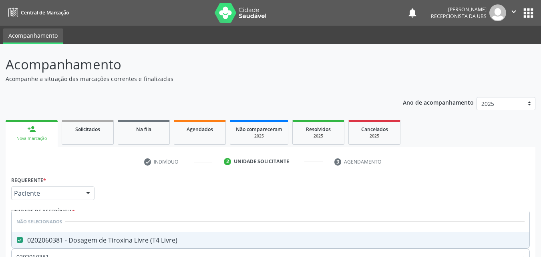
scroll to position [106, 0]
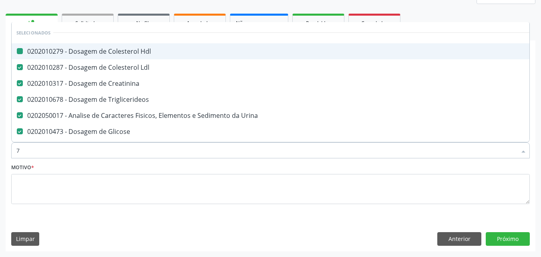
type input "70"
checkbox Hdl "false"
checkbox Ldl "false"
checkbox Creatinina "false"
checkbox Triglicerideos "false"
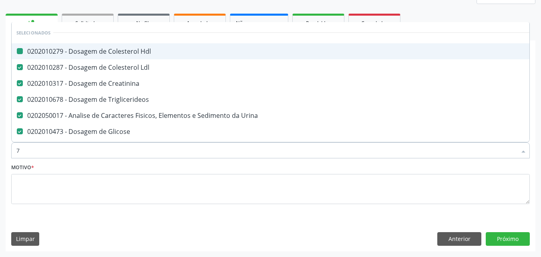
checkbox Urina "false"
checkbox Glicose "false"
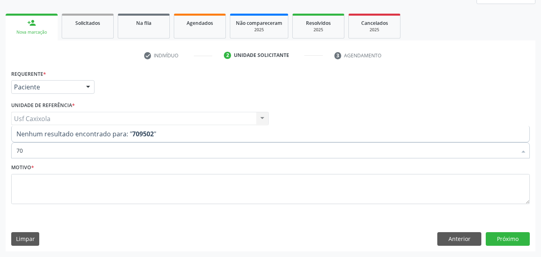
type input "7"
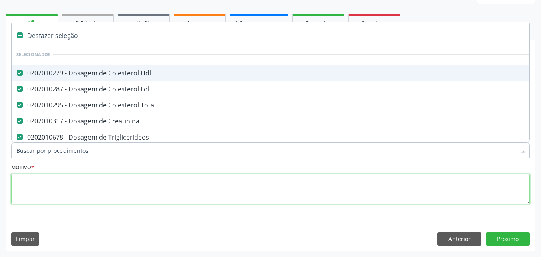
click at [48, 181] on textarea at bounding box center [270, 189] width 519 height 30
checkbox Manutenção "true"
checkbox Preenchida\) "true"
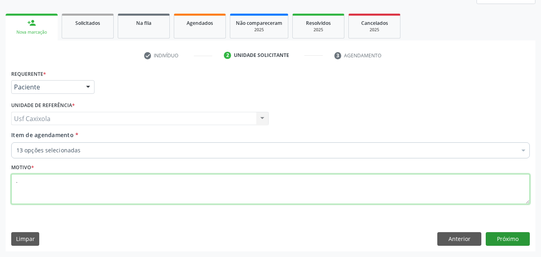
type textarea "."
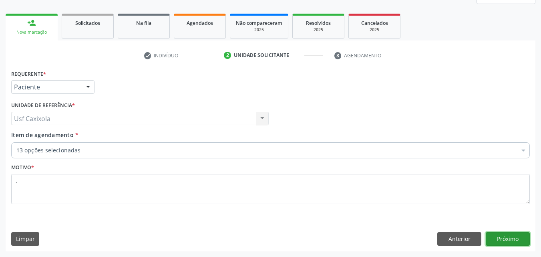
click at [505, 241] on button "Próximo" at bounding box center [508, 239] width 44 height 14
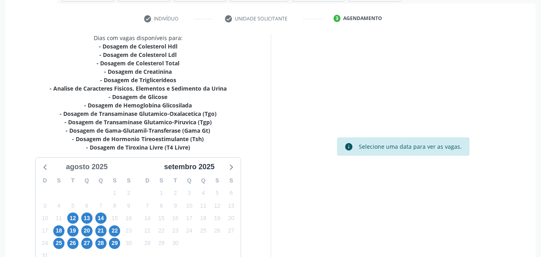
scroll to position [186, 0]
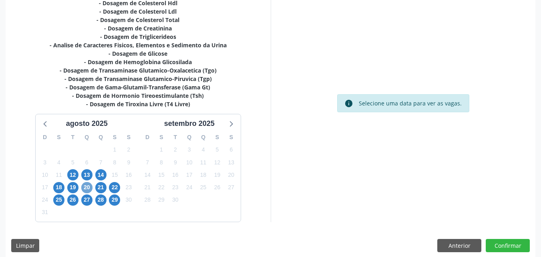
click at [89, 190] on span "20" at bounding box center [86, 187] width 11 height 11
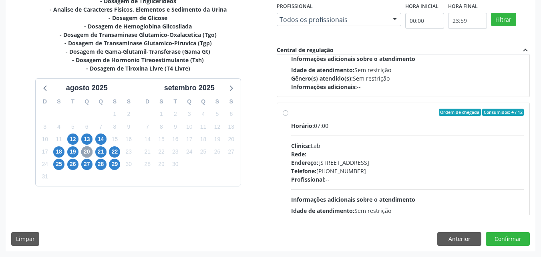
scroll to position [240, 0]
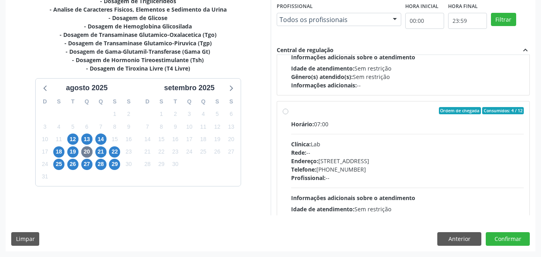
click at [293, 114] on div "Ordem de chegada Consumidos: 4 / 12" at bounding box center [407, 110] width 233 height 7
click at [288, 114] on input "Ordem de chegada Consumidos: 4 / 12 Horário: 07:00 Clínica: Lab Rede: -- Endere…" at bounding box center [286, 110] width 6 height 7
radio input "true"
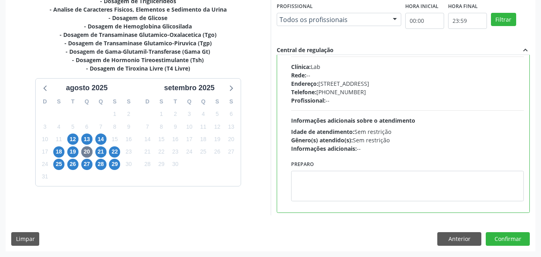
scroll to position [320, 0]
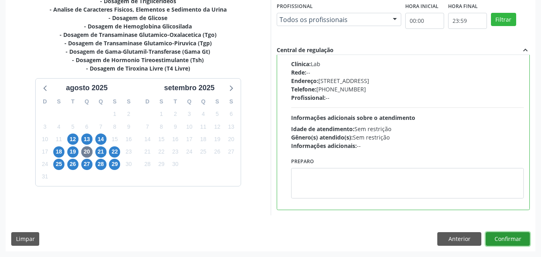
click at [504, 236] on button "Confirmar" at bounding box center [508, 239] width 44 height 14
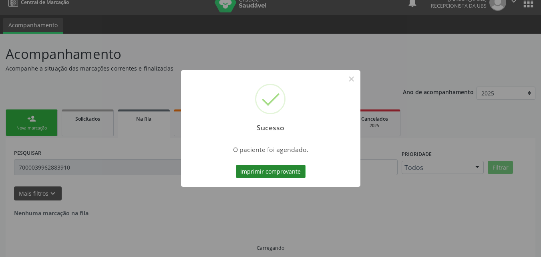
scroll to position [0, 0]
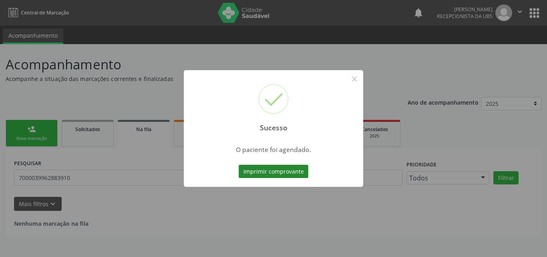
click at [294, 176] on button "Imprimir comprovante" at bounding box center [274, 172] width 70 height 14
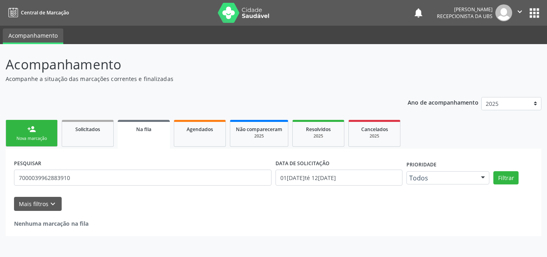
click at [35, 135] on div "Nova marcação" at bounding box center [32, 138] width 40 height 6
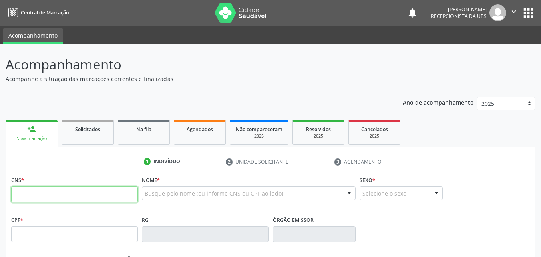
click at [26, 201] on input "text" at bounding box center [74, 194] width 127 height 16
type input "709 5026 2091 6570"
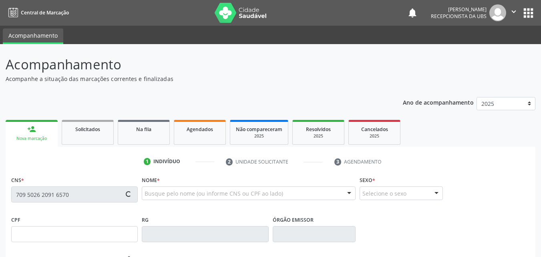
type input "040.542.314-46"
type input "18[DATE]"
type input "[PERSON_NAME][DEMOGRAPHIC_DATA]"
type input "[PHONE_NUMBER]"
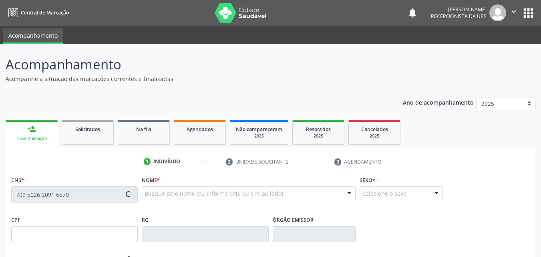
type input "85"
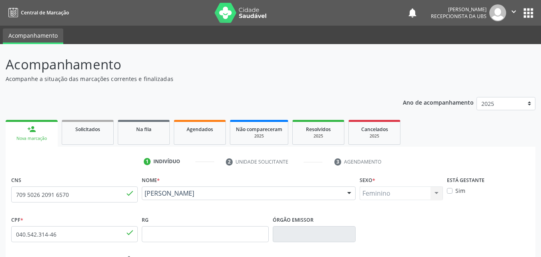
drag, startPoint x: 233, startPoint y: 201, endPoint x: 141, endPoint y: 196, distance: 91.5
click at [141, 196] on div "Nome * [PERSON_NAME] [PERSON_NAME] CNS: 709 5026 2091 6570 CPF: 040.542.314-46 …" at bounding box center [249, 194] width 218 height 40
copy span "[PERSON_NAME]"
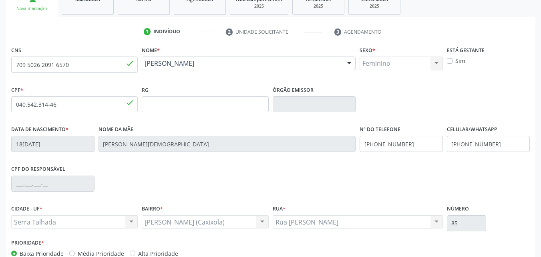
scroll to position [160, 0]
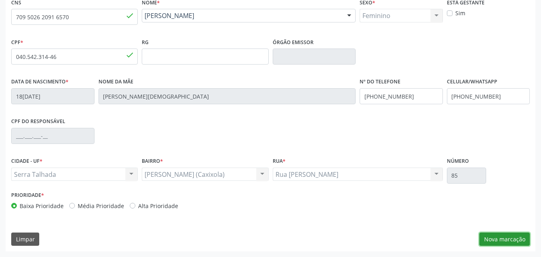
click at [497, 239] on button "Nova marcação" at bounding box center [504, 239] width 50 height 14
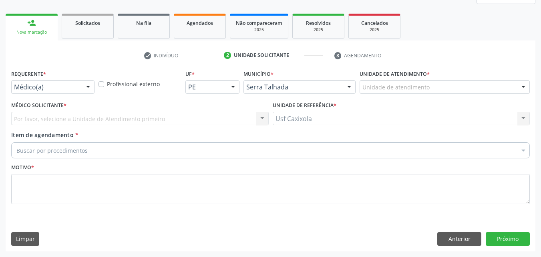
scroll to position [106, 0]
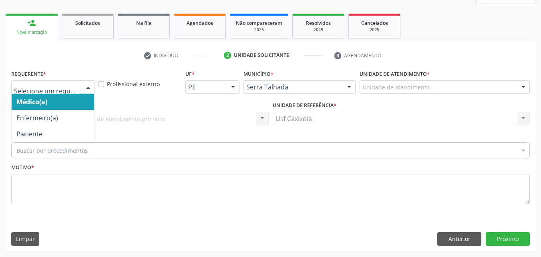
click at [82, 83] on div "Médico(a) Enfermeiro(a) Paciente Nenhum resultado encontrado para: " " Não há n…" at bounding box center [52, 87] width 83 height 14
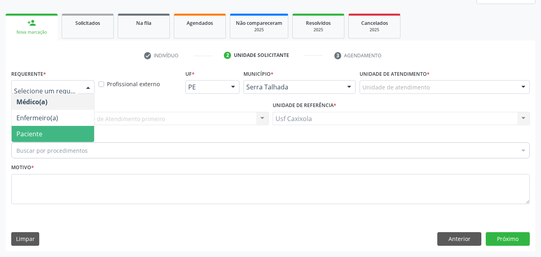
click at [87, 138] on span "Paciente" at bounding box center [53, 134] width 83 height 16
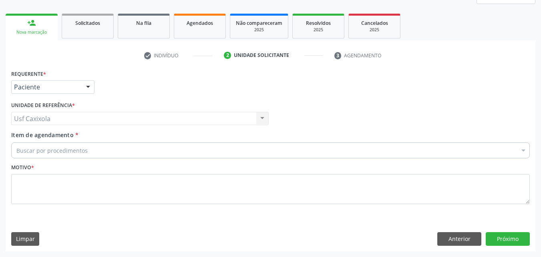
click at [99, 150] on div "Buscar por procedimentos" at bounding box center [270, 150] width 519 height 16
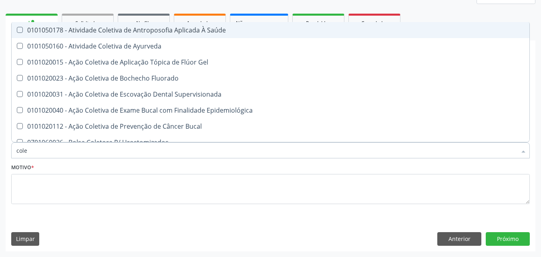
type input "coles"
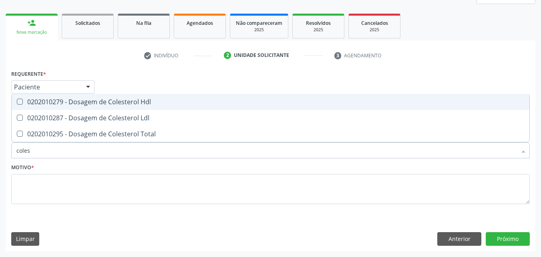
click at [85, 103] on div "0202010279 - Dosagem de Colesterol Hdl" at bounding box center [270, 102] width 508 height 6
checkbox Hdl "true"
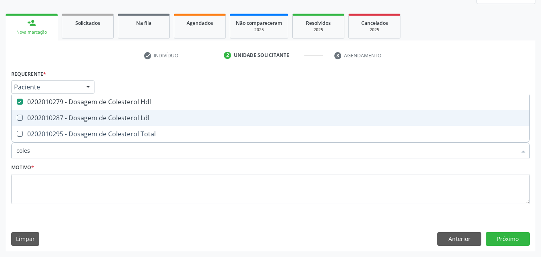
click at [85, 118] on div "0202010287 - Dosagem de Colesterol Ldl" at bounding box center [270, 118] width 508 height 6
checkbox Ldl "true"
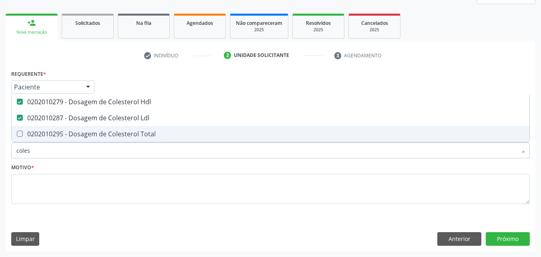
click at [85, 131] on div "0202010295 - Dosagem de Colesterol Total" at bounding box center [270, 134] width 508 height 6
checkbox Total "true"
drag, startPoint x: 52, startPoint y: 157, endPoint x: 8, endPoint y: 157, distance: 43.3
click at [8, 157] on div "Requerente * Paciente Médico(a) Enfermeiro(a) Paciente Nenhum resultado encontr…" at bounding box center [271, 159] width 530 height 183
type input "0"
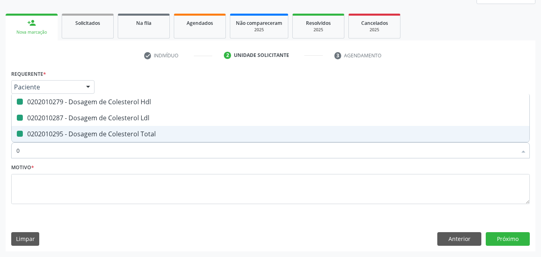
checkbox Hdl "false"
checkbox Ldl "false"
checkbox Total "false"
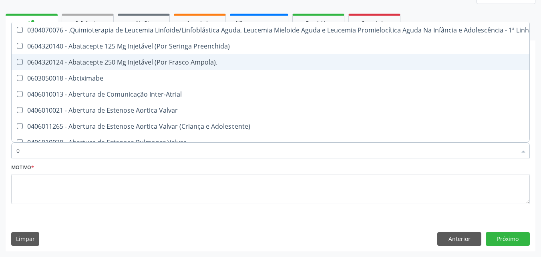
type input "02"
checkbox Comprimido\) "true"
checkbox Transferências "true"
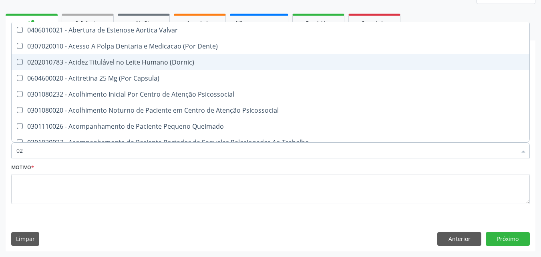
type input "020"
checkbox Epispádia "true"
checkbox Anos\) "true"
checkbox Congênita "true"
checkbox Hdl "false"
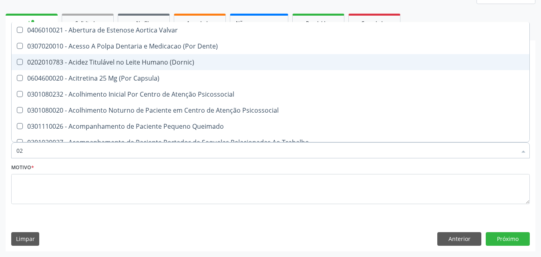
checkbox Ldl "false"
checkbox Total "false"
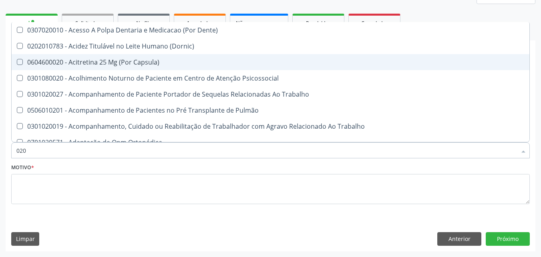
type input "0202"
checkbox Faringe\/Laringe "true"
checkbox Puncao "true"
checkbox Fragmento "true"
checkbox Hdl "false"
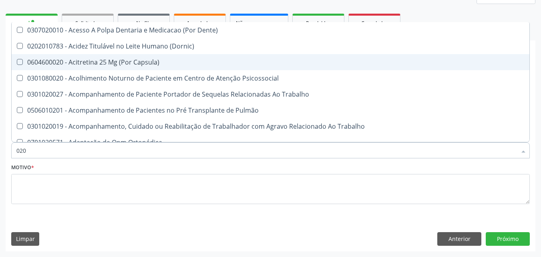
checkbox Ldl "false"
checkbox Total "false"
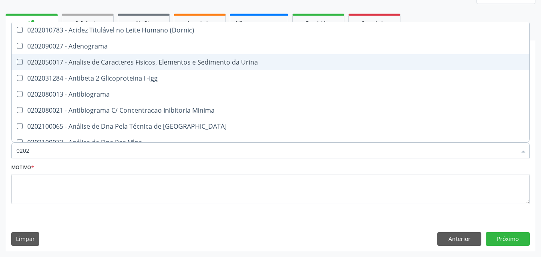
type input "02020"
checkbox \(Psa\) "true"
checkbox III "true"
checkbox Barbituratos "true"
checkbox Hdl "false"
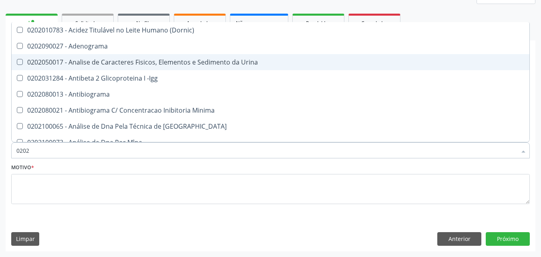
checkbox Ldl "false"
checkbox Total "false"
type input "020201"
checkbox \(Pos-Pasteurização\) "true"
checkbox Molecular "true"
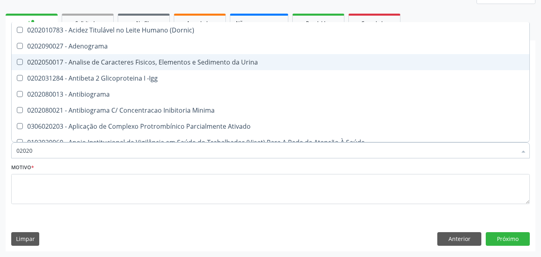
checkbox Parceria\) "true"
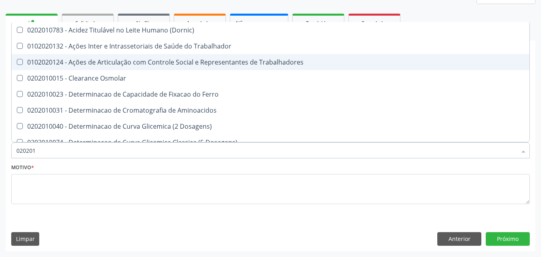
type input "0202010"
checkbox Circulante "true"
checkbox III "true"
checkbox Fracoes "true"
checkbox Hdl "false"
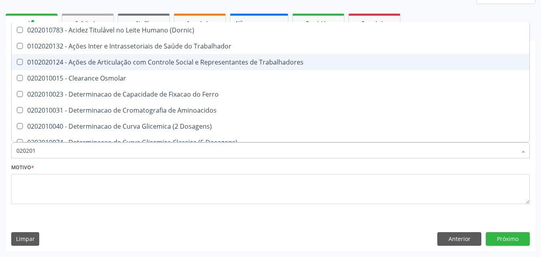
checkbox Ldl "false"
checkbox Total "false"
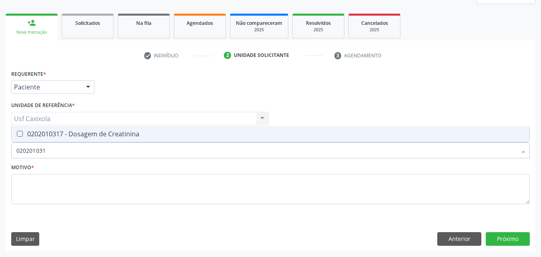
type input "0202010317"
click at [44, 133] on div "0202010317 - Dosagem de Creatinina" at bounding box center [270, 134] width 508 height 6
checkbox Creatinina "true"
click at [12, 151] on div "0202010317" at bounding box center [270, 150] width 519 height 16
type input "0"
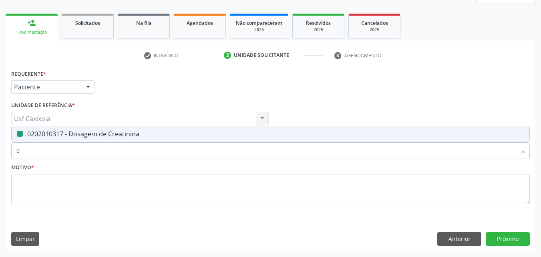
checkbox Creatinina "false"
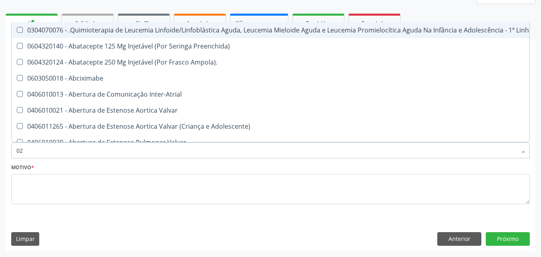
type input "020"
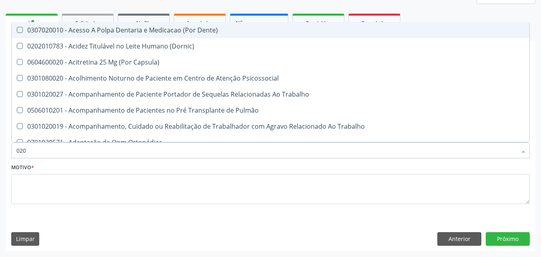
checkbox Hdl "true"
checkbox Ldl "true"
checkbox Total "true"
checkbox Creatinina "true"
checkbox Tendao "false"
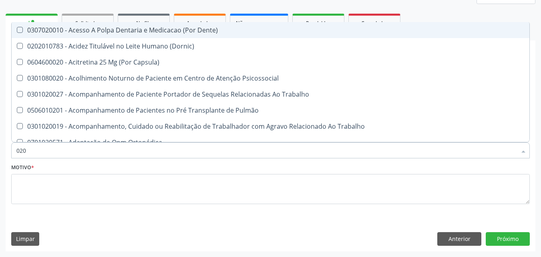
checkbox Amniótico "false"
checkbox Espermograma "false"
checkbox Cerebral "false"
type input "0202"
checkbox Faringe\/Laringe "true"
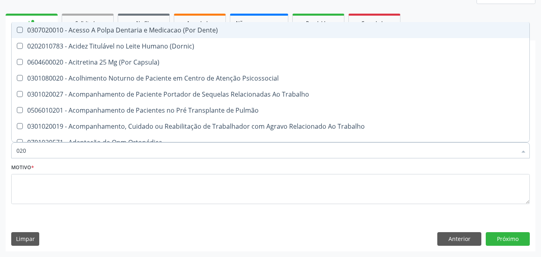
checkbox Puncao "true"
checkbox Fragmento "true"
checkbox Ossea "true"
checkbox Hdl "false"
checkbox Ldl "false"
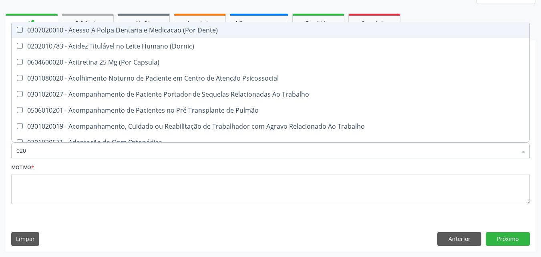
checkbox Total "false"
checkbox Creatinina "false"
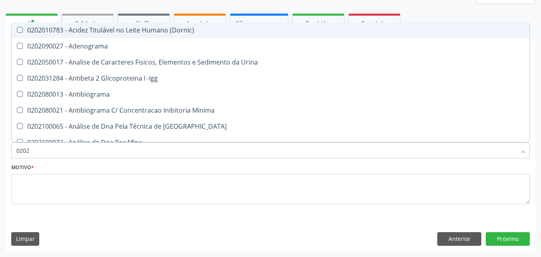
type input "02020"
checkbox \(Psa\) "true"
checkbox III "true"
checkbox Barbituratos "true"
checkbox Calcio "true"
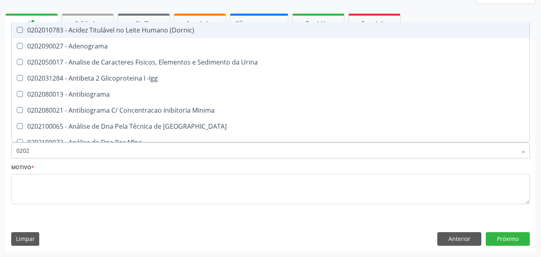
checkbox Hdl "false"
checkbox Ldl "false"
checkbox Total "false"
checkbox Creatinina "false"
type input "020201"
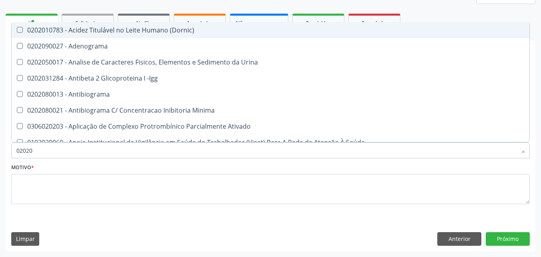
checkbox \(Pos-Pasteurização\) "true"
checkbox Molecular "true"
checkbox Parceria\) "true"
checkbox Gestante "true"
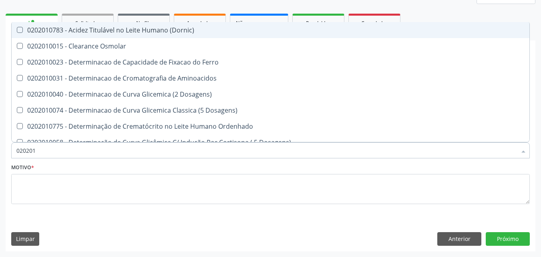
type input "0202010"
checkbox Hdl "true"
checkbox Ldl "true"
checkbox Total "true"
checkbox Creatinina "true"
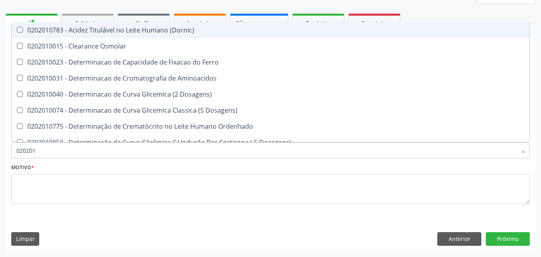
checkbox Latica "false"
checkbox Fracionadas\) "false"
checkbox Ferritina "false"
checkbox Folato "false"
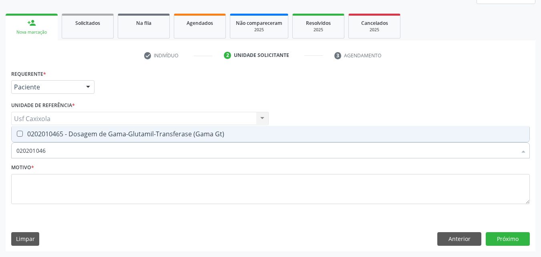
type input "0202010465"
click at [45, 132] on div "0202010465 - Dosagem de Gama-Glutamil-Transferase (Gama Gt)" at bounding box center [270, 134] width 508 height 6
checkbox Gt\) "true"
drag, startPoint x: 30, startPoint y: 153, endPoint x: 4, endPoint y: 154, distance: 26.0
click at [4, 154] on div "Acompanhamento Acompanhe a situação das marcações correntes e finalizadas Relat…" at bounding box center [270, 97] width 541 height 319
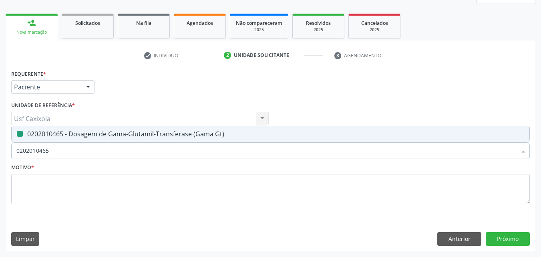
type input "0"
checkbox Gt\) "false"
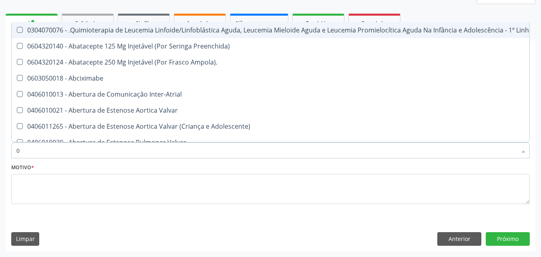
type input "02"
checkbox Comprimido\) "true"
checkbox Transferências "true"
checkbox Meckel "true"
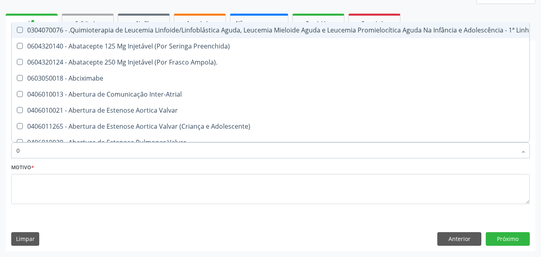
checkbox Método\) "true"
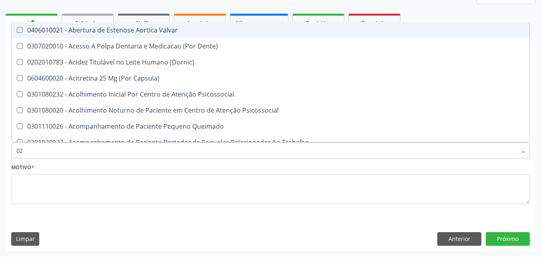
type input "020"
checkbox Epispádia "true"
checkbox Anos\) "true"
checkbox Congênita "true"
checkbox Complementar\) "true"
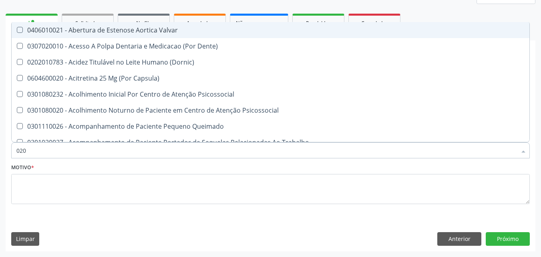
checkbox \(Qualitativo\) "true"
checkbox Hdl "false"
checkbox Ldl "false"
checkbox Total "false"
checkbox Creatinina "false"
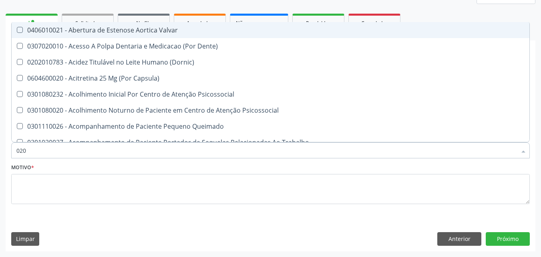
checkbox Gt\) "false"
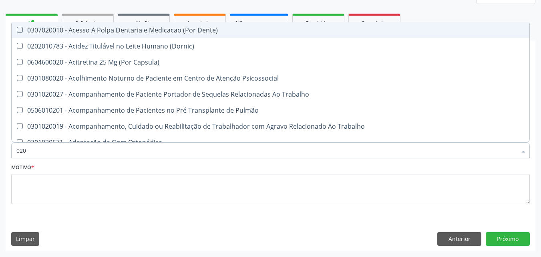
type input "0202"
checkbox Faringe\/Laringe "true"
checkbox Puncao "true"
checkbox Fragmento "true"
checkbox Ossea "true"
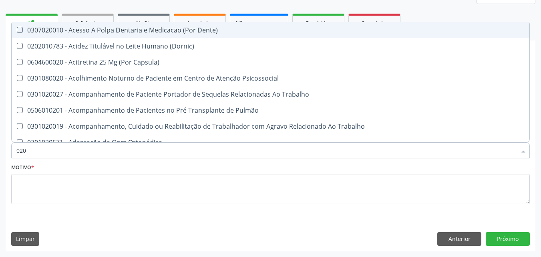
checkbox Monobloco "true"
checkbox Hdl "false"
checkbox Ldl "false"
checkbox Total "false"
checkbox Creatinina "false"
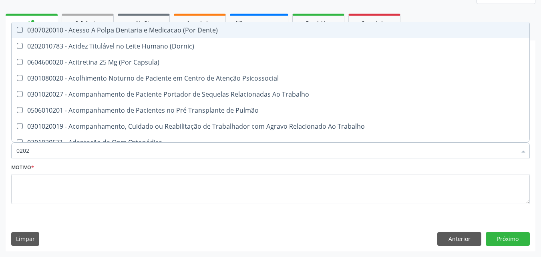
checkbox Gt\) "false"
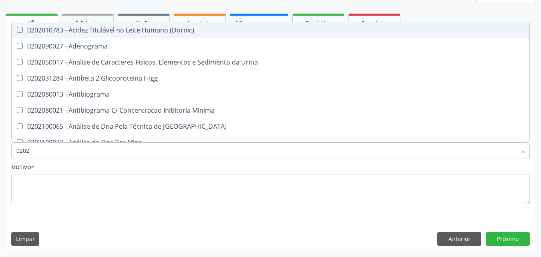
type input "02020"
checkbox \(Psa\) "true"
checkbox III "true"
checkbox Barbituratos "true"
checkbox Calcio "true"
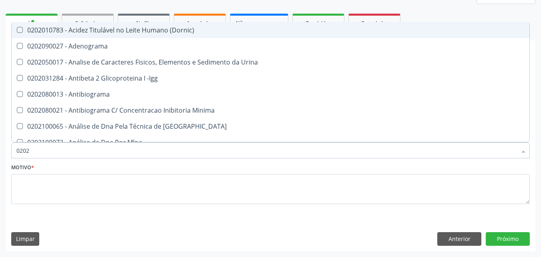
checkbox Hdl "false"
checkbox Ldl "false"
checkbox Total "false"
checkbox Creatinina "false"
checkbox \(Antigeno\) "true"
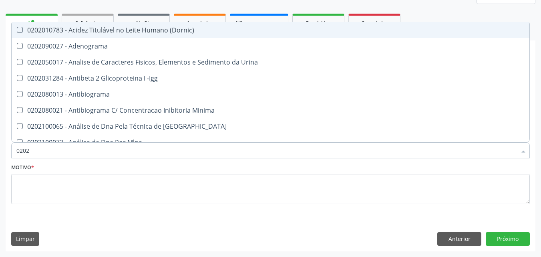
checkbox Gt\) "false"
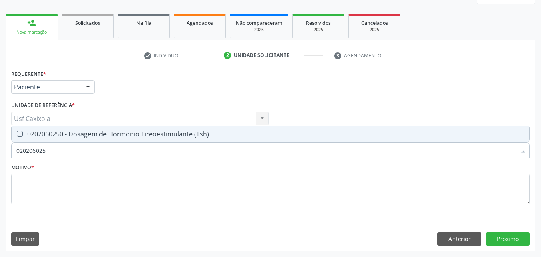
type input "0202060250"
drag, startPoint x: 18, startPoint y: 139, endPoint x: 36, endPoint y: 142, distance: 17.8
click at [18, 139] on span "0202060250 - Dosagem de Hormonio Tireoestimulante (Tsh)" at bounding box center [271, 134] width 518 height 16
checkbox \(Tsh\) "true"
drag, startPoint x: 49, startPoint y: 151, endPoint x: 2, endPoint y: 151, distance: 47.3
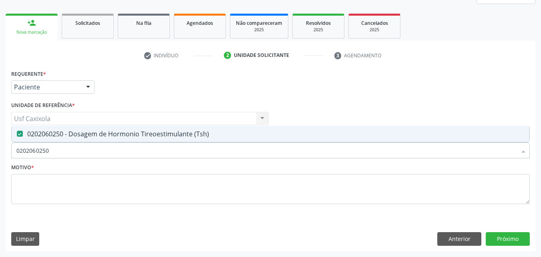
click at [2, 151] on div "Acompanhamento Acompanhe a situação das marcações correntes e finalizadas Relat…" at bounding box center [270, 97] width 541 height 319
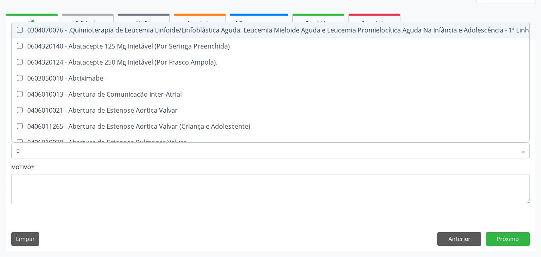
type input "02"
checkbox Manutenção "false"
checkbox Comprimido\) "true"
checkbox Transferências "true"
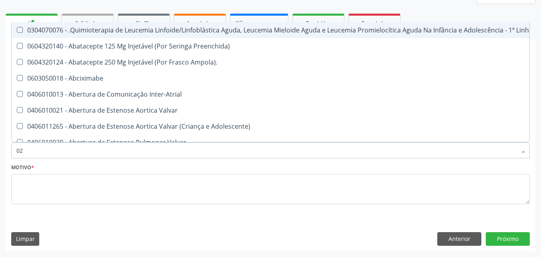
checkbox Meckel "true"
checkbox Método\) "true"
checkbox Simples "true"
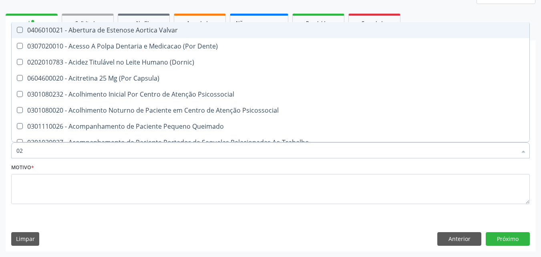
type input "020"
checkbox Epispádia "true"
checkbox Anos\) "true"
checkbox Congênita "true"
checkbox Complementar\) "true"
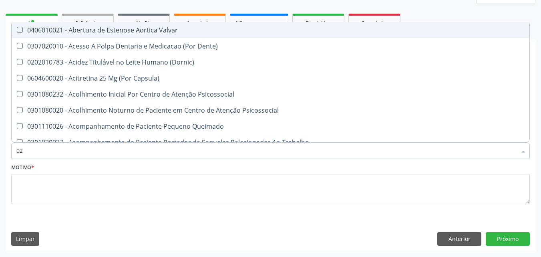
checkbox \(Qualitativo\) "true"
checkbox Hormonais "true"
checkbox Hdl "false"
checkbox Ldl "false"
checkbox Total "false"
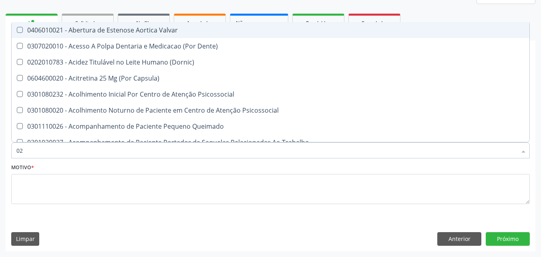
checkbox Creatinina "false"
checkbox Gt\) "false"
checkbox \(Tsh\) "false"
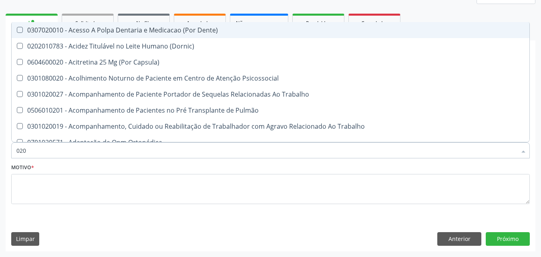
type input "0202"
checkbox Faringe\/Laringe "true"
checkbox Puncao "true"
checkbox Fragmento "true"
checkbox Ossea "true"
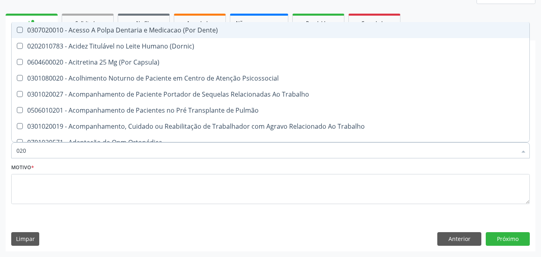
checkbox Monobloco "true"
checkbox Drogas "true"
checkbox Hdl "false"
checkbox Ldl "false"
checkbox Total "false"
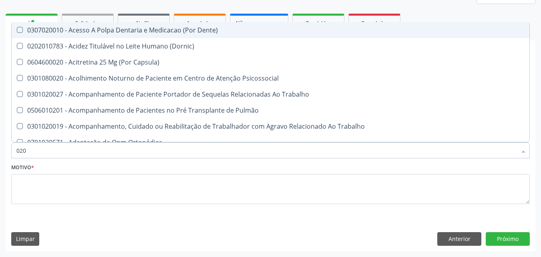
checkbox Creatinina "false"
checkbox Gt\) "false"
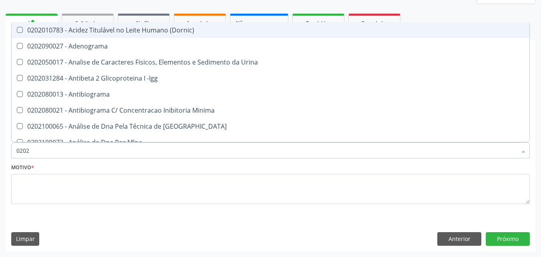
type input "02020"
checkbox \(Psa\) "true"
checkbox III "true"
checkbox Barbituratos "true"
checkbox Calcio "true"
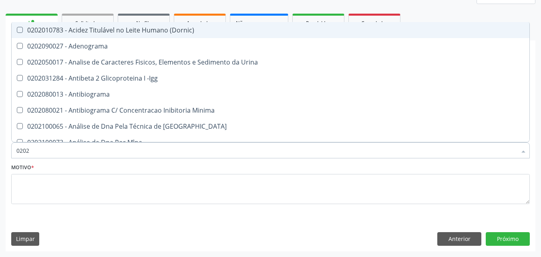
checkbox Hdl "false"
checkbox Ldl "false"
checkbox Total "false"
checkbox Creatinina "false"
checkbox \(Antigeno\) "true"
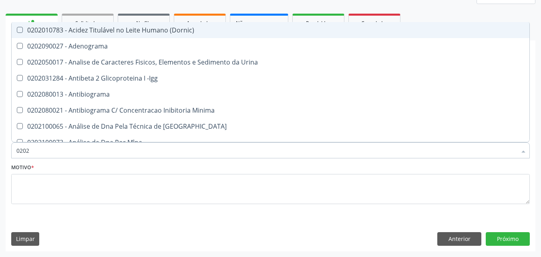
checkbox Esperma "true"
checkbox Gt\) "false"
checkbox \(Tsh\) "false"
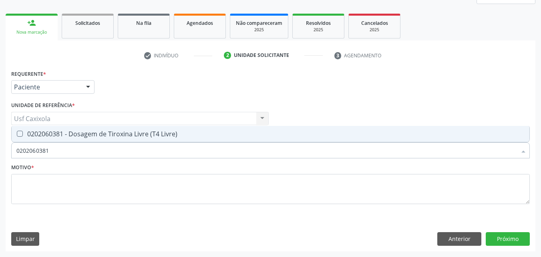
click at [33, 136] on div "0202060381 - Dosagem de Tiroxina Livre (T4 Livre)" at bounding box center [270, 134] width 508 height 6
drag, startPoint x: 54, startPoint y: 148, endPoint x: 0, endPoint y: 151, distance: 54.2
click at [0, 151] on div "Acompanhamento Acompanhe a situação das marcações correntes e finalizadas Relat…" at bounding box center [270, 97] width 541 height 319
click at [28, 137] on div "0202010643 - Dosagem de Transaminase Glutamico-Oxalacetica (Tgo)" at bounding box center [270, 134] width 508 height 6
drag, startPoint x: 26, startPoint y: 153, endPoint x: 13, endPoint y: 153, distance: 12.8
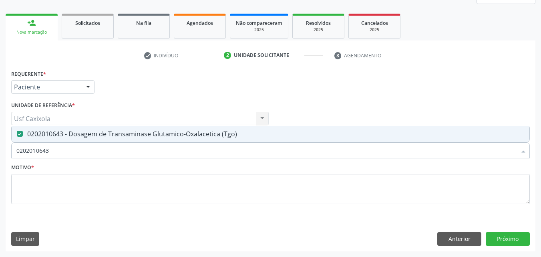
click at [13, 153] on div "0202010643" at bounding box center [270, 150] width 519 height 16
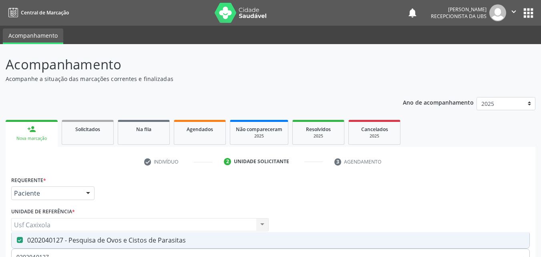
scroll to position [106, 0]
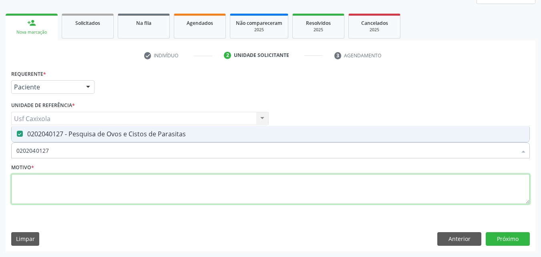
click at [68, 185] on textarea at bounding box center [270, 189] width 519 height 30
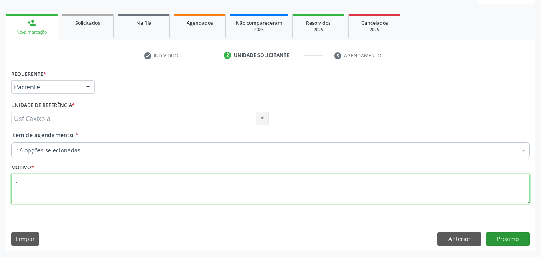
type textarea "."
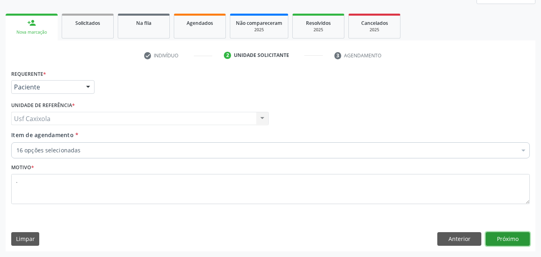
click at [510, 241] on button "Próximo" at bounding box center [508, 239] width 44 height 14
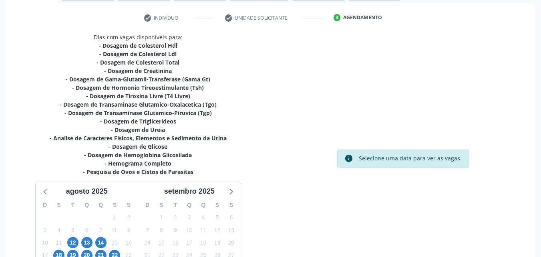
scroll to position [218, 0]
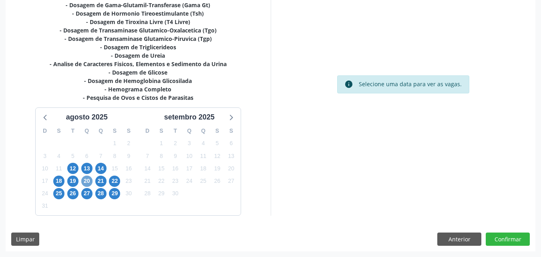
click at [88, 183] on span "20" at bounding box center [86, 180] width 11 height 11
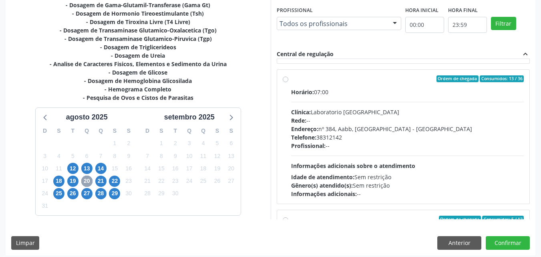
scroll to position [200, 0]
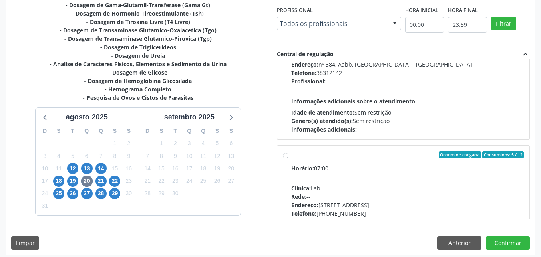
click at [295, 159] on label "Ordem de chegada Consumidos: 5 / 12 Horário: 07:00 Clínica: Lab Rede: -- Endere…" at bounding box center [407, 212] width 233 height 123
click at [288, 158] on input "Ordem de chegada Consumidos: 5 / 12 Horário: 07:00 Clínica: Lab Rede: -- Endere…" at bounding box center [286, 154] width 6 height 7
radio input "true"
click at [515, 243] on button "Confirmar" at bounding box center [508, 243] width 44 height 14
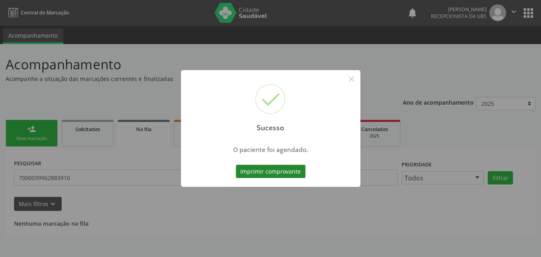
scroll to position [0, 0]
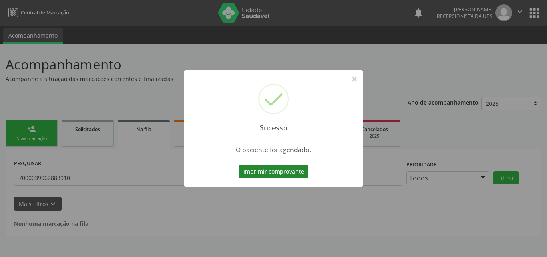
click at [276, 174] on button "Imprimir comprovante" at bounding box center [274, 172] width 70 height 14
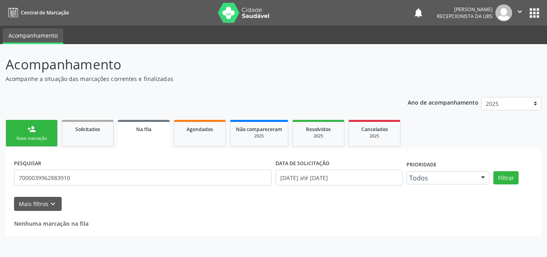
click at [34, 130] on div "person_add" at bounding box center [31, 129] width 9 height 9
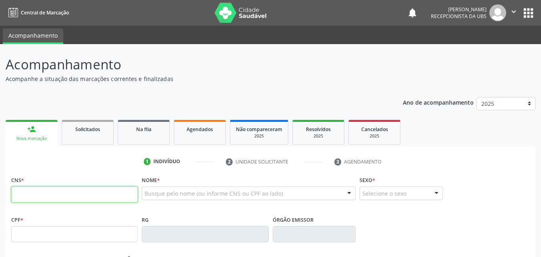
click at [66, 193] on input "text" at bounding box center [74, 194] width 127 height 16
type input "898 0039 4277 6113"
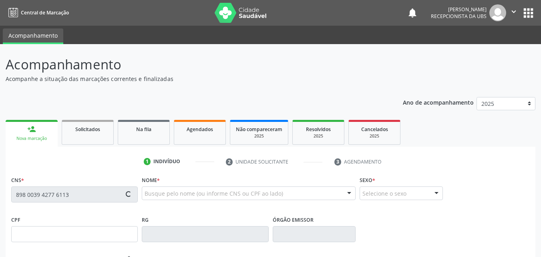
type input "119.781.414-08"
type input "29/05/2012"
type input "Liliane Gomes Silva"
type input "(87) 99612-6693"
type input "074.777.264-92"
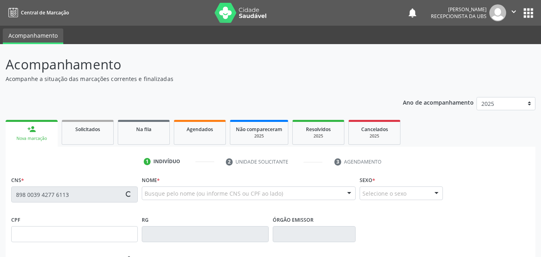
type input "727"
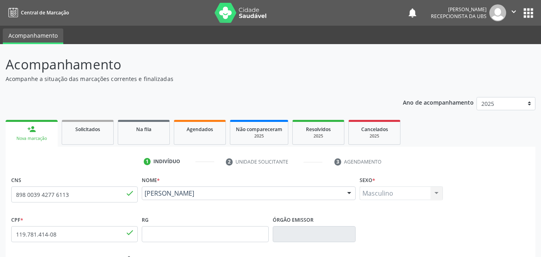
drag, startPoint x: 198, startPoint y: 206, endPoint x: 144, endPoint y: 199, distance: 54.5
click at [144, 199] on div "Nome * Erick Joan da Silva Erick Joan da Silva CNS: 898 0039 4277 6113 CPF: 119…" at bounding box center [249, 194] width 218 height 40
copy span "Erick Joan da Silva"
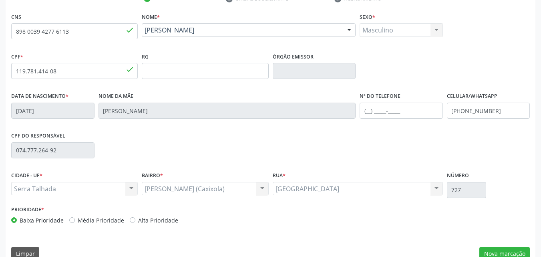
scroll to position [177, 0]
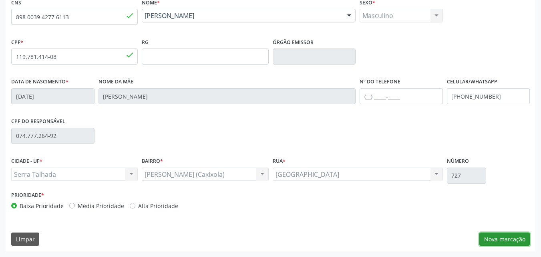
click at [494, 238] on button "Nova marcação" at bounding box center [504, 239] width 50 height 14
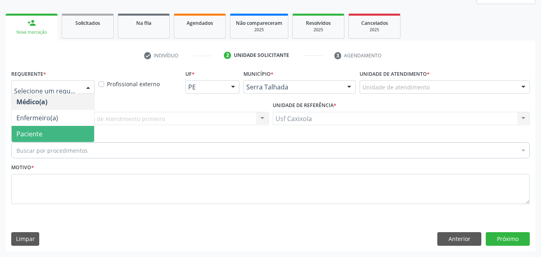
click at [62, 135] on span "Paciente" at bounding box center [53, 134] width 83 height 16
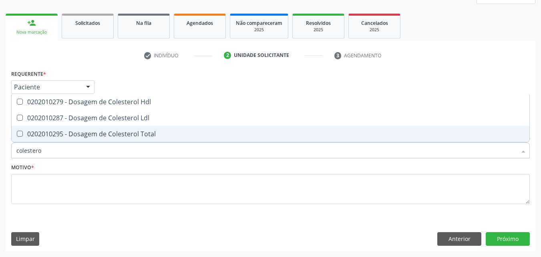
type input "colesterol"
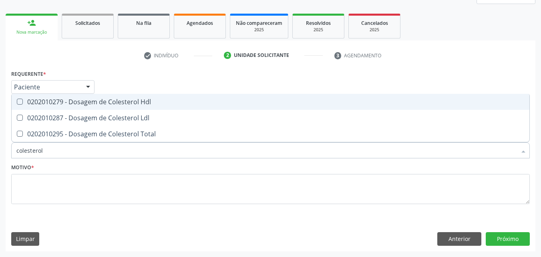
click at [54, 99] on div "0202010279 - Dosagem de Colesterol Hdl" at bounding box center [270, 102] width 508 height 6
checkbox Hdl "true"
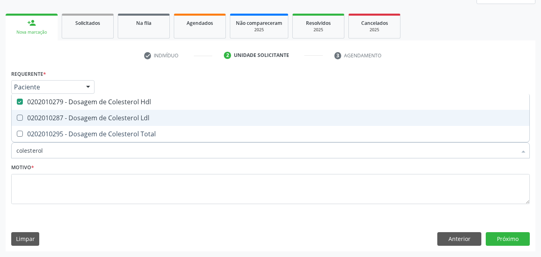
click at [54, 113] on span "0202010287 - Dosagem de Colesterol Ldl" at bounding box center [271, 118] width 518 height 16
checkbox Ldl "true"
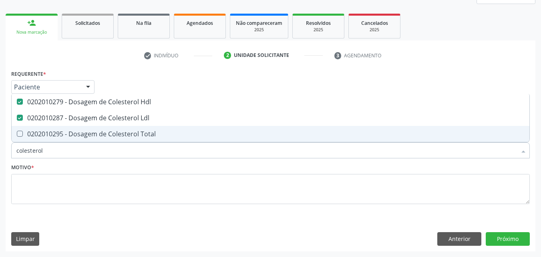
click at [57, 129] on span "0202010295 - Dosagem de Colesterol Total" at bounding box center [271, 134] width 518 height 16
checkbox Total "true"
drag, startPoint x: 22, startPoint y: 152, endPoint x: 4, endPoint y: 152, distance: 17.6
click at [4, 152] on div "Acompanhamento Acompanhe a situação das marcações correntes e finalizadas Relat…" at bounding box center [270, 97] width 541 height 319
type input "0"
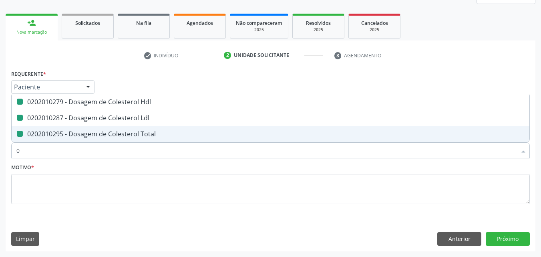
checkbox Hdl "false"
checkbox Ldl "false"
checkbox Total "false"
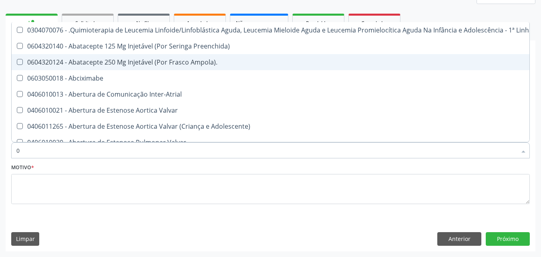
type input "02"
checkbox Comprimido\) "true"
checkbox Transferências "true"
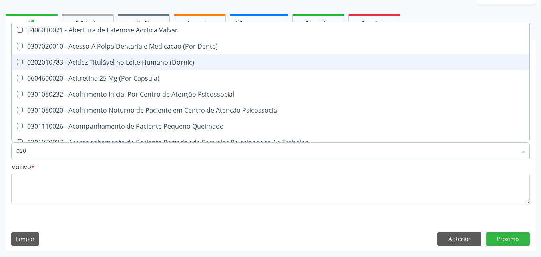
type input "0202"
checkbox Cardiovascular "true"
checkbox Sistêmicas "true"
checkbox Epispádia "false"
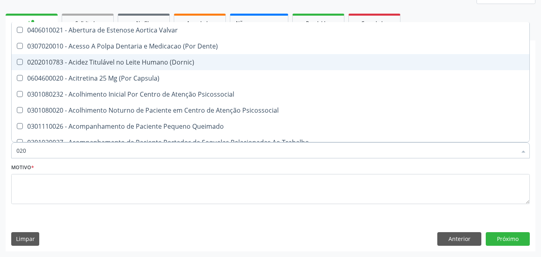
checkbox Anos\) "false"
checkbox Congênita "false"
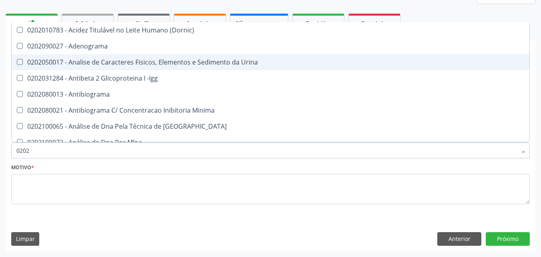
type input "02020"
checkbox \(Psa\) "true"
checkbox III "true"
checkbox Barbituratos "true"
checkbox Hdl "false"
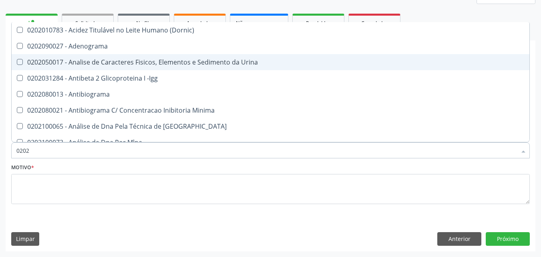
checkbox Ldl "false"
checkbox Total "false"
type input "020201"
checkbox \(Pos-Pasteurização\) "true"
checkbox Molecular "true"
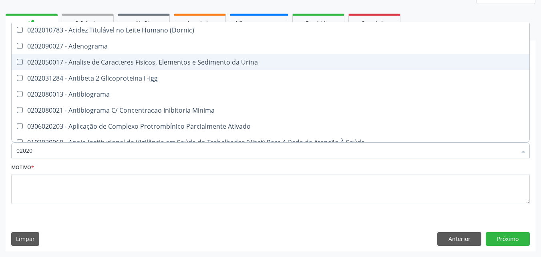
checkbox Parceria\) "true"
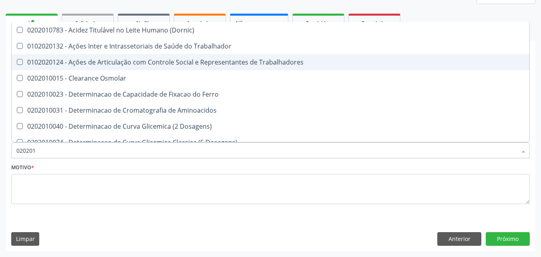
type input "0202010"
checkbox Circulante "true"
checkbox III "true"
checkbox Fracoes "true"
checkbox Hdl "false"
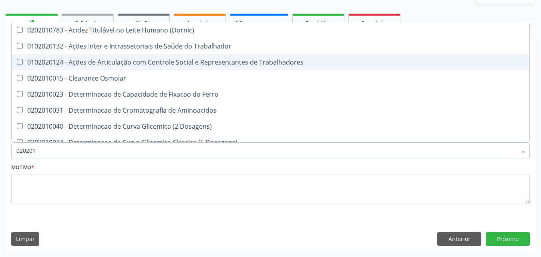
checkbox Ldl "false"
checkbox Total "false"
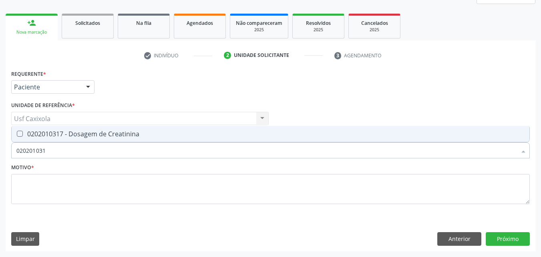
type input "0202010317"
click at [69, 140] on span "0202010317 - Dosagem de Creatinina" at bounding box center [271, 134] width 518 height 16
checkbox Creatinina "true"
drag, startPoint x: 18, startPoint y: 149, endPoint x: 12, endPoint y: 149, distance: 6.0
click at [12, 149] on div "0202010317" at bounding box center [270, 150] width 519 height 16
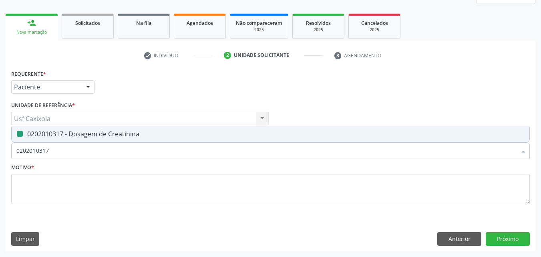
type input "0"
checkbox Creatinina "false"
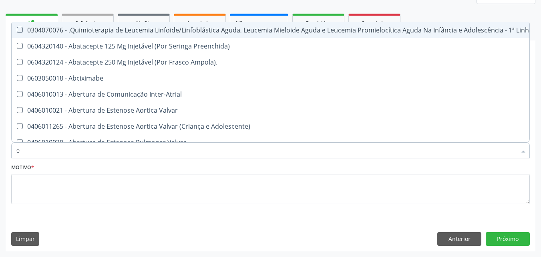
type input "02"
checkbox Comprimido\) "true"
checkbox Transferências "true"
checkbox Meckel "true"
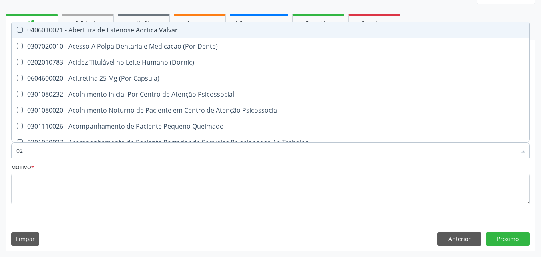
type input "020"
checkbox Epispádia "true"
checkbox Anos\) "true"
checkbox Congênita "true"
checkbox Complementar\) "true"
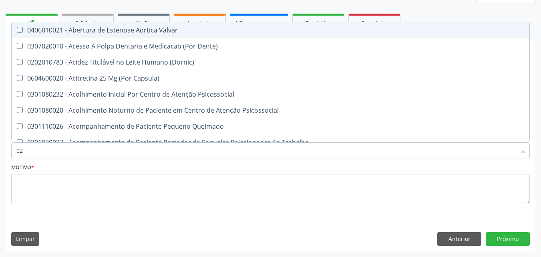
checkbox Hdl "false"
checkbox Ldl "false"
checkbox Total "false"
checkbox Creatinina "false"
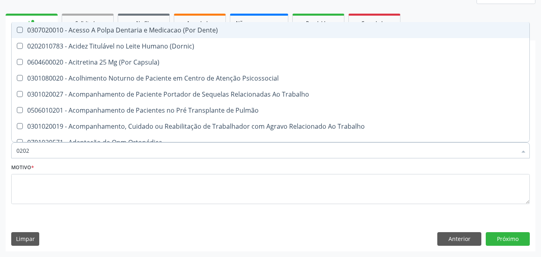
type input "02020"
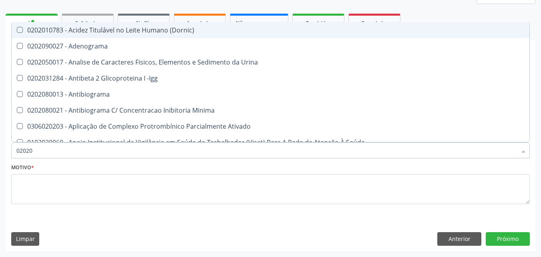
checkbox Hdl "true"
checkbox Ldl "true"
checkbox Total "true"
checkbox Creatinina "true"
checkbox Estriol "false"
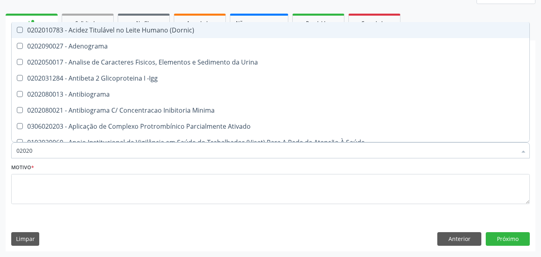
checkbox Estrona "false"
checkbox Etossuximida "false"
checkbox Viii "false"
type input "020201"
checkbox \(Pos-Pasteurização\) "true"
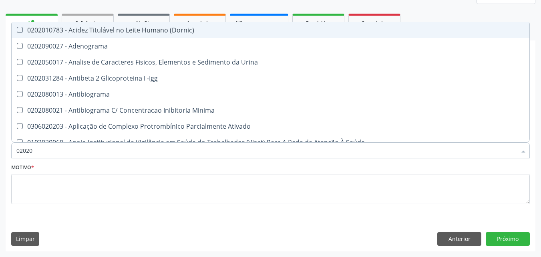
checkbox Molecular "true"
checkbox Parceria\) "true"
checkbox Gestante "true"
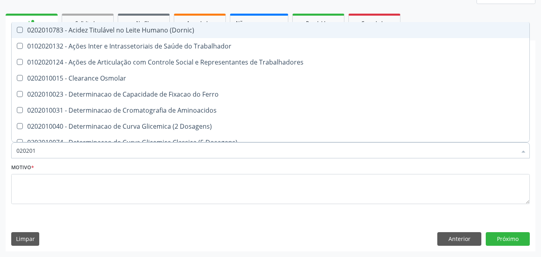
type input "0202010"
checkbox Circulante "true"
checkbox III "true"
checkbox Fracoes "true"
checkbox Ionizavel "true"
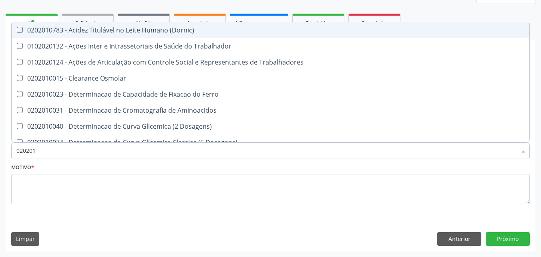
checkbox Hdl "false"
checkbox Ldl "false"
checkbox Total "false"
checkbox Creatinina "false"
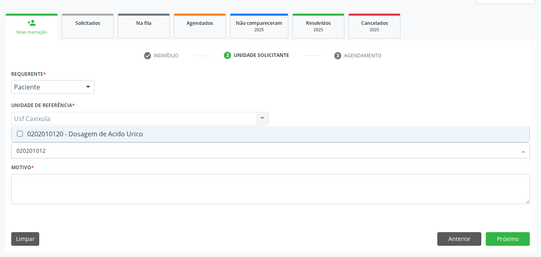
type input "0202010120"
click at [37, 135] on div "0202010120 - Dosagem de Acido Urico" at bounding box center [270, 134] width 508 height 6
checkbox Urico "true"
drag, startPoint x: 58, startPoint y: 151, endPoint x: 14, endPoint y: 151, distance: 44.5
click at [14, 151] on div "0202010120" at bounding box center [270, 150] width 519 height 16
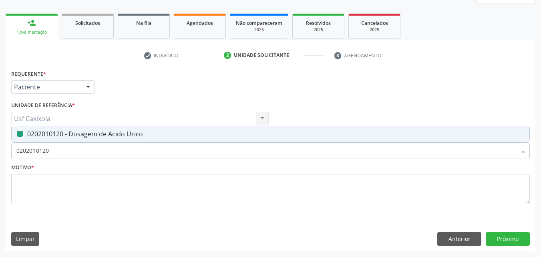
type input "0"
checkbox Urico "false"
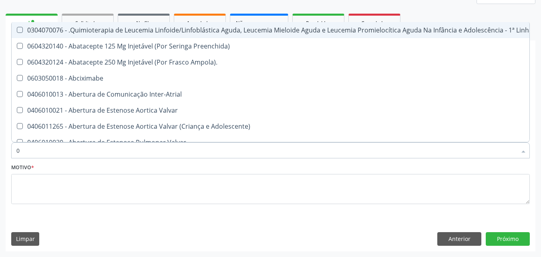
type input "02"
checkbox Hemodialise "true"
checkbox Comprimido\) "true"
checkbox Transferências "true"
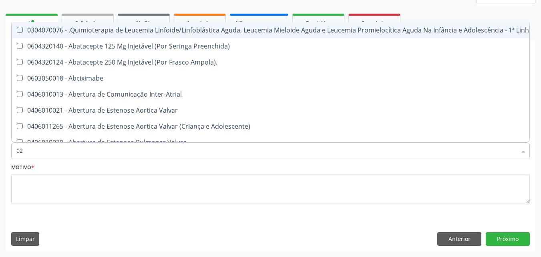
checkbox Meckel "true"
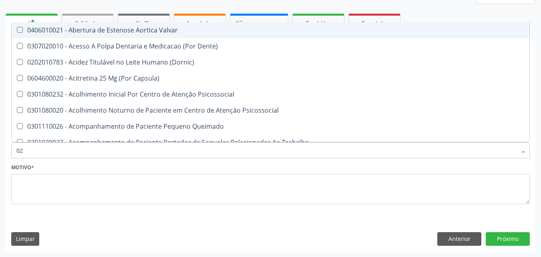
type input "020"
checkbox Intra-Aortico "true"
checkbox Epispádia "true"
checkbox Anos\) "true"
checkbox Congênita "true"
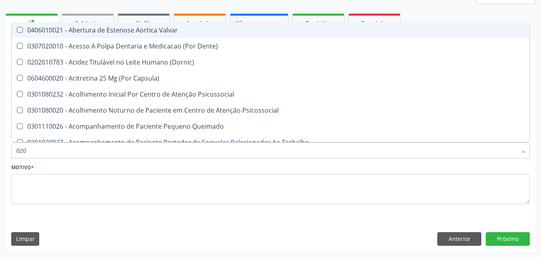
checkbox Complementar\) "true"
checkbox Urico "false"
checkbox Hdl "false"
checkbox Ldl "false"
checkbox Total "false"
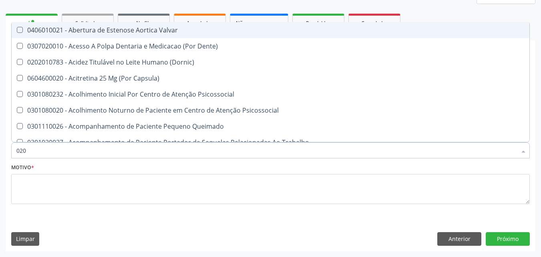
checkbox Creatinina "false"
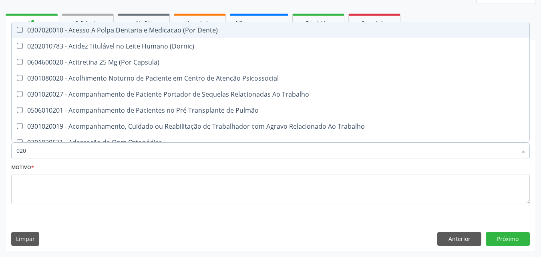
type input "0202"
checkbox População "true"
checkbox Faringe\/Laringe "true"
checkbox Puncao "true"
checkbox Fragmento "true"
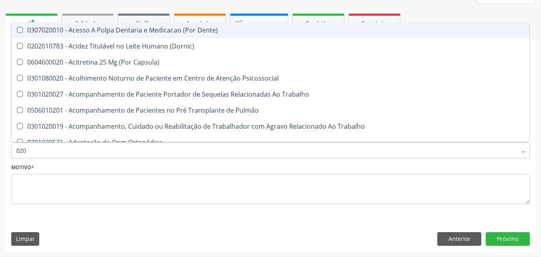
checkbox Ossea "true"
checkbox Urico "false"
checkbox Hdl "false"
checkbox Ldl "false"
checkbox Total "false"
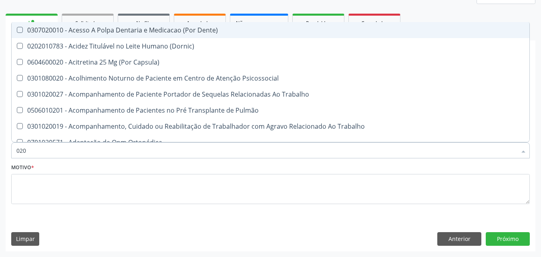
checkbox Creatinina "false"
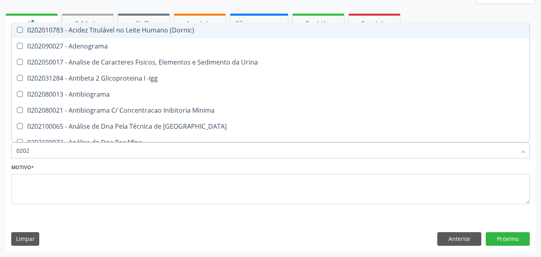
type input "02020"
checkbox Organicos "true"
checkbox Urico "false"
checkbox \(Psa\) "true"
checkbox III "true"
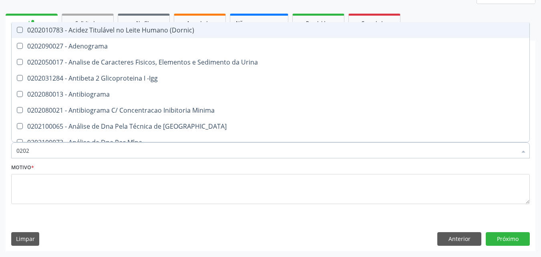
checkbox Barbituratos "true"
checkbox Calcio "true"
checkbox Hdl "false"
checkbox Ldl "false"
checkbox Total "false"
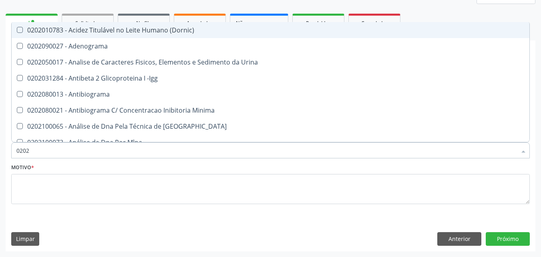
checkbox Creatinina "false"
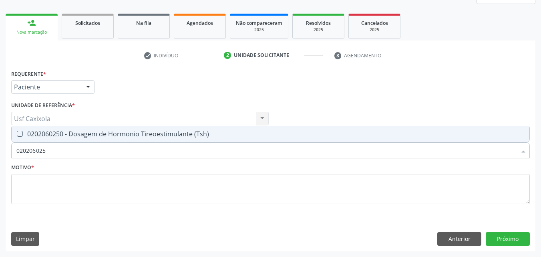
type input "0202060250"
click at [29, 131] on div "0202060250 - Dosagem de Hormonio Tireoestimulante (Tsh)" at bounding box center [270, 134] width 508 height 6
checkbox \(Tsh\) "true"
drag, startPoint x: 60, startPoint y: 150, endPoint x: 10, endPoint y: 151, distance: 50.1
click at [10, 151] on div "Item de agendamento * 0202060250 Desfazer seleção 0202060250 - Dosagem de Hormo…" at bounding box center [270, 146] width 523 height 31
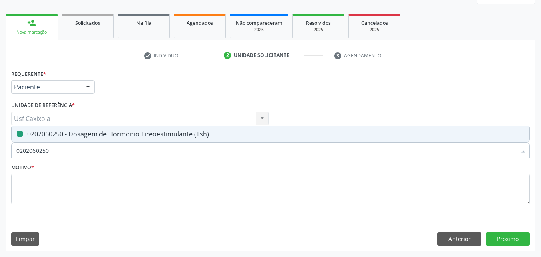
type input "0"
checkbox \(Tsh\) "false"
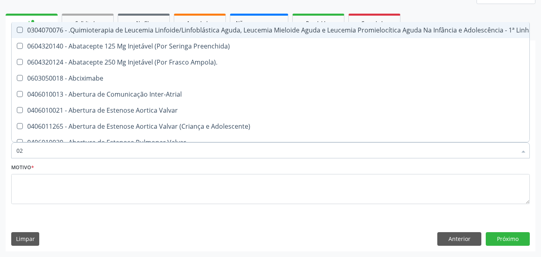
type input "020"
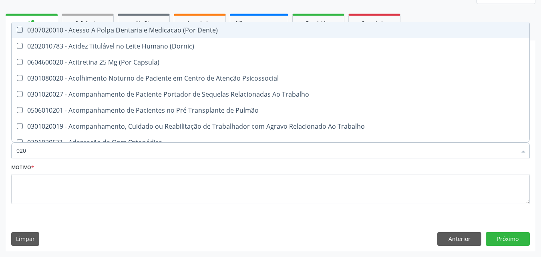
checkbox Urico "true"
checkbox Hdl "true"
checkbox Ldl "true"
checkbox Total "true"
checkbox Creatinina "true"
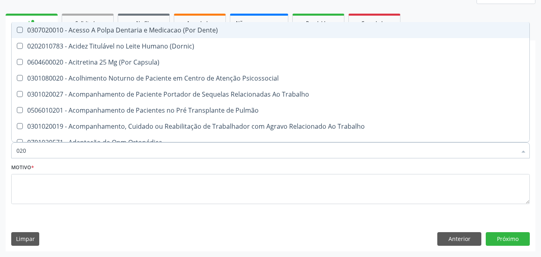
type input "0202"
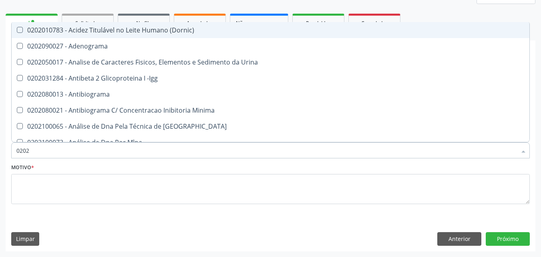
checkbox Urico "true"
checkbox Hdl "true"
checkbox Ldl "true"
checkbox Total "true"
checkbox Creatinina "true"
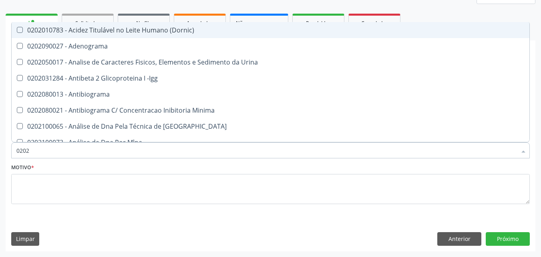
checkbox \(Tsh\) "true"
checkbox Fezes "false"
checkbox Impactado\) "false"
checkbox Exostoses "false"
checkbox Bucomaxilofacial "false"
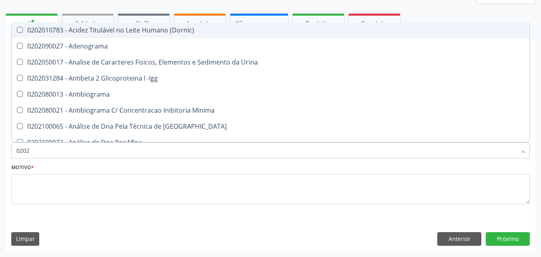
checkbox Bilateral "false"
type input "02020"
checkbox Organicos "true"
checkbox Urico "false"
checkbox \(Psa\) "true"
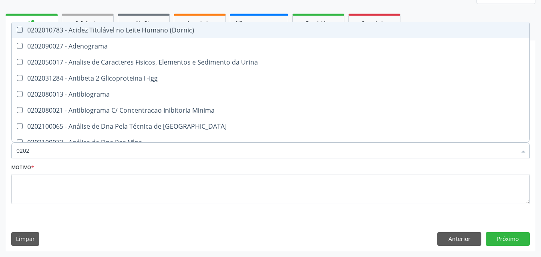
checkbox III "true"
checkbox Barbituratos "true"
checkbox Calcio "true"
checkbox Hdl "false"
checkbox Ldl "false"
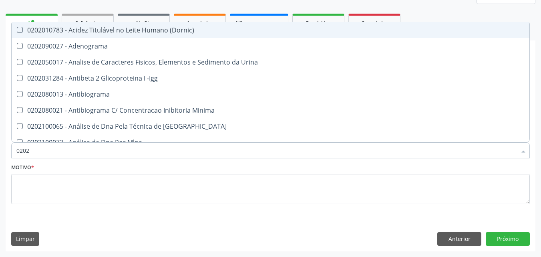
checkbox Total "false"
checkbox Creatinina "false"
checkbox Esperma "true"
checkbox \(Tsh\) "false"
type input "020206"
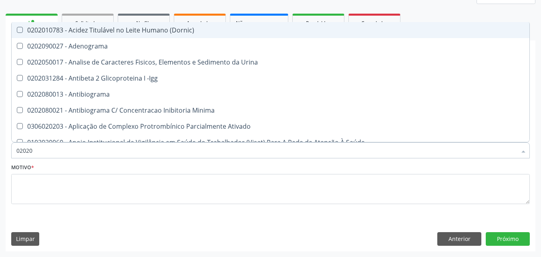
checkbox Creatinina "true"
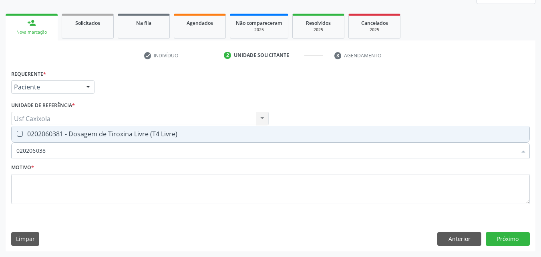
type input "0202060381"
click at [46, 139] on span "0202060381 - Dosagem de Tiroxina Livre (T4 Livre)" at bounding box center [271, 134] width 518 height 16
checkbox Livre\) "true"
drag, startPoint x: 42, startPoint y: 148, endPoint x: 10, endPoint y: 148, distance: 31.2
click at [10, 148] on div "Item de agendamento * 0202060381 Desfazer seleção 0202060381 - Dosagem de Tirox…" at bounding box center [270, 146] width 523 height 31
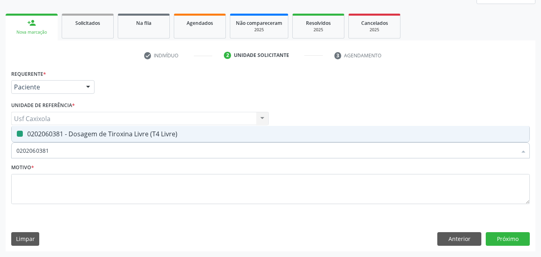
type input "0"
checkbox Livre\) "false"
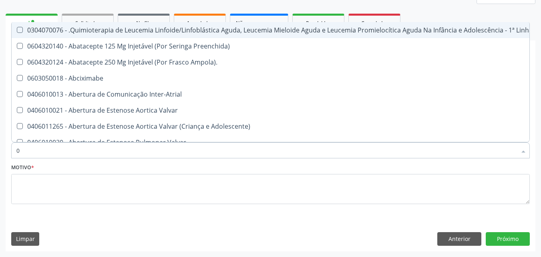
type input "02"
checkbox Hemodialise "true"
checkbox Comprimido\) "true"
checkbox Transferências "true"
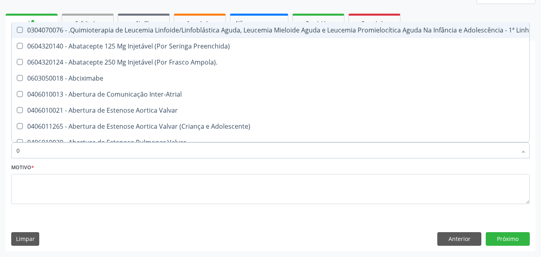
checkbox Meckel "true"
checkbox Simples "true"
checkbox Leprae "true"
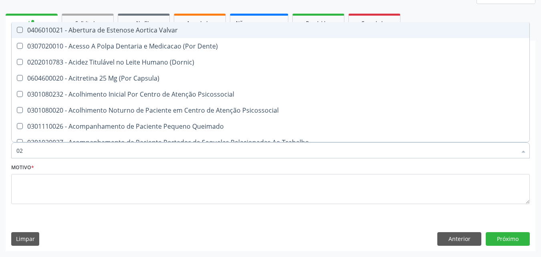
type input "020"
checkbox Intra-Aortico "true"
checkbox Epispádia "true"
checkbox Anos\) "true"
checkbox Congênita "true"
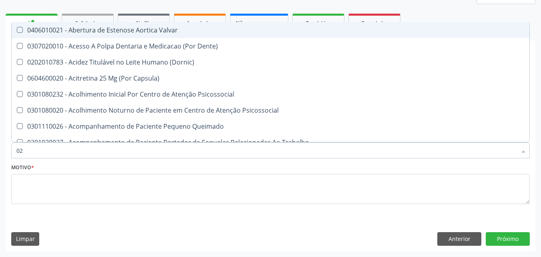
checkbox Complementar\) "true"
checkbox Hormonais "true"
checkbox Artéria "true"
checkbox Urico "false"
checkbox Hdl "false"
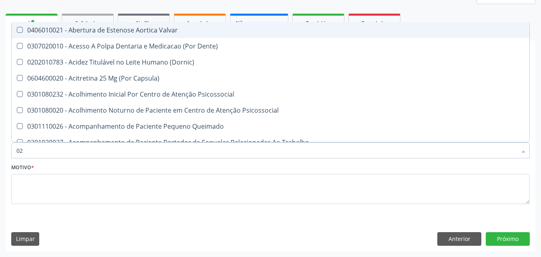
checkbox Ldl "false"
checkbox Total "false"
checkbox Creatinina "false"
checkbox \(Tsh\) "false"
checkbox Livre\) "false"
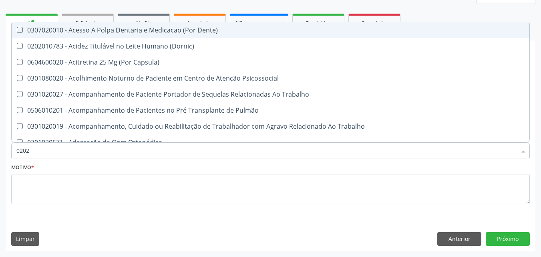
type input "02020"
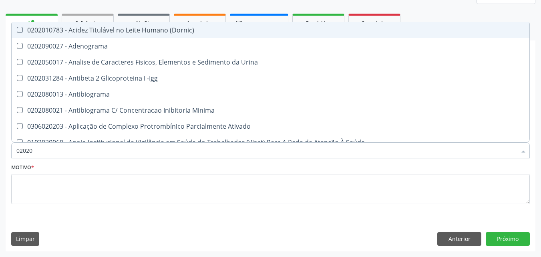
checkbox Urico "true"
checkbox Igm "false"
checkbox Hdl "true"
checkbox Ldl "true"
checkbox Total "true"
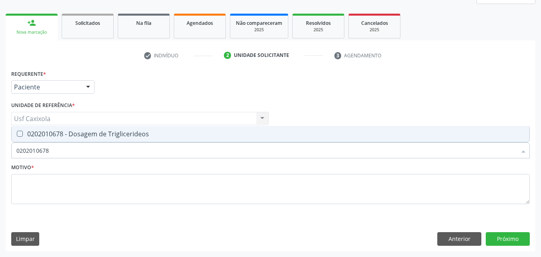
click at [31, 137] on div "0202010678 - Dosagem de Triglicerideos" at bounding box center [270, 134] width 508 height 6
drag, startPoint x: 34, startPoint y: 153, endPoint x: 14, endPoint y: 153, distance: 20.4
click at [14, 153] on div "0202010678" at bounding box center [270, 150] width 519 height 16
click at [28, 136] on div "0202050017 - Analise de Caracteres Fisicos, Elementos e Sedimento da Urina" at bounding box center [270, 134] width 508 height 6
drag, startPoint x: 56, startPoint y: 151, endPoint x: 10, endPoint y: 149, distance: 46.9
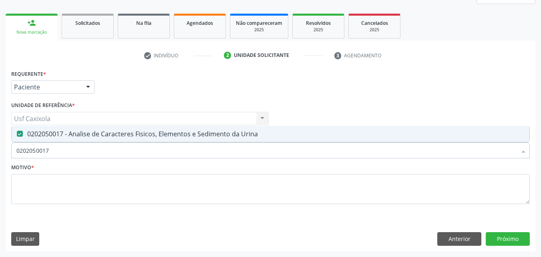
click at [11, 150] on div "0202050017" at bounding box center [270, 150] width 519 height 16
click at [32, 138] on span "0202010473 - Dosagem de Glicose" at bounding box center [271, 134] width 518 height 16
drag, startPoint x: 52, startPoint y: 151, endPoint x: 10, endPoint y: 152, distance: 42.5
click at [10, 152] on div "Item de agendamento * 0202010473 Desfazer seleção 0202010473 - Dosagem de Glico…" at bounding box center [270, 146] width 523 height 31
click at [28, 136] on div "0202010503 - Dosagem de Hemoglobina Glicosilada" at bounding box center [270, 134] width 508 height 6
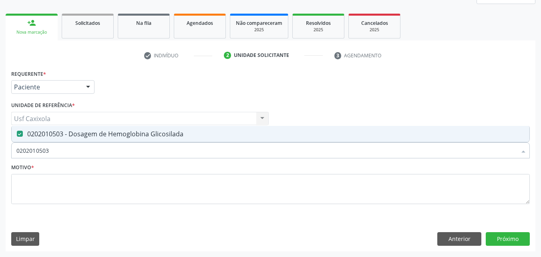
drag, startPoint x: 55, startPoint y: 149, endPoint x: 3, endPoint y: 149, distance: 52.1
click at [3, 149] on div "Acompanhamento Acompanhe a situação das marcações correntes e finalizadas Relat…" at bounding box center [270, 97] width 541 height 319
click at [53, 131] on div "0202040127 - Pesquisa de Ovos e Cistos de Parasitas" at bounding box center [270, 134] width 508 height 6
drag, startPoint x: 48, startPoint y: 155, endPoint x: 12, endPoint y: 157, distance: 36.5
click at [12, 157] on div "0202040127" at bounding box center [270, 150] width 519 height 16
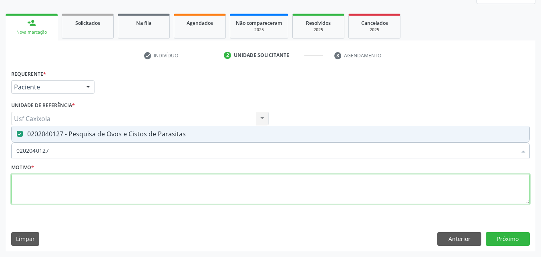
drag, startPoint x: 34, startPoint y: 177, endPoint x: 35, endPoint y: 181, distance: 4.1
click at [35, 181] on textarea at bounding box center [270, 189] width 519 height 30
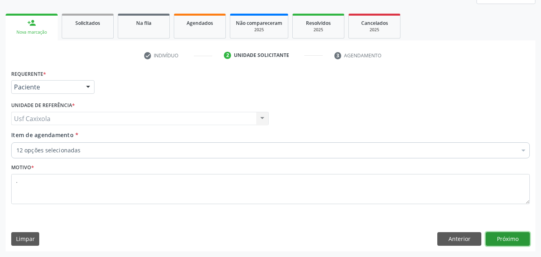
click at [514, 238] on button "Próximo" at bounding box center [508, 239] width 44 height 14
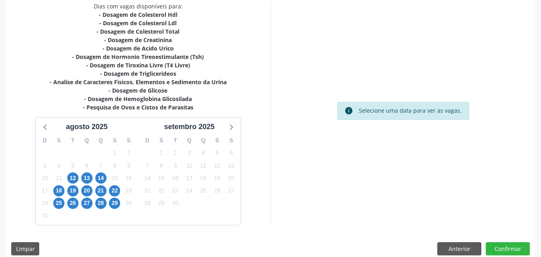
scroll to position [184, 0]
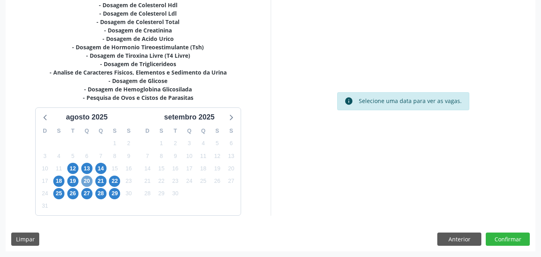
click at [85, 180] on span "20" at bounding box center [86, 180] width 11 height 11
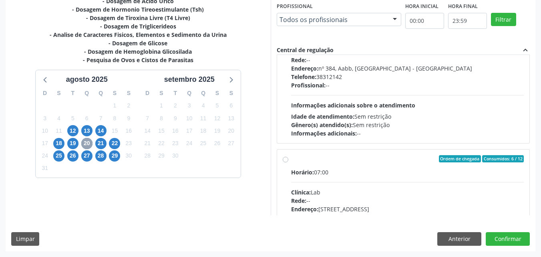
scroll to position [240, 0]
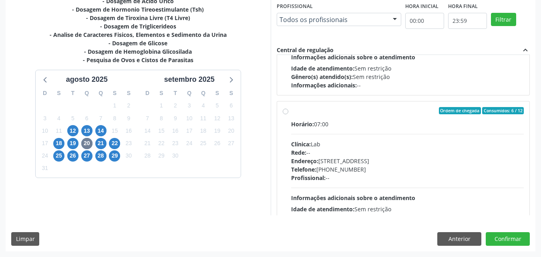
click at [292, 109] on div "Ordem de chegada Consumidos: 6 / 12" at bounding box center [407, 110] width 233 height 7
click at [288, 109] on input "Ordem de chegada Consumidos: 6 / 12 Horário: 07:00 Clínica: Lab Rede: -- Endere…" at bounding box center [286, 110] width 6 height 7
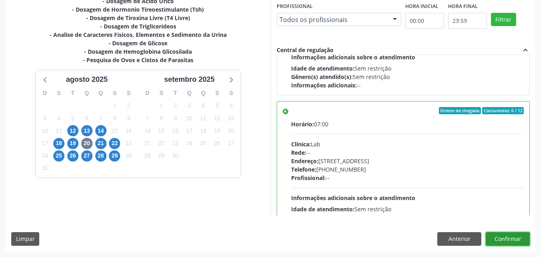
click at [505, 236] on button "Confirmar" at bounding box center [508, 239] width 44 height 14
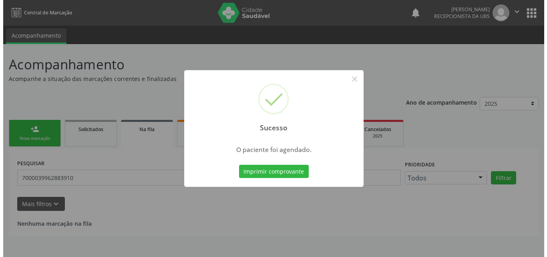
scroll to position [0, 0]
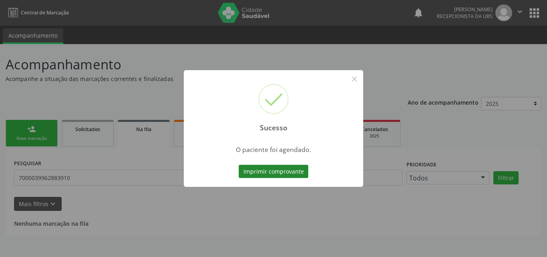
click at [271, 177] on button "Imprimir comprovante" at bounding box center [274, 172] width 70 height 14
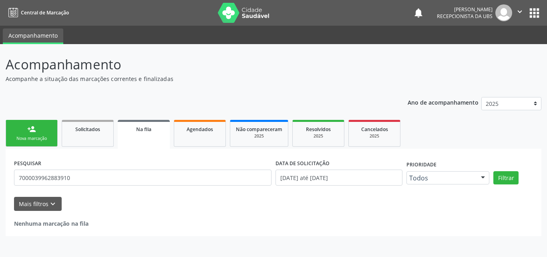
click at [36, 132] on link "person_add Nova marcação" at bounding box center [32, 133] width 52 height 27
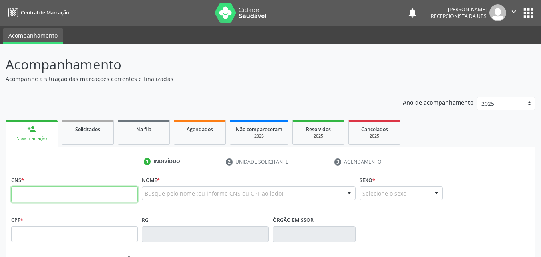
click at [61, 189] on input "text" at bounding box center [74, 194] width 127 height 16
type input "708 0023 1046 7723"
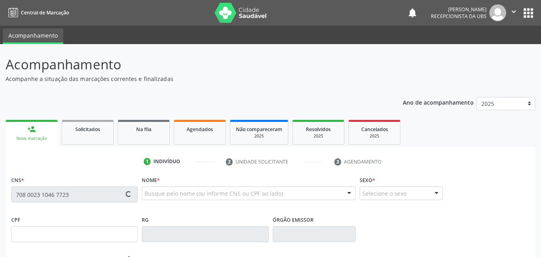
type input "309.459.728-90"
type input "[DATE]"
type input "[PERSON_NAME][GEOGRAPHIC_DATA]"
type input "[PHONE_NUMBER]"
type input "74"
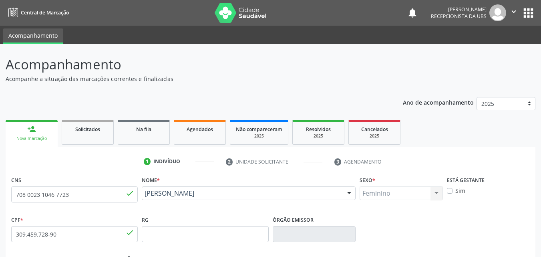
drag, startPoint x: 238, startPoint y: 201, endPoint x: 145, endPoint y: 196, distance: 93.1
click at [145, 196] on div "[PERSON_NAME] [PERSON_NAME] CNS: 708 0023 1046 7723 CPF: 309.459.728-90 Nascime…" at bounding box center [249, 195] width 214 height 19
copy span "[PERSON_NAME]"
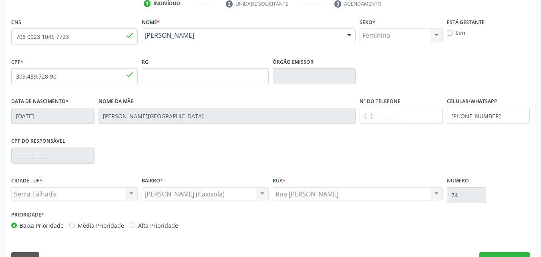
scroll to position [160, 0]
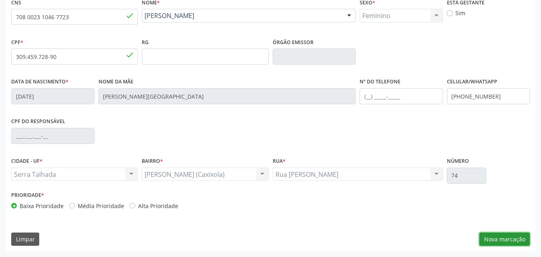
click at [511, 238] on button "Nova marcação" at bounding box center [504, 239] width 50 height 14
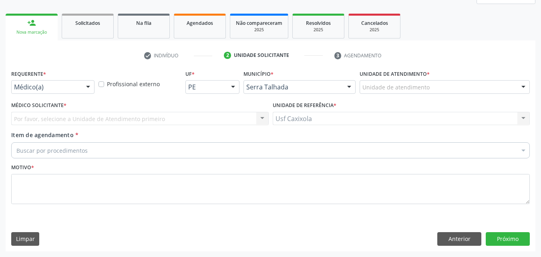
click at [85, 89] on div at bounding box center [88, 88] width 12 height 14
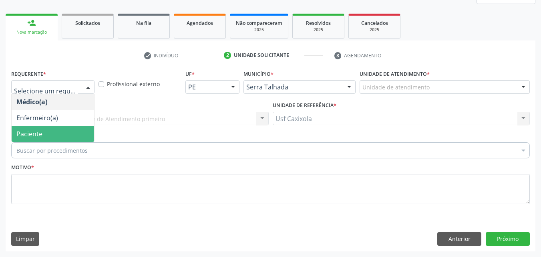
click at [74, 134] on span "Paciente" at bounding box center [53, 134] width 83 height 16
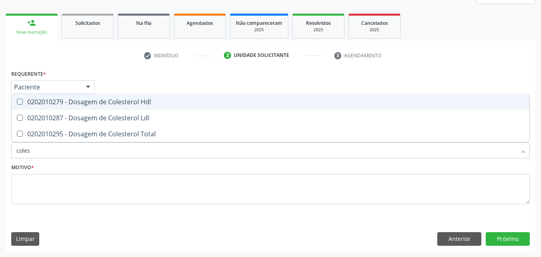
type input "colest"
click at [89, 101] on div "0202010279 - Dosagem de Colesterol Hdl" at bounding box center [270, 102] width 508 height 6
checkbox Hdl "true"
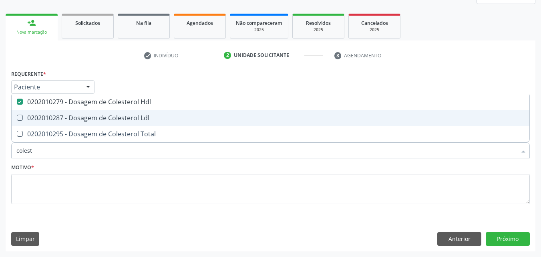
drag, startPoint x: 89, startPoint y: 116, endPoint x: 89, endPoint y: 127, distance: 10.4
click at [89, 117] on div "0202010287 - Dosagem de Colesterol Ldl" at bounding box center [270, 118] width 508 height 6
checkbox Ldl "true"
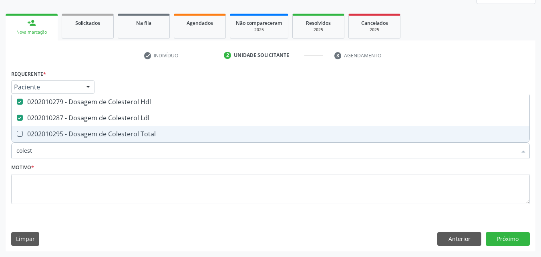
click at [89, 132] on div "0202010295 - Dosagem de Colesterol Total" at bounding box center [270, 134] width 508 height 6
checkbox Total "true"
click at [0, 170] on div "Acompanhamento Acompanhe a situação das marcações correntes e finalizadas Relat…" at bounding box center [270, 97] width 541 height 319
click at [55, 151] on input "colest" at bounding box center [266, 150] width 500 height 16
drag, startPoint x: 54, startPoint y: 151, endPoint x: 4, endPoint y: 145, distance: 50.5
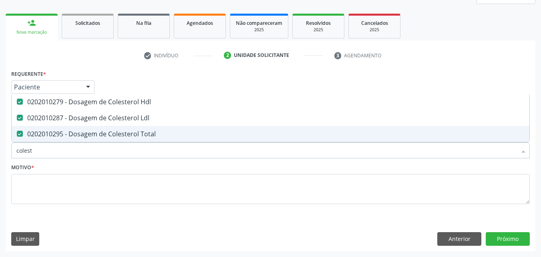
click at [4, 145] on div "Acompanhamento Acompanhe a situação das marcações correntes e finalizadas Relat…" at bounding box center [270, 97] width 541 height 319
type input "0"
checkbox Hdl "false"
checkbox Ldl "false"
checkbox Total "false"
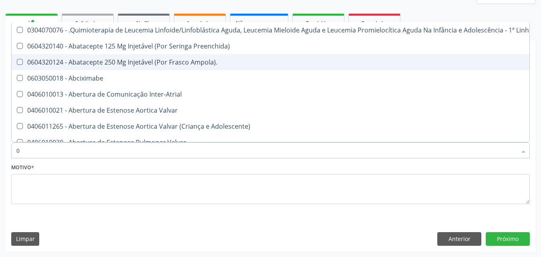
type input "02"
checkbox Comprimido\) "true"
checkbox Transferências "true"
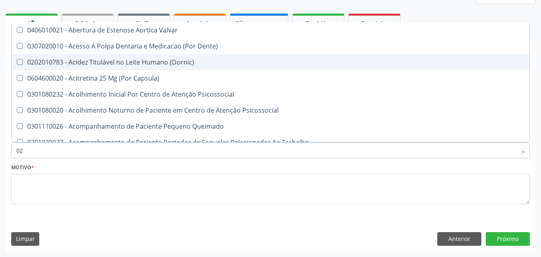
type input "020"
checkbox Epispádia "true"
checkbox Anos\) "true"
checkbox Congênita "true"
checkbox Hdl "false"
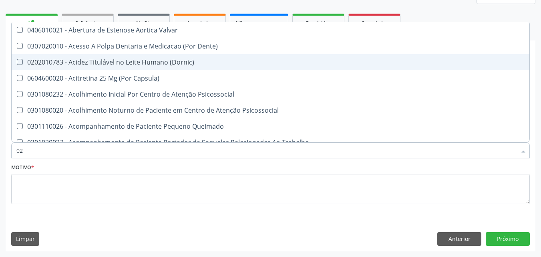
checkbox Ldl "false"
checkbox Total "false"
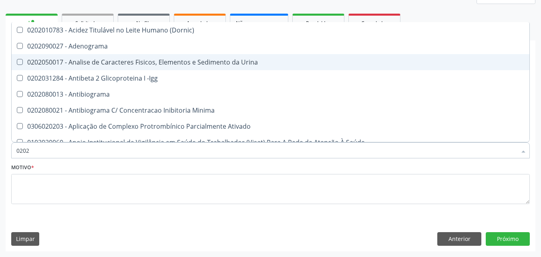
type input "02020"
checkbox Hdl "true"
checkbox Ldl "true"
checkbox Total "true"
checkbox Estriol "false"
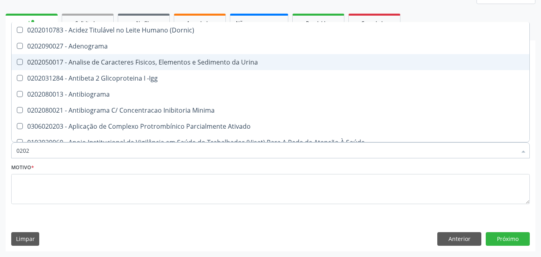
checkbox Estrona "false"
checkbox Etossuximida "false"
type input "020201"
checkbox \(Pos-Pasteurização\) "true"
checkbox Molecular "true"
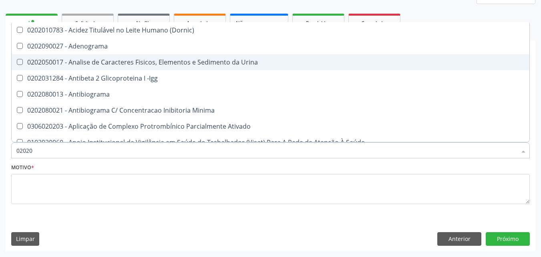
checkbox Parceria\) "true"
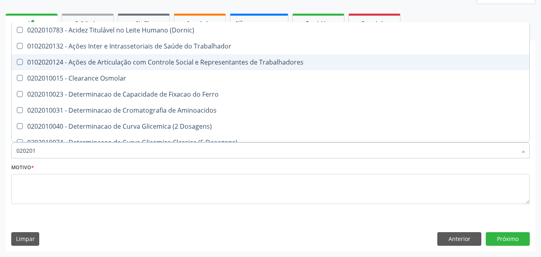
type input "0202010"
checkbox Circulante "true"
checkbox III "true"
checkbox Fracoes "true"
checkbox Hdl "false"
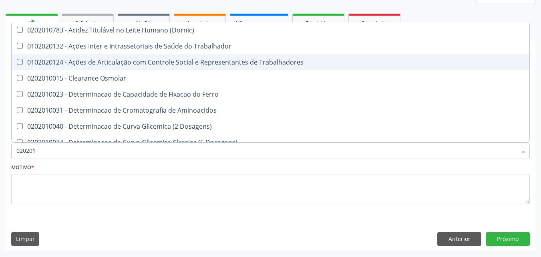
checkbox Ldl "false"
checkbox Total "false"
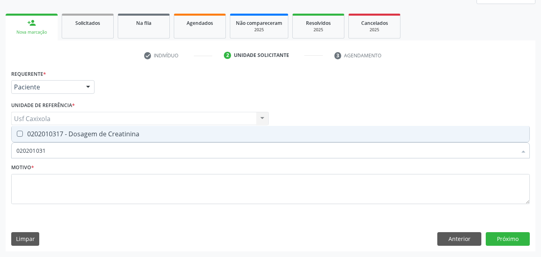
type input "0202010317"
click at [32, 135] on div "0202010317 - Dosagem de Creatinina" at bounding box center [270, 134] width 508 height 6
checkbox Creatinina "true"
drag, startPoint x: 35, startPoint y: 157, endPoint x: 10, endPoint y: 158, distance: 25.3
click at [10, 158] on div "Item de agendamento * 0202010317 Desfazer seleção 0202010317 - Dosagem de Creat…" at bounding box center [270, 146] width 523 height 31
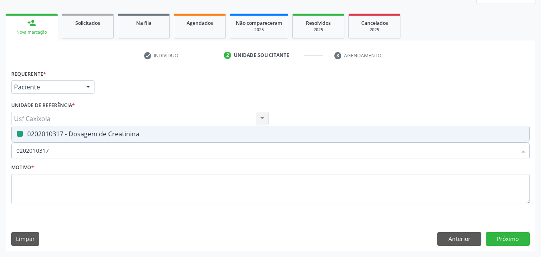
type input "0"
checkbox Creatinina "false"
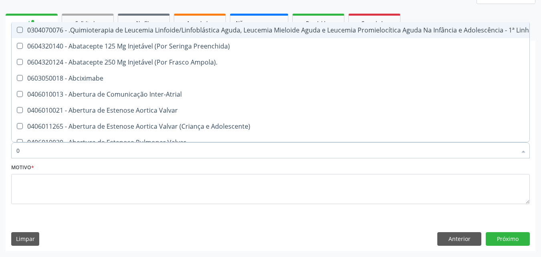
type input "02"
checkbox Comprimido\) "true"
checkbox Transferências "true"
checkbox Meckel "true"
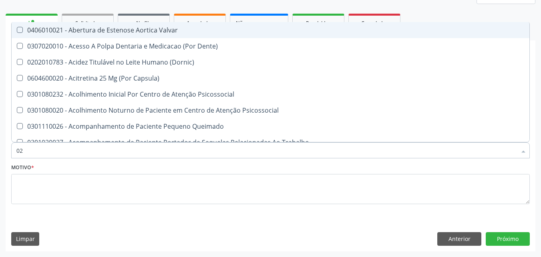
type input "020"
checkbox Epispádia "true"
checkbox Anos\) "true"
checkbox Congênita "true"
checkbox Complementar\) "true"
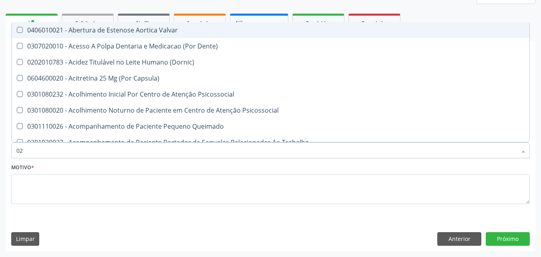
checkbox Hdl "false"
checkbox Ldl "false"
checkbox Total "false"
checkbox Creatinina "false"
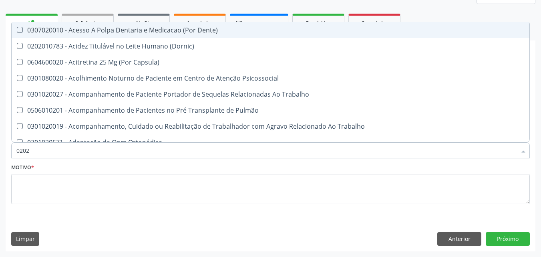
type input "02020"
checkbox Olho "true"
checkbox Pele "true"
checkbox Tireoide "true"
checkbox Aspiracao "true"
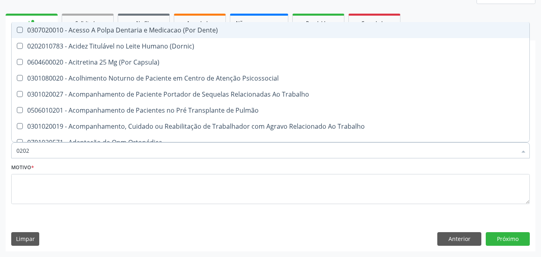
checkbox Faringe\/Laringe "false"
checkbox Puncao "false"
checkbox Fragmento "false"
checkbox Ossea "false"
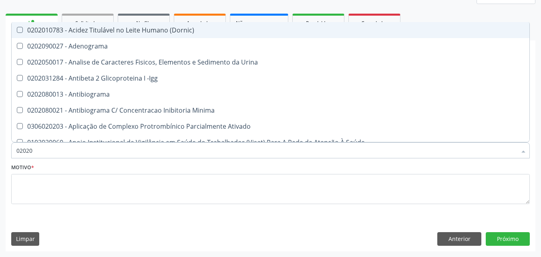
type input "020201"
checkbox \(Pos-Pasteurização\) "true"
checkbox Molecular "true"
checkbox Parceria\) "true"
checkbox Gestante "true"
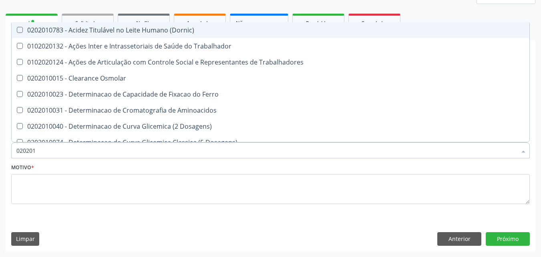
type input "0202010"
checkbox Circulante "true"
checkbox III "true"
checkbox Fracoes "true"
checkbox Ionizavel "true"
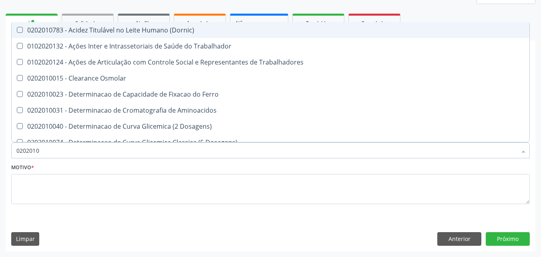
checkbox Hdl "false"
checkbox Ldl "false"
checkbox Total "false"
checkbox Creatinina "false"
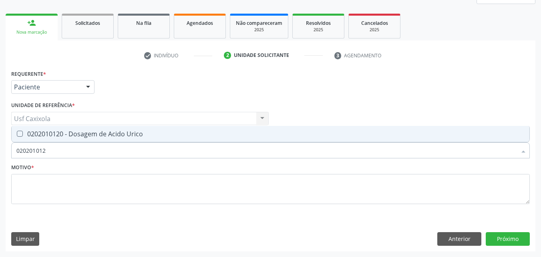
type input "0202010120"
click at [15, 138] on span "0202010120 - Dosagem de Acido Urico" at bounding box center [271, 134] width 518 height 16
checkbox Urico "true"
drag, startPoint x: 48, startPoint y: 153, endPoint x: 8, endPoint y: 153, distance: 39.3
click at [8, 153] on div "Requerente * Paciente Médico(a) Enfermeiro(a) Paciente Nenhum resultado encontr…" at bounding box center [271, 159] width 530 height 183
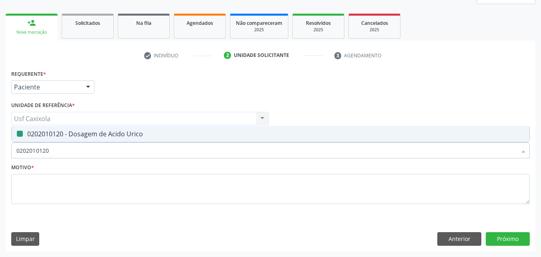
type input "0"
checkbox Urico "false"
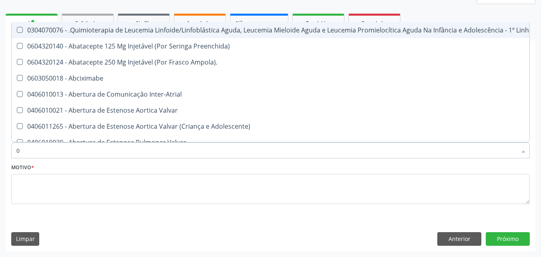
type input "02"
checkbox Hemodialise "true"
checkbox Comprimido\) "true"
checkbox Transferências "true"
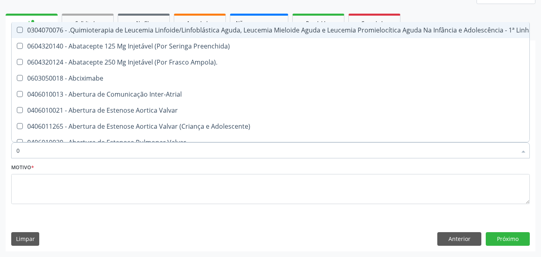
checkbox Meckel "true"
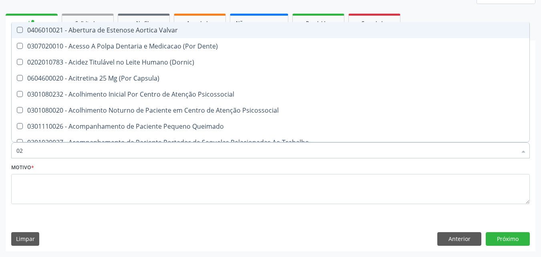
type input "020"
checkbox Intra-Aortico "true"
checkbox Epispádia "true"
checkbox Anos\) "true"
checkbox Congênita "true"
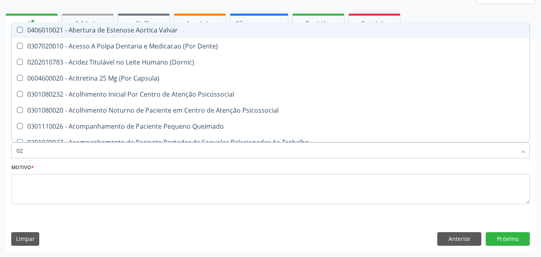
checkbox Complementar\) "true"
checkbox Urico "false"
checkbox Hdl "false"
checkbox Ldl "false"
checkbox Total "false"
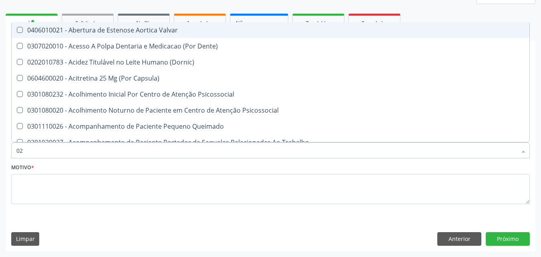
checkbox Creatinina "false"
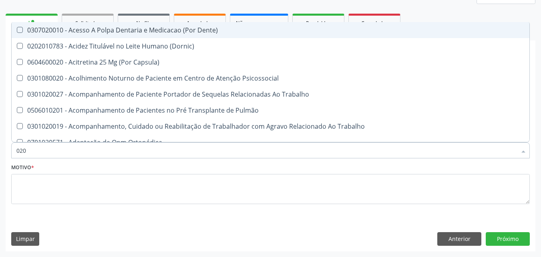
type input "0202"
checkbox População "true"
checkbox Faringe\/Laringe "true"
checkbox Puncao "true"
checkbox Fragmento "true"
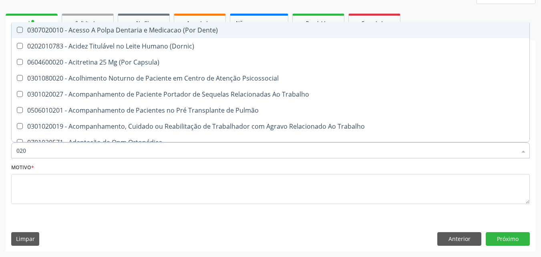
checkbox Ossea "true"
checkbox Urico "false"
checkbox Hdl "false"
checkbox Ldl "false"
checkbox Total "false"
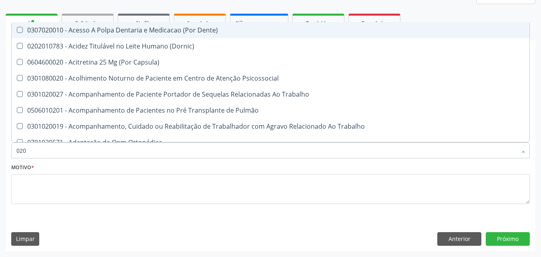
checkbox Creatinina "false"
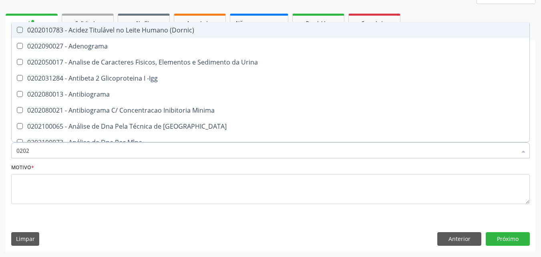
type input "02020"
checkbox Organicos "true"
checkbox Urico "false"
checkbox \(Psa\) "true"
checkbox III "true"
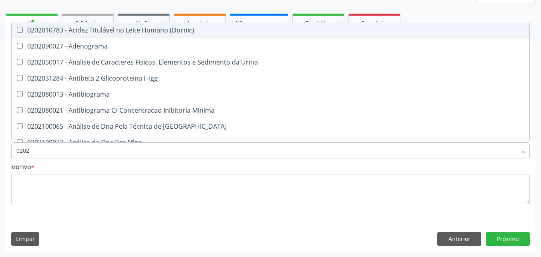
checkbox Barbituratos "true"
checkbox Calcio "true"
checkbox Hdl "false"
checkbox Ldl "false"
checkbox Total "false"
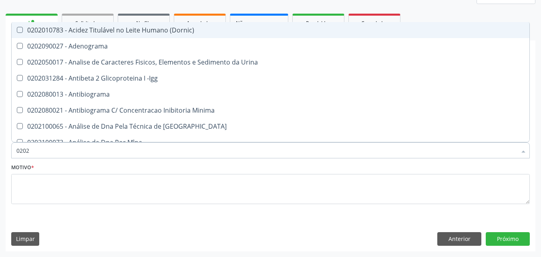
checkbox Creatinina "false"
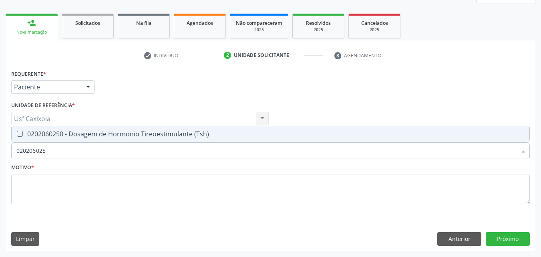
type input "0202060250"
click at [26, 138] on span "0202060250 - Dosagem de Hormonio Tireoestimulante (Tsh)" at bounding box center [271, 134] width 518 height 16
checkbox \(Tsh\) "true"
drag, startPoint x: 41, startPoint y: 157, endPoint x: 10, endPoint y: 153, distance: 31.0
click at [10, 153] on div "Item de agendamento * 0202060250 Desfazer seleção 0202060250 - Dosagem de Hormo…" at bounding box center [270, 146] width 523 height 31
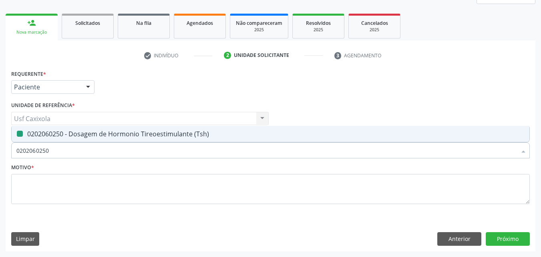
type input "0"
checkbox \(Tsh\) "false"
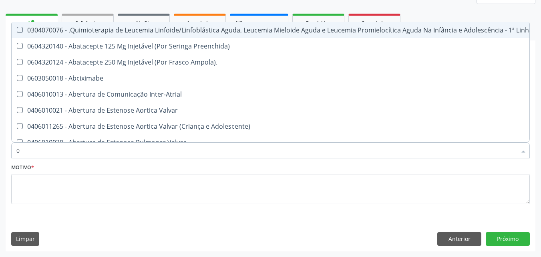
type input "02"
checkbox Hemodialise "true"
checkbox Comprimido\) "true"
checkbox Transferências "true"
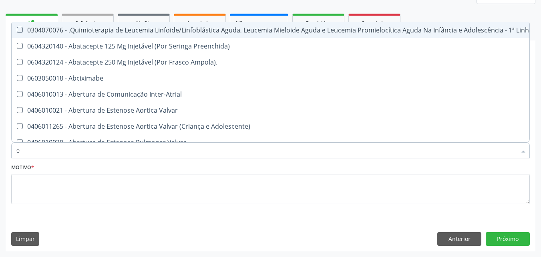
checkbox Meckel "true"
checkbox Simples "true"
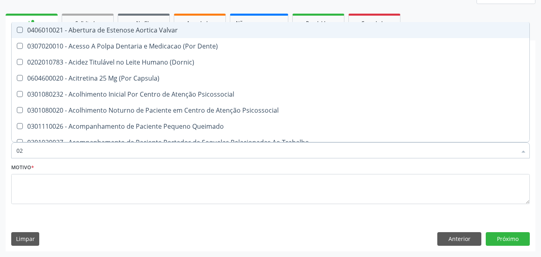
type input "020"
checkbox Intra-Aortico "true"
checkbox Epispádia "true"
checkbox Anos\) "true"
checkbox Congênita "true"
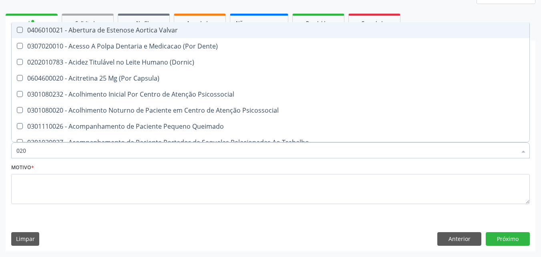
checkbox Complementar\) "true"
checkbox Hormonais "true"
checkbox Urico "false"
checkbox Hdl "false"
checkbox Ldl "false"
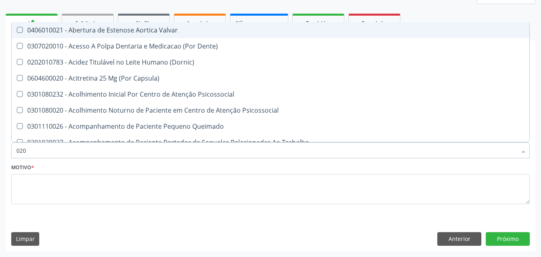
checkbox Total "false"
checkbox Creatinina "false"
checkbox \(Tsh\) "false"
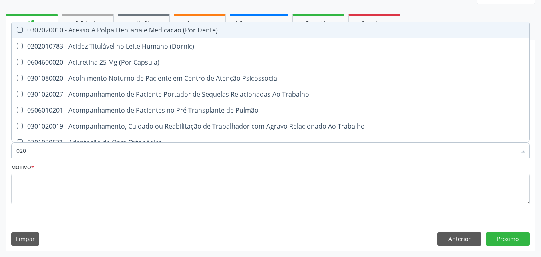
type input "0202"
checkbox População "true"
checkbox Faringe\/Laringe "true"
checkbox Puncao "true"
checkbox Fragmento "true"
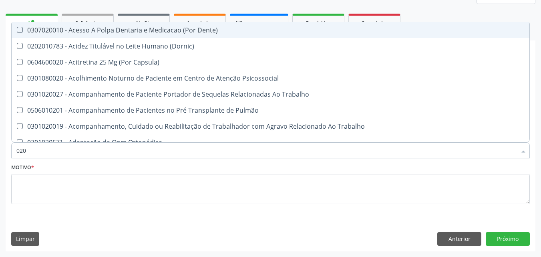
checkbox Ossea "true"
checkbox Drogas "true"
checkbox Urico "false"
checkbox Hdl "false"
checkbox Ldl "false"
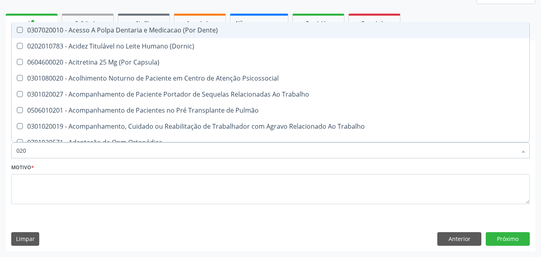
checkbox Total "false"
checkbox Creatinina "false"
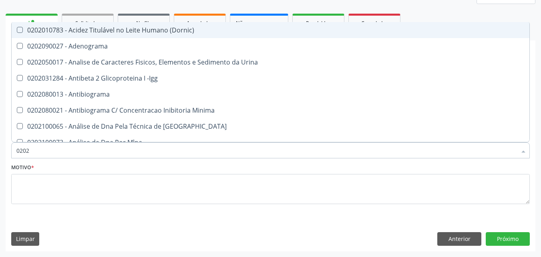
type input "02020"
checkbox Organicos "true"
checkbox Urico "false"
checkbox \(Psa\) "true"
checkbox III "true"
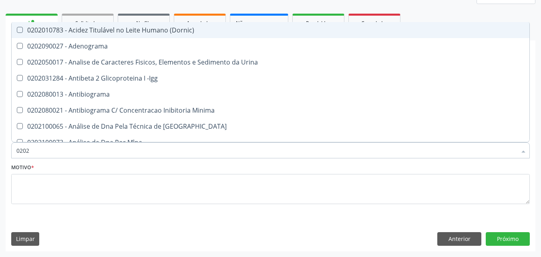
checkbox Barbituratos "true"
checkbox Calcio "true"
checkbox Hdl "false"
checkbox Ldl "false"
checkbox Total "false"
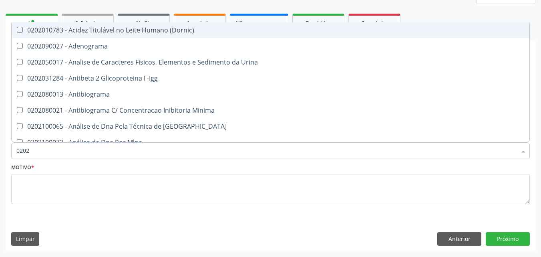
checkbox Creatinina "false"
checkbox Esperma "true"
checkbox \(Tsh\) "false"
type input "020206"
checkbox Creatinina "true"
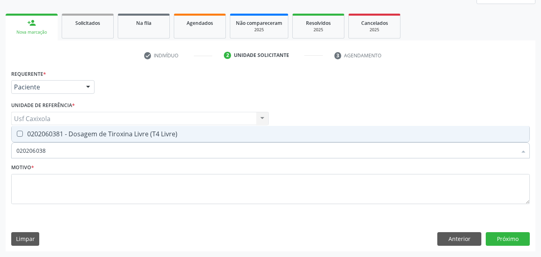
type input "0202060381"
click at [24, 139] on span "0202060381 - Dosagem de Tiroxina Livre (T4 Livre)" at bounding box center [271, 134] width 518 height 16
checkbox Livre\) "true"
drag, startPoint x: 55, startPoint y: 153, endPoint x: 16, endPoint y: 155, distance: 39.8
click at [16, 155] on div "0202060381" at bounding box center [270, 150] width 519 height 16
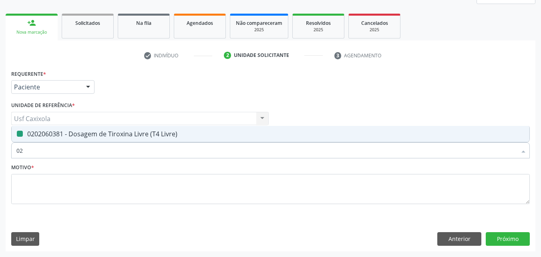
type input "020"
checkbox Livre\) "false"
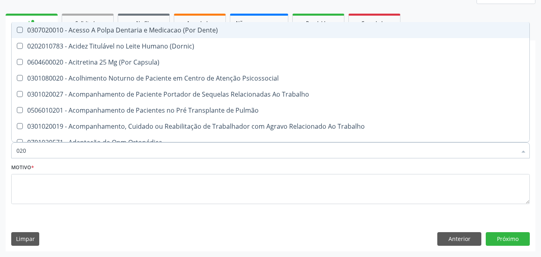
type input "0202"
checkbox População "true"
checkbox Faringe\/Laringe "true"
checkbox Puncao "true"
checkbox Fragmento "true"
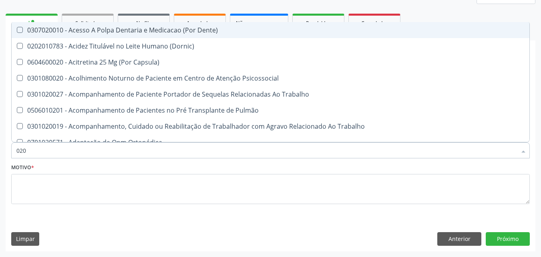
checkbox Ossea "true"
checkbox Drogas "true"
checkbox Paratireoides "true"
checkbox Urico "false"
checkbox Hdl "false"
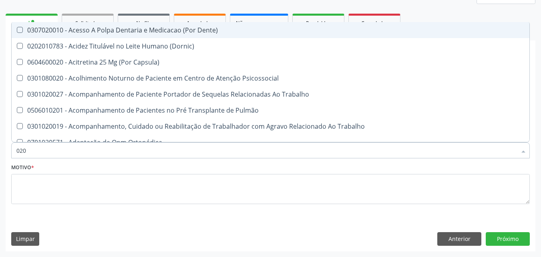
checkbox Ldl "false"
checkbox Total "false"
checkbox Creatinina "false"
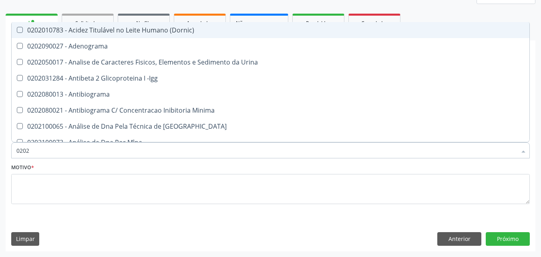
type input "02020"
checkbox Organicos "true"
checkbox Urico "false"
checkbox \(Psa\) "true"
checkbox III "true"
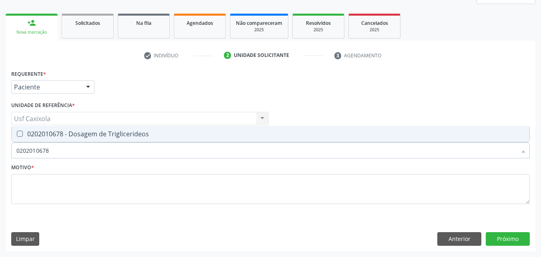
click at [30, 134] on div "0202010678 - Dosagem de Triglicerideos" at bounding box center [270, 134] width 508 height 6
drag, startPoint x: 48, startPoint y: 154, endPoint x: 10, endPoint y: 156, distance: 38.5
click at [10, 156] on div "Item de agendamento * 0202010678 Desfazer seleção 0202010678 - Dosagem de Trigl…" at bounding box center [270, 146] width 523 height 31
click at [70, 136] on div "0202010473 - Dosagem de Glicose" at bounding box center [270, 134] width 508 height 6
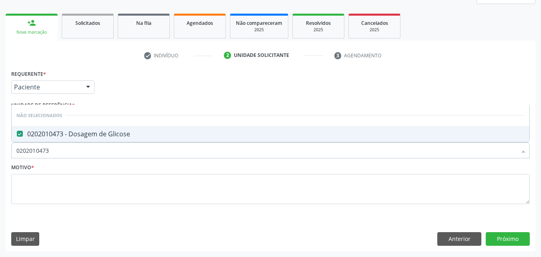
drag, startPoint x: 56, startPoint y: 157, endPoint x: 12, endPoint y: 162, distance: 43.9
click at [12, 162] on div "Requerente * Paciente Médico(a) Enfermeiro(a) Paciente Nenhum resultado encontr…" at bounding box center [270, 141] width 519 height 147
click at [40, 132] on div "0202010503 - Dosagem de Hemoglobina Glicosilada" at bounding box center [270, 134] width 508 height 6
drag, startPoint x: 56, startPoint y: 153, endPoint x: 8, endPoint y: 155, distance: 48.1
click at [8, 155] on div "Requerente * Paciente Médico(a) Enfermeiro(a) Paciente Nenhum resultado encontr…" at bounding box center [271, 159] width 530 height 183
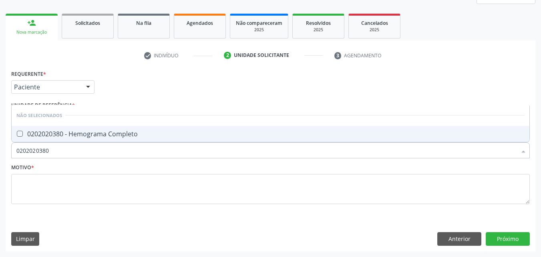
click at [31, 132] on div "0202020380 - Hemograma Completo" at bounding box center [270, 134] width 508 height 6
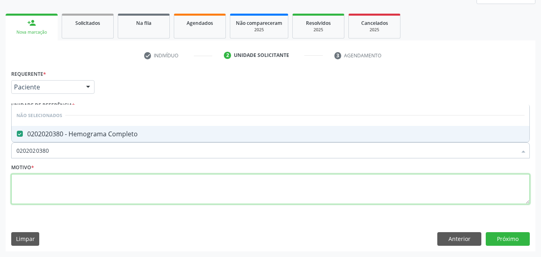
click at [54, 194] on textarea at bounding box center [270, 189] width 519 height 30
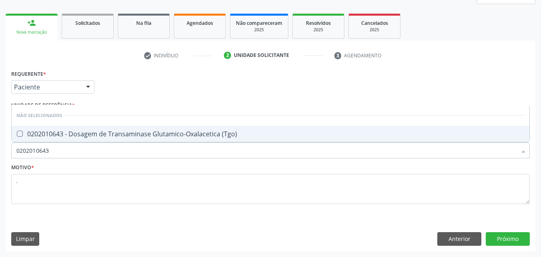
click at [134, 115] on li "Não selecionados" at bounding box center [271, 115] width 518 height 21
click at [133, 131] on div "0202010643 - Dosagem de Transaminase Glutamico-Oxalacetica (Tgo)" at bounding box center [270, 134] width 508 height 6
drag, startPoint x: 81, startPoint y: 151, endPoint x: 7, endPoint y: 154, distance: 73.4
click at [7, 154] on div "Requerente * Paciente Médico(a) Enfermeiro(a) Paciente Nenhum resultado encontr…" at bounding box center [271, 159] width 530 height 183
click at [21, 135] on \(Tgp\) at bounding box center [20, 134] width 6 height 6
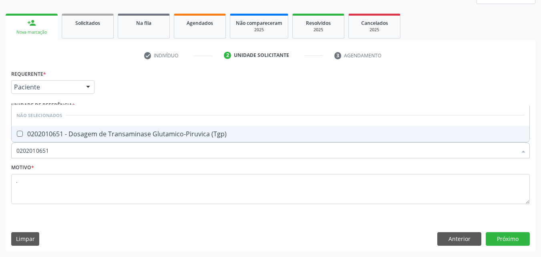
click at [17, 135] on \(Tgp\) "checkbox" at bounding box center [14, 133] width 5 height 5
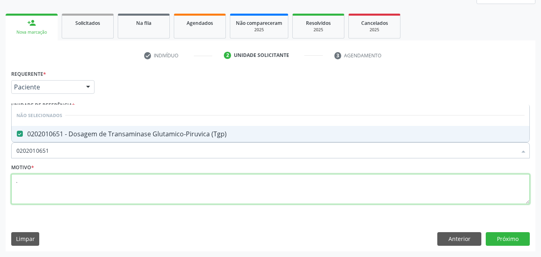
click at [175, 191] on textarea "." at bounding box center [270, 189] width 519 height 30
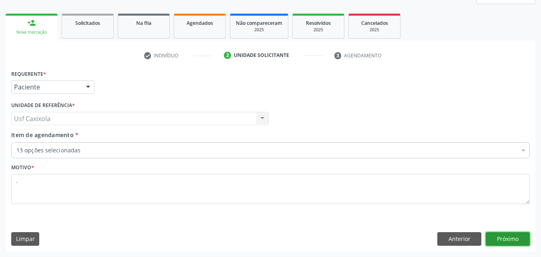
click at [493, 235] on button "Próximo" at bounding box center [508, 239] width 44 height 14
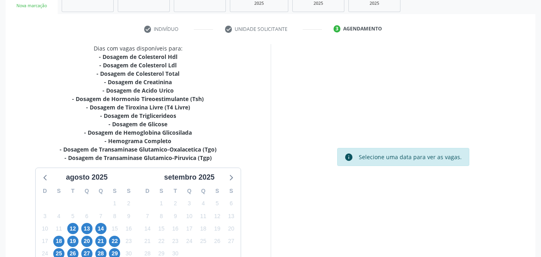
scroll to position [146, 0]
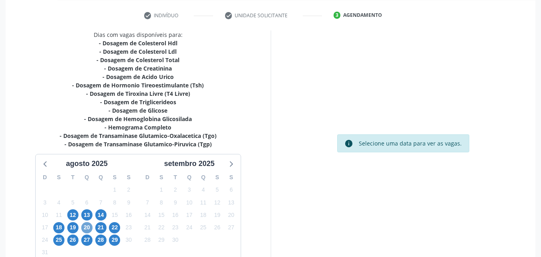
click at [87, 228] on span "20" at bounding box center [86, 227] width 11 height 11
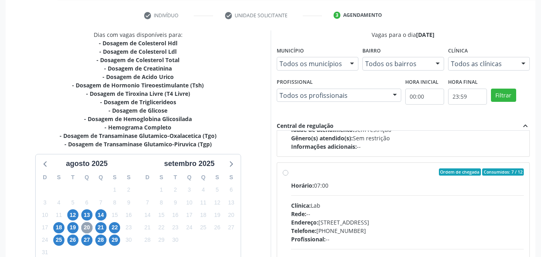
scroll to position [267, 0]
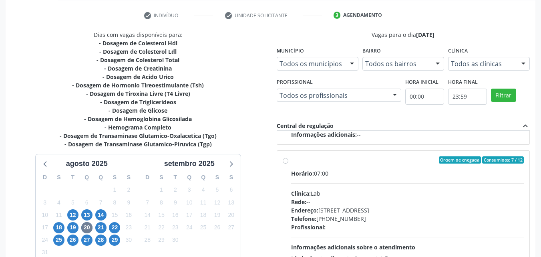
click at [286, 163] on div "Ordem de chegada Consumidos: 7 / 12 Horário: 07:00 Clínica: Lab Rede: -- Endere…" at bounding box center [404, 217] width 242 height 123
click at [269, 176] on div "Dias com vagas disponíveis para: - Dosagem de Colesterol Hdl - Dosagem de Coles…" at bounding box center [138, 160] width 265 height 260
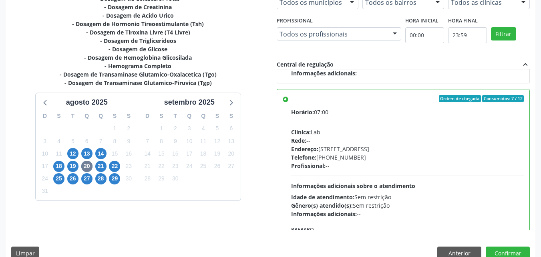
scroll to position [222, 0]
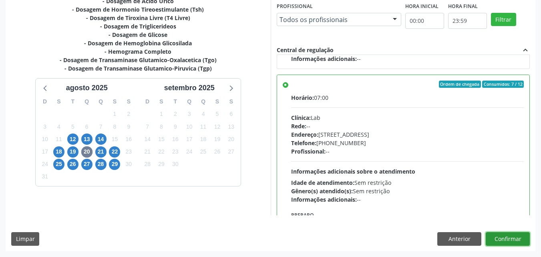
click at [504, 242] on button "Confirmar" at bounding box center [508, 239] width 44 height 14
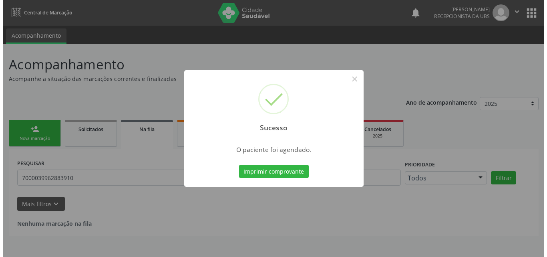
scroll to position [0, 0]
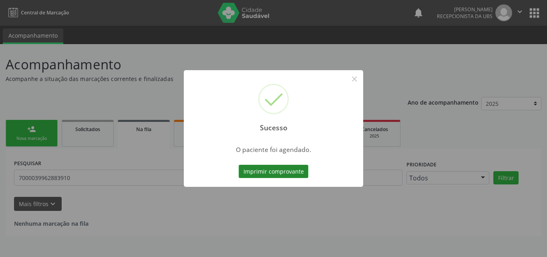
click at [270, 171] on button "Imprimir comprovante" at bounding box center [274, 172] width 70 height 14
